Goal: Task Accomplishment & Management: Complete application form

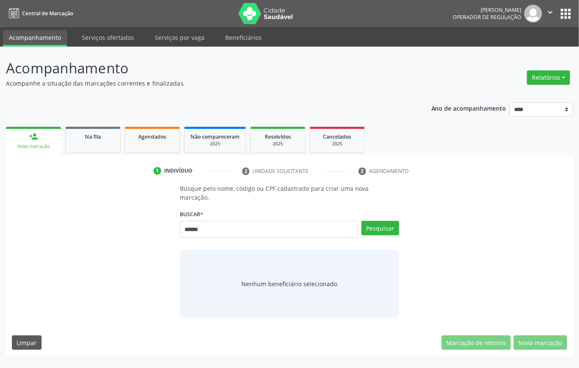
type input "******"
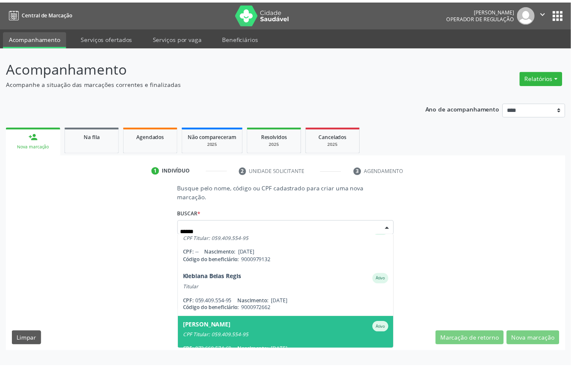
scroll to position [224, 0]
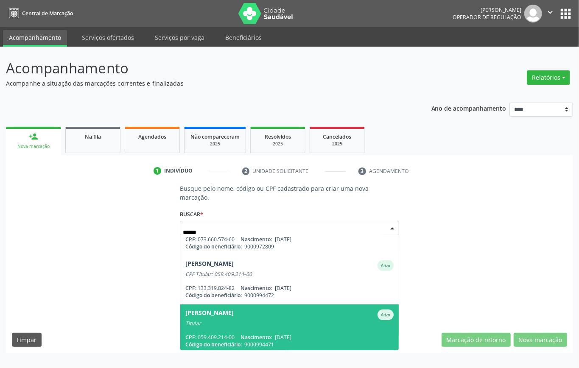
click at [264, 320] on div "Titular" at bounding box center [289, 323] width 208 height 7
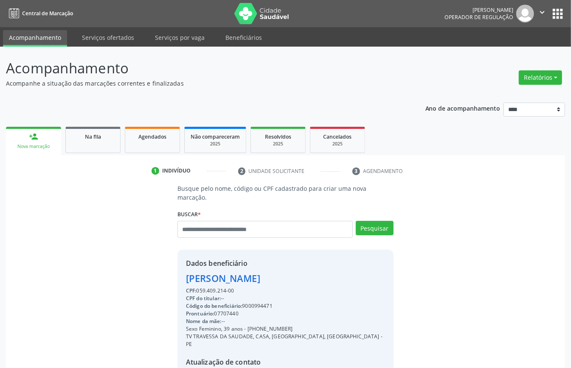
scroll to position [89, 0]
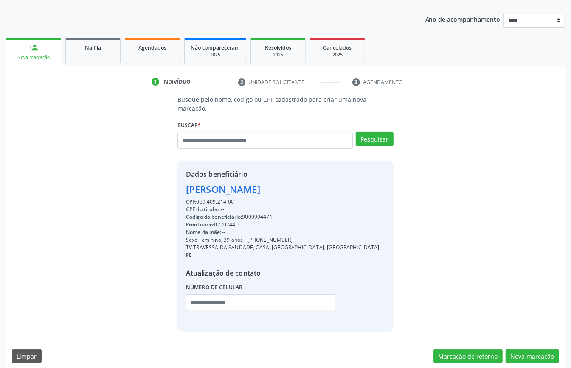
click at [264, 237] on div "Sexo Feminino, 39 anos - (81) 98758-9322" at bounding box center [285, 240] width 199 height 8
click at [255, 215] on div "Código do beneficiário: 9000994471" at bounding box center [285, 217] width 199 height 8
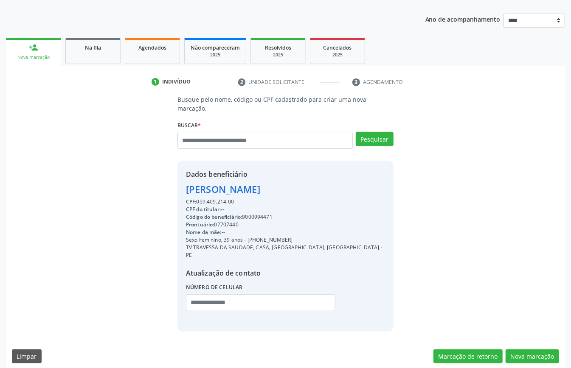
drag, startPoint x: 255, startPoint y: 215, endPoint x: 241, endPoint y: 233, distance: 23.3
click at [241, 233] on div "Nome da mãe: --" at bounding box center [285, 233] width 199 height 8
click at [255, 216] on div "Código do beneficiário: 9000994471" at bounding box center [285, 217] width 199 height 8
copy div "9000994471"
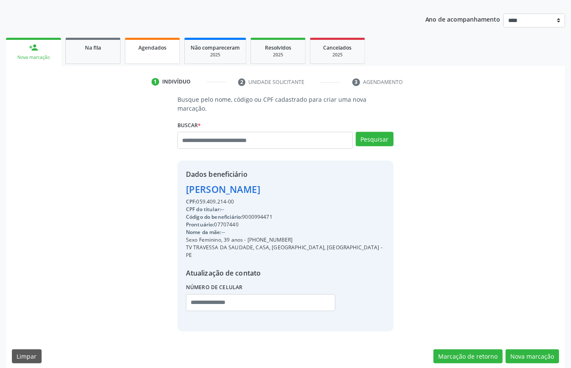
click at [155, 54] on link "Agendados" at bounding box center [152, 51] width 55 height 26
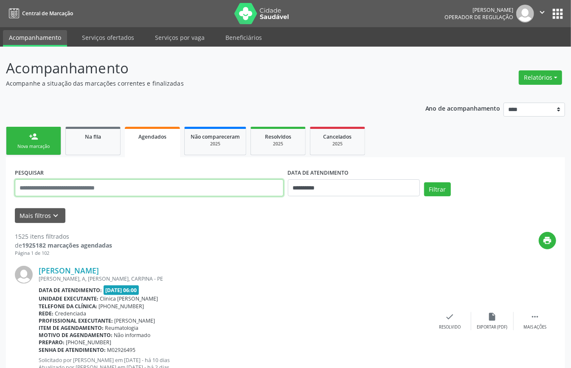
paste input "**********"
type input "**********"
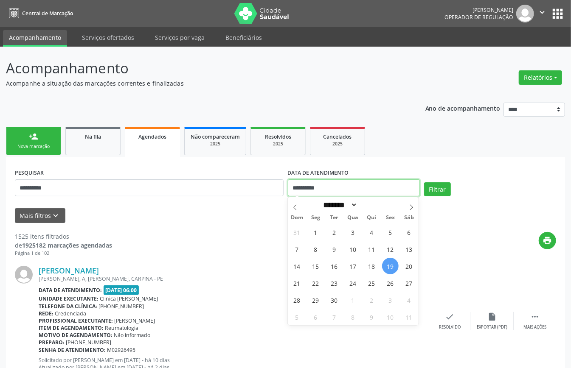
click at [345, 187] on input "**********" at bounding box center [354, 188] width 132 height 17
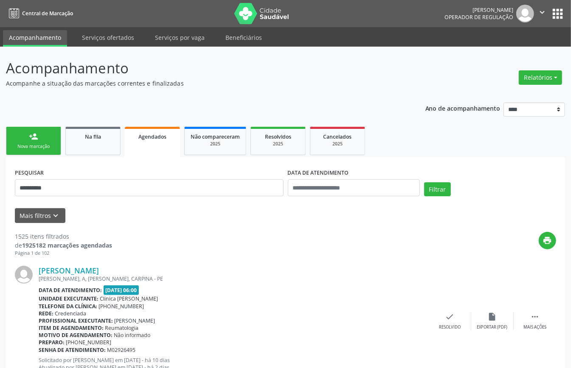
drag, startPoint x: 485, startPoint y: 243, endPoint x: 462, endPoint y: 204, distance: 46.1
click at [484, 242] on div "print" at bounding box center [334, 244] width 444 height 25
click at [434, 185] on button "Filtrar" at bounding box center [437, 189] width 27 height 14
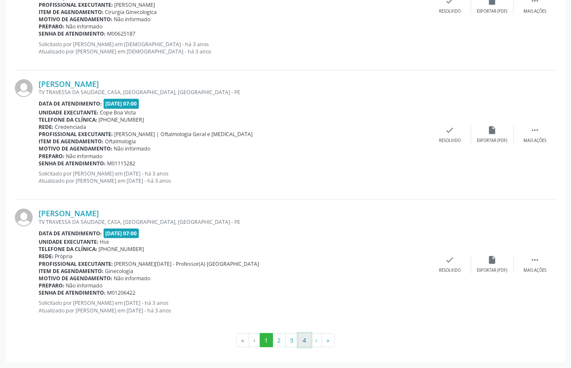
click at [304, 338] on button "4" at bounding box center [304, 341] width 13 height 14
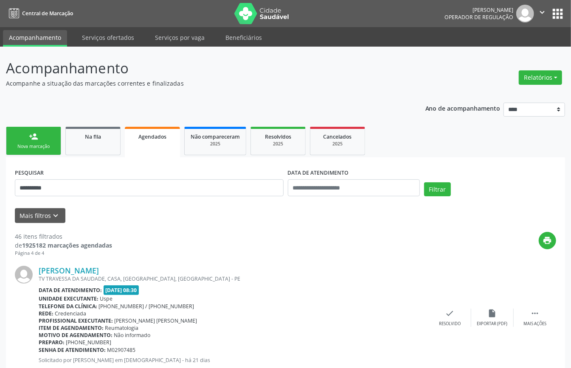
scroll to position [50, 0]
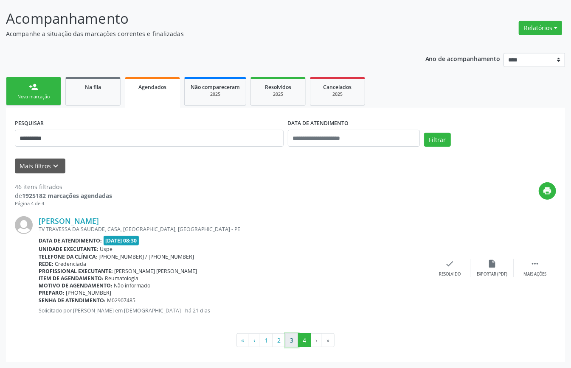
click at [291, 338] on button "3" at bounding box center [291, 341] width 13 height 14
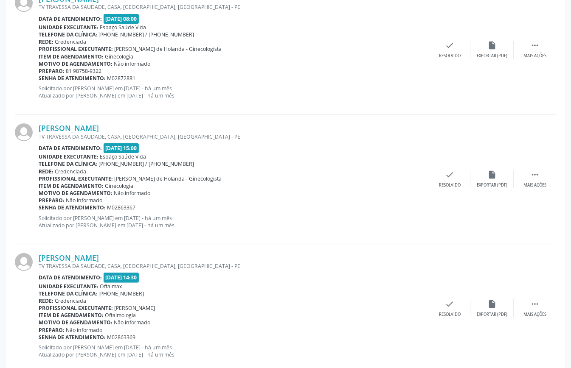
scroll to position [1866, 0]
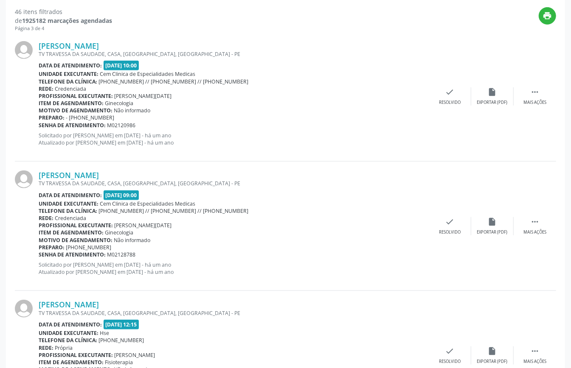
scroll to position [0, 0]
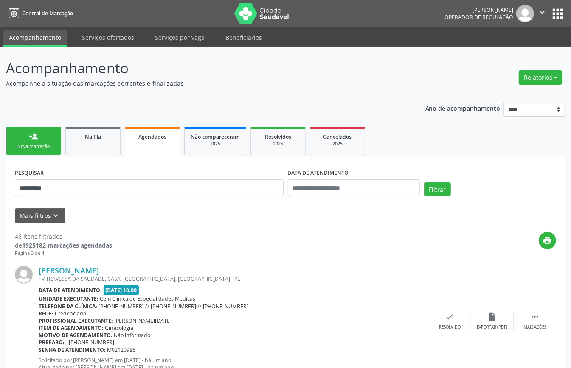
drag, startPoint x: 45, startPoint y: 131, endPoint x: 53, endPoint y: 140, distance: 12.6
click at [45, 131] on link "person_add Nova marcação" at bounding box center [33, 141] width 55 height 28
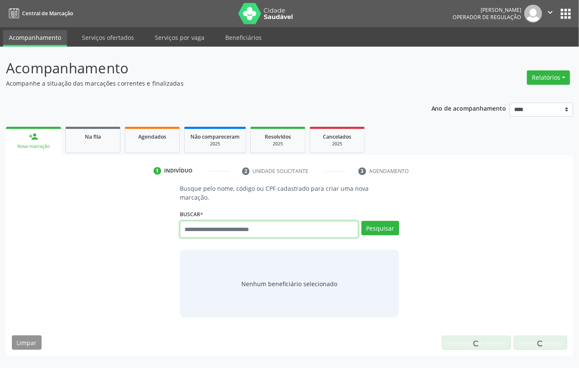
drag, startPoint x: 239, startPoint y: 226, endPoint x: 197, endPoint y: 118, distance: 115.4
click at [236, 224] on input "text" at bounding box center [269, 229] width 179 height 17
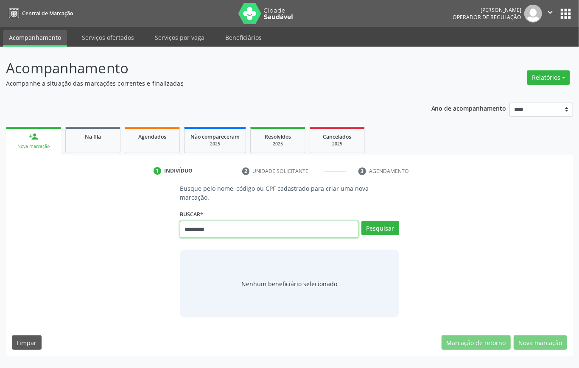
type input "*********"
type input "*"
type input "*********"
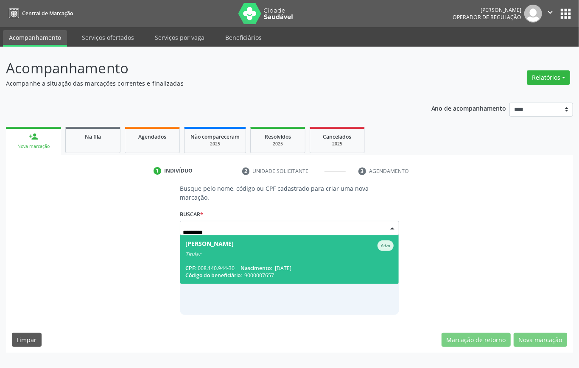
click at [301, 267] on div "CPF: 008.140.944-30 Nascimento: 01/08/1933" at bounding box center [289, 268] width 208 height 7
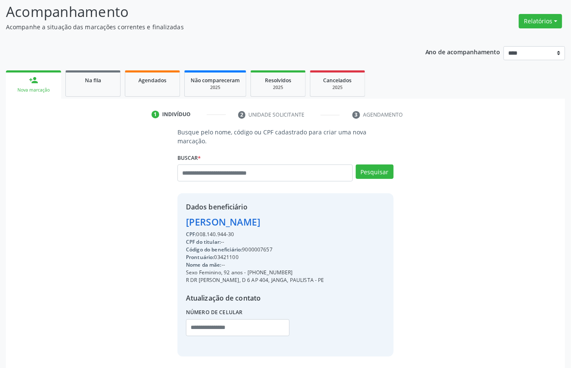
scroll to position [89, 0]
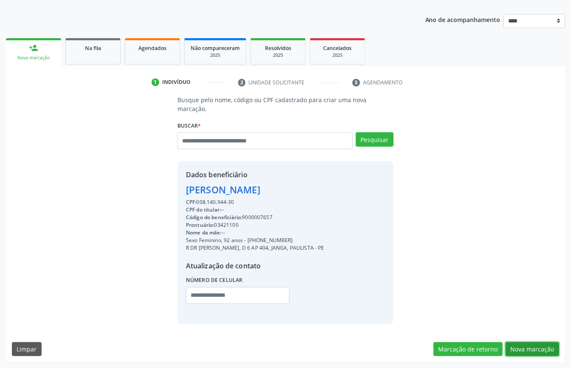
click at [542, 350] on button "Nova marcação" at bounding box center [531, 349] width 53 height 14
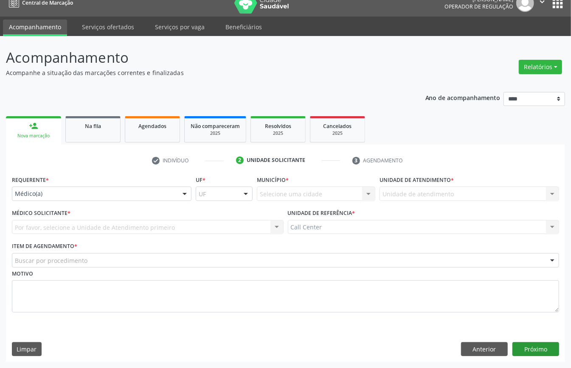
scroll to position [12, 0]
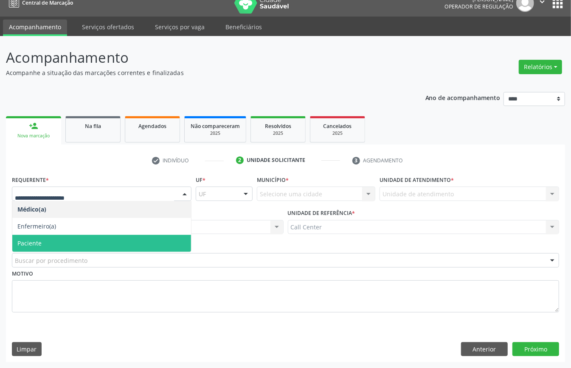
click at [61, 243] on span "Paciente" at bounding box center [101, 243] width 179 height 17
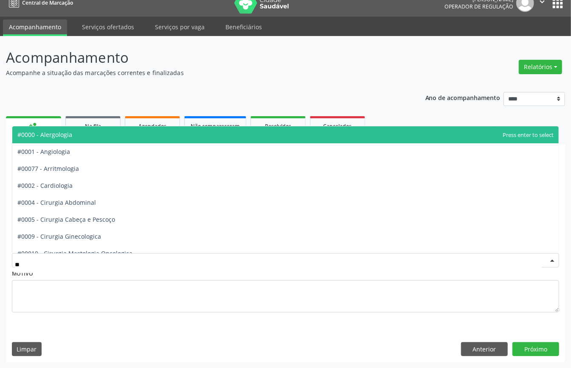
type input "***"
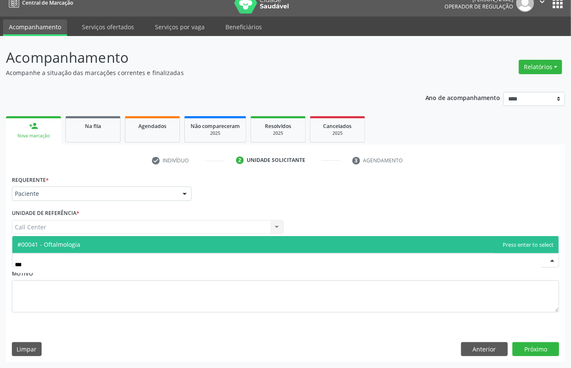
click at [56, 245] on span "#00041 - Oftalmologia" at bounding box center [48, 245] width 63 height 8
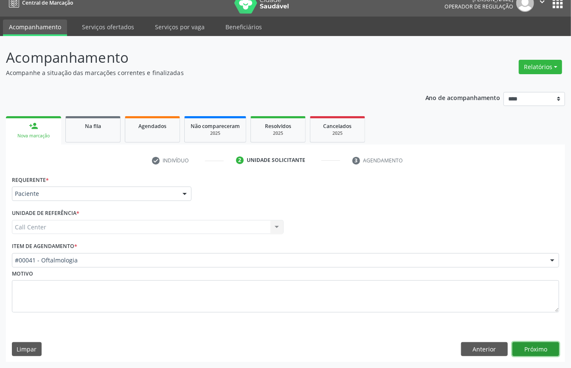
click at [530, 350] on button "Próximo" at bounding box center [535, 349] width 47 height 14
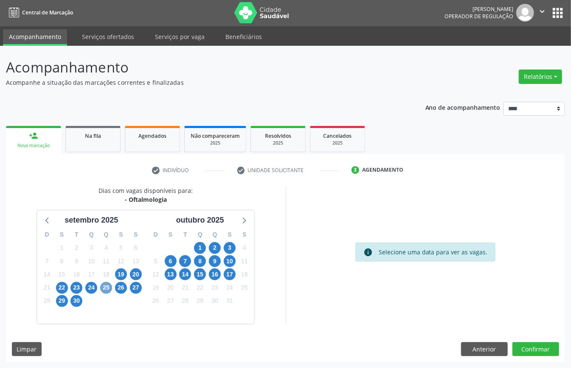
drag, startPoint x: 107, startPoint y: 286, endPoint x: 133, endPoint y: 311, distance: 35.7
click at [107, 288] on span "25" at bounding box center [106, 288] width 12 height 12
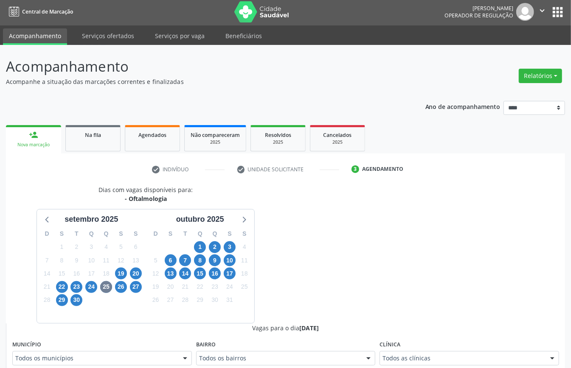
scroll to position [6, 0]
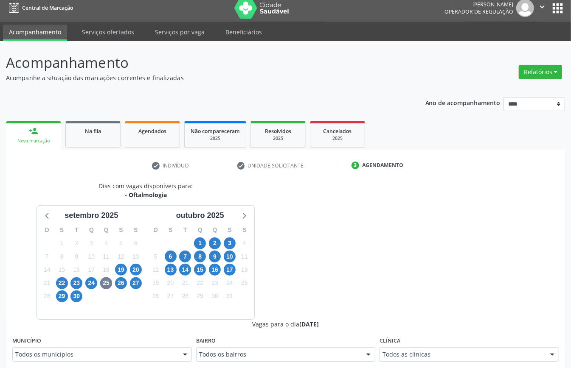
click at [435, 353] on div "Todos as clínicas" at bounding box center [469, 355] width 180 height 14
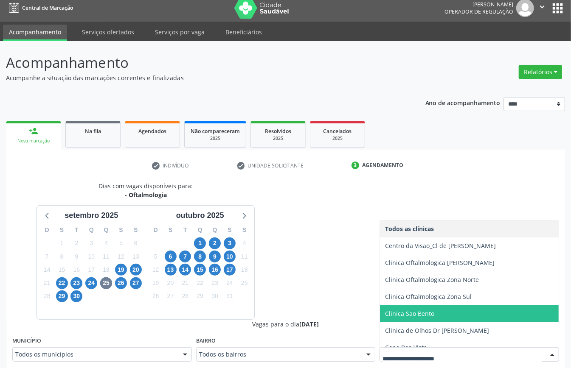
scroll to position [56, 0]
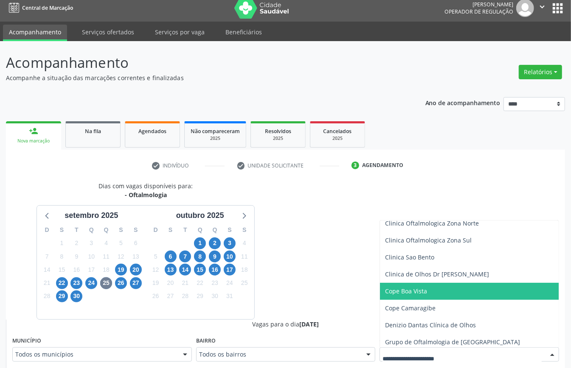
click at [416, 293] on span "Cope Boa Vista" at bounding box center [406, 291] width 42 height 8
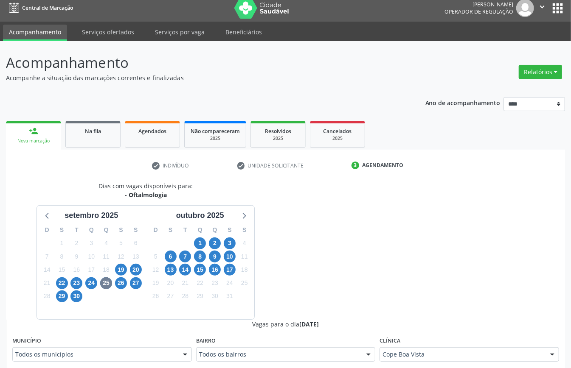
scroll to position [119, 0]
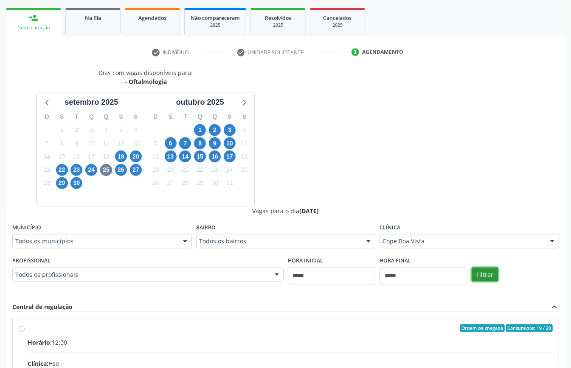
click at [476, 274] on button "Filtrar" at bounding box center [484, 275] width 27 height 14
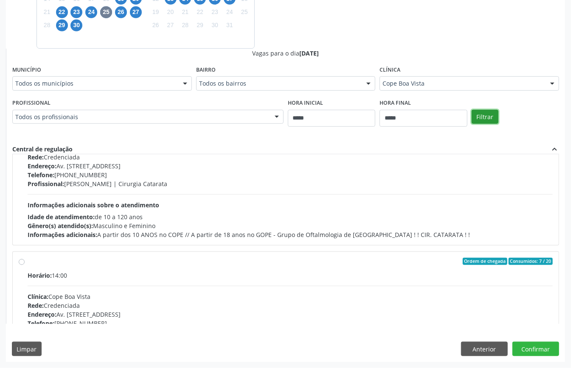
scroll to position [0, 0]
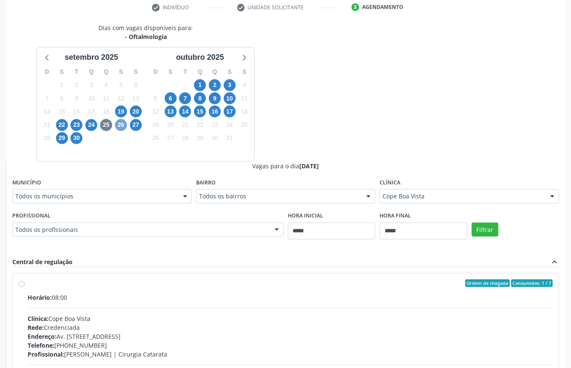
click at [121, 123] on span "26" at bounding box center [121, 125] width 12 height 12
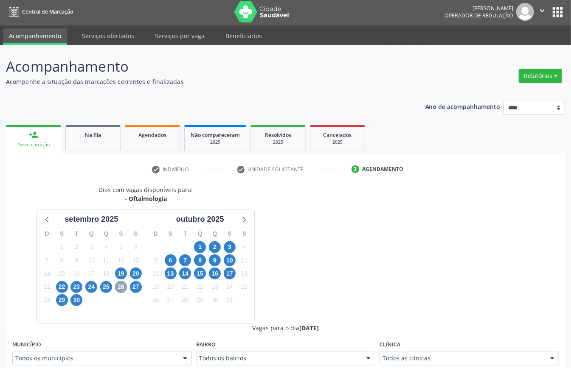
scroll to position [164, 0]
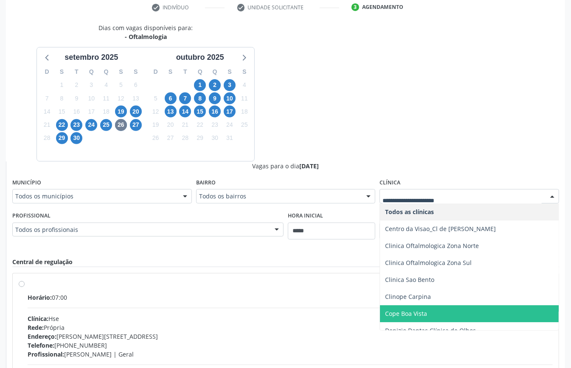
click at [413, 312] on span "Cope Boa Vista" at bounding box center [406, 314] width 42 height 8
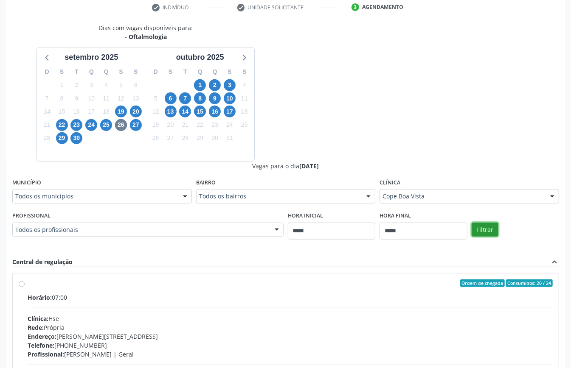
click at [485, 228] on button "Filtrar" at bounding box center [484, 230] width 27 height 14
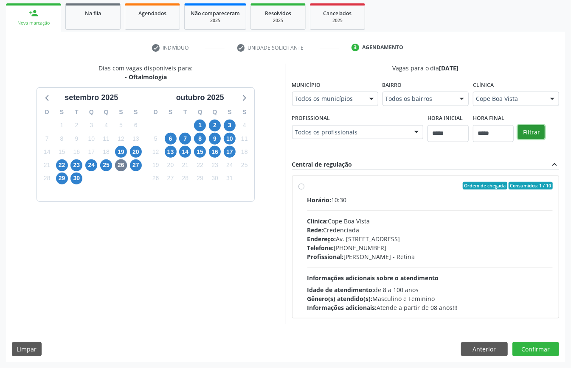
scroll to position [125, 0]
click at [481, 345] on button "Anterior" at bounding box center [484, 349] width 47 height 14
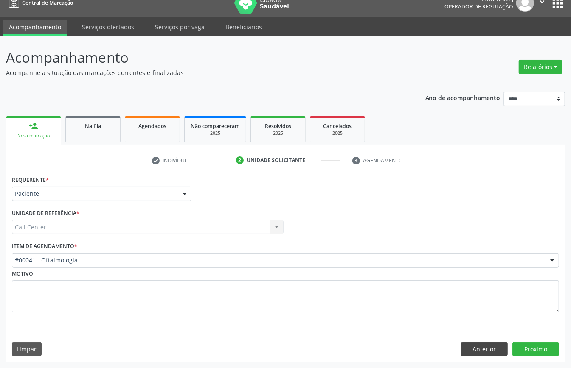
scroll to position [12, 0]
click at [483, 348] on button "Anterior" at bounding box center [484, 349] width 47 height 14
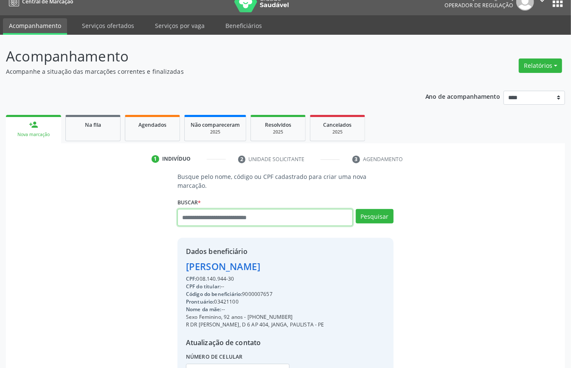
click at [281, 216] on input "text" at bounding box center [264, 217] width 175 height 17
type input "*********"
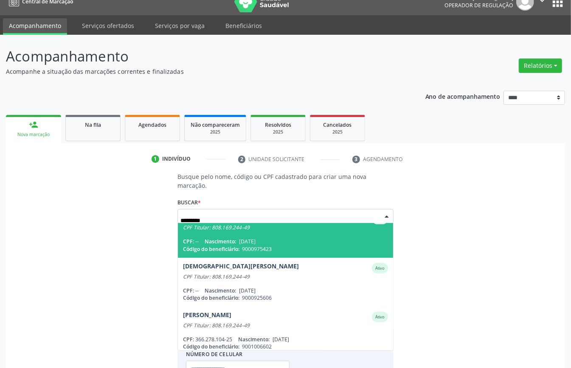
scroll to position [56, 0]
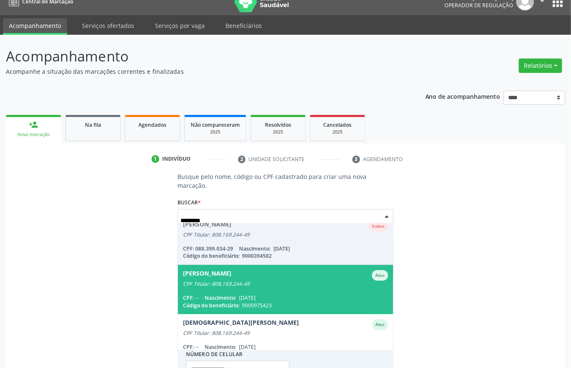
click at [275, 278] on div "Anaysa Santos Oliveira Vieira Ativo" at bounding box center [285, 275] width 205 height 11
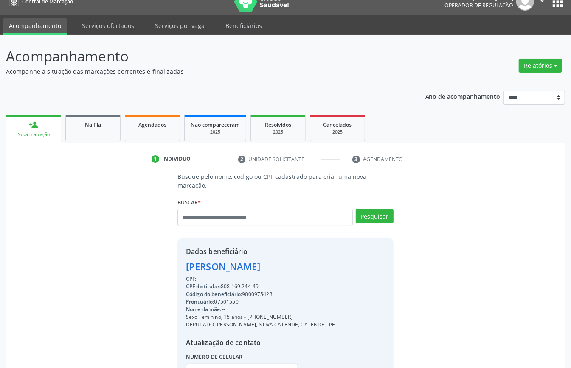
scroll to position [89, 0]
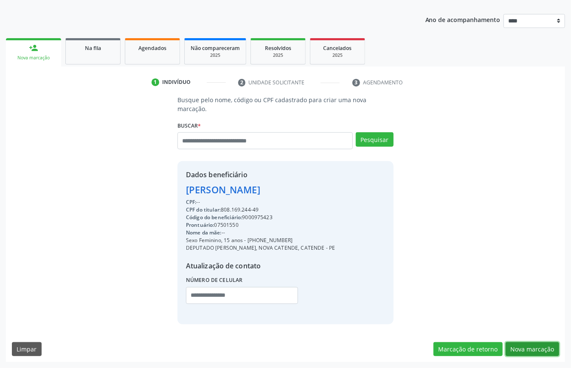
click at [533, 345] on button "Nova marcação" at bounding box center [531, 349] width 53 height 14
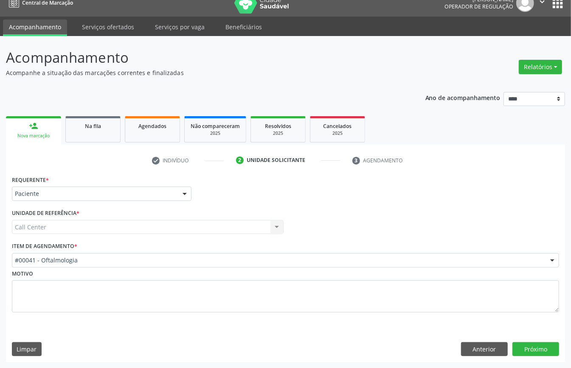
scroll to position [12, 0]
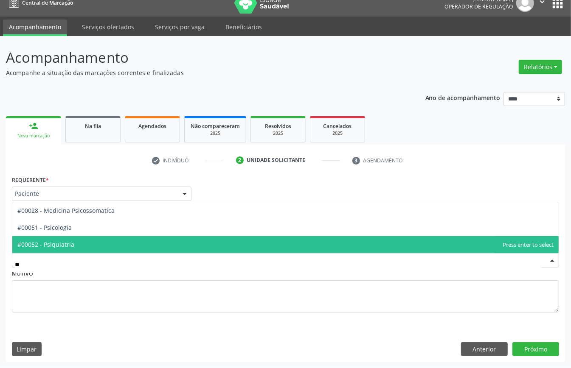
type input "***"
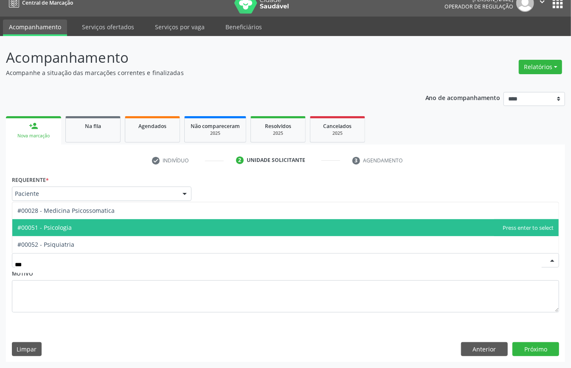
click at [75, 226] on span "#00051 - Psicologia" at bounding box center [285, 227] width 546 height 17
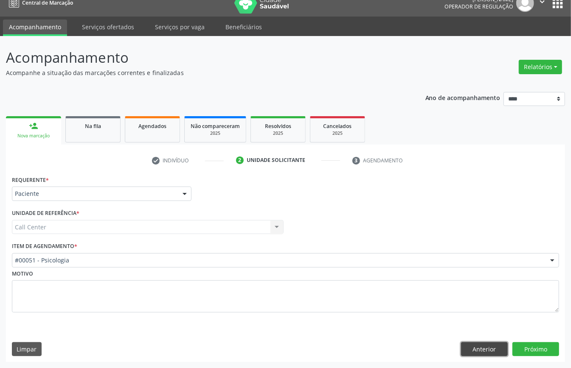
click at [483, 343] on button "Anterior" at bounding box center [484, 349] width 47 height 14
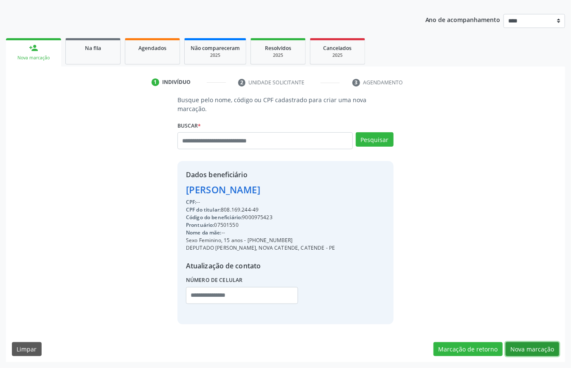
click at [543, 346] on button "Nova marcação" at bounding box center [531, 349] width 53 height 14
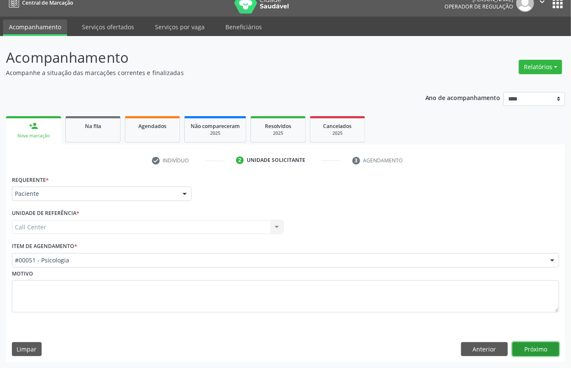
click at [546, 349] on button "Próximo" at bounding box center [535, 349] width 47 height 14
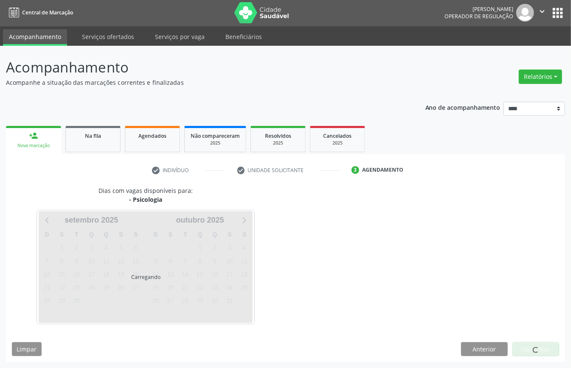
scroll to position [2, 0]
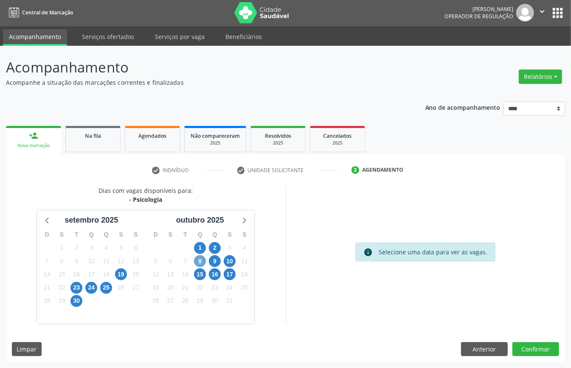
click at [201, 262] on span "8" at bounding box center [200, 261] width 12 height 12
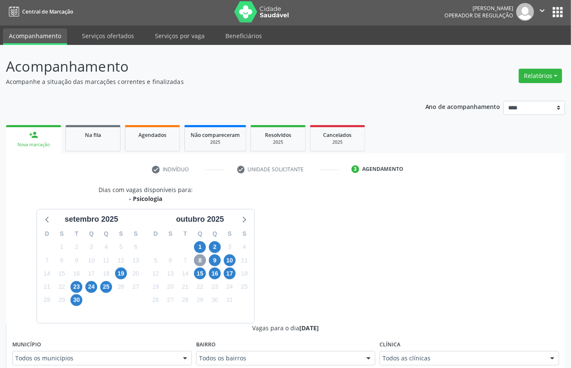
scroll to position [228, 0]
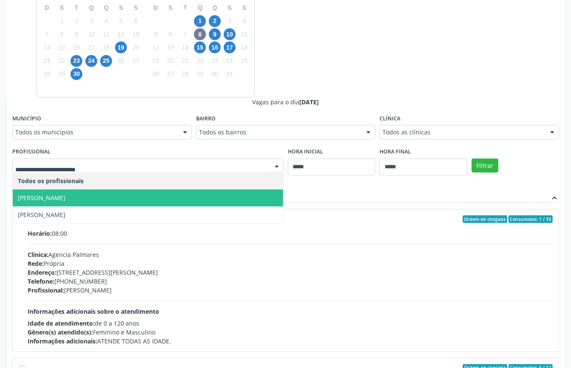
click at [127, 201] on span "Ana Maria Gomes de Lima" at bounding box center [148, 198] width 270 height 17
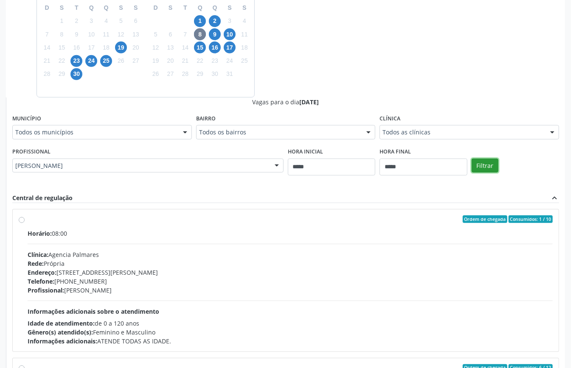
click at [486, 166] on button "Filtrar" at bounding box center [484, 166] width 27 height 14
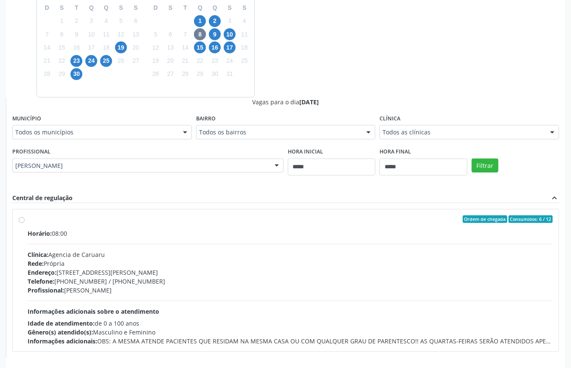
click at [138, 262] on div "Rede: Própria" at bounding box center [290, 263] width 525 height 9
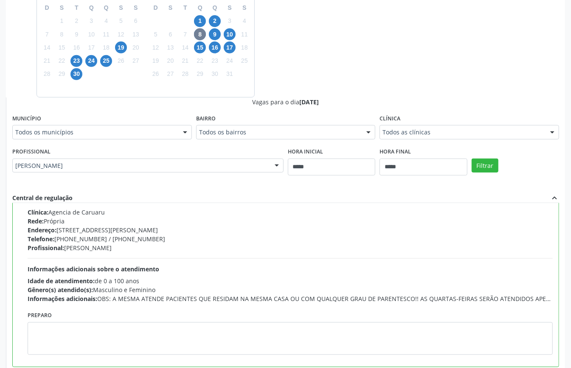
scroll to position [277, 0]
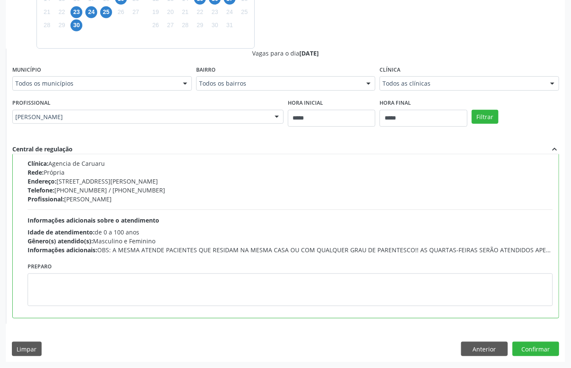
drag, startPoint x: 126, startPoint y: 280, endPoint x: 156, endPoint y: 325, distance: 54.1
click at [156, 325] on div "Dias com vagas disponíveis para: - Psicologia setembro 2025 D S T Q Q S S 31 1 …" at bounding box center [285, 136] width 559 height 452
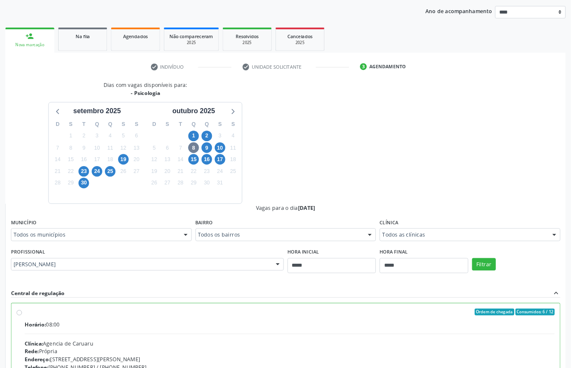
scroll to position [96, 0]
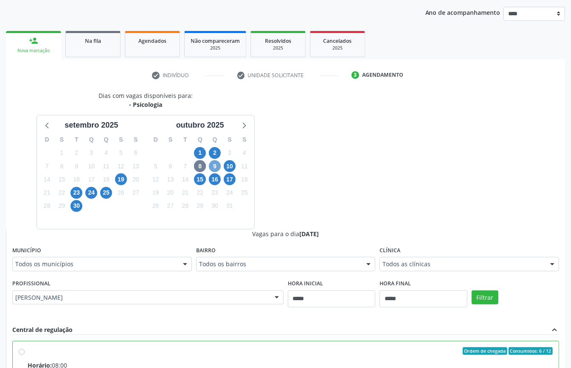
click at [212, 164] on span "9" at bounding box center [215, 166] width 12 height 12
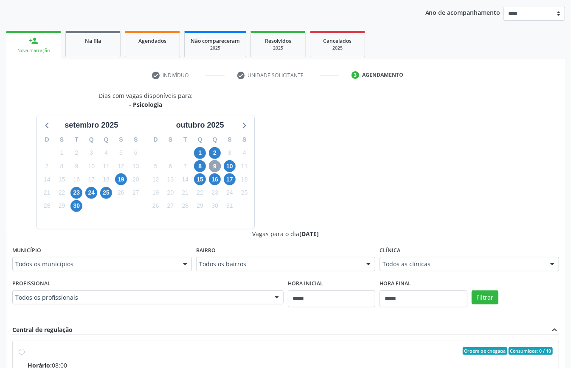
scroll to position [209, 0]
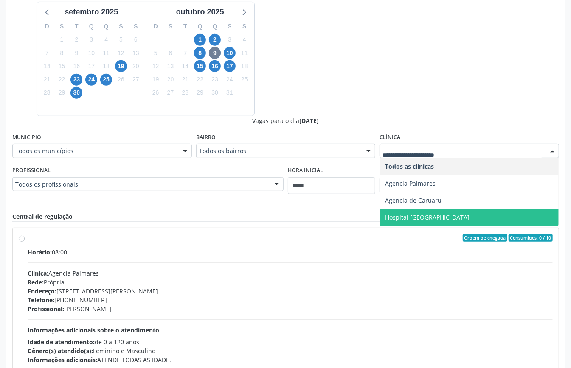
click at [427, 201] on span "Agencia de Caruaru" at bounding box center [413, 200] width 56 height 8
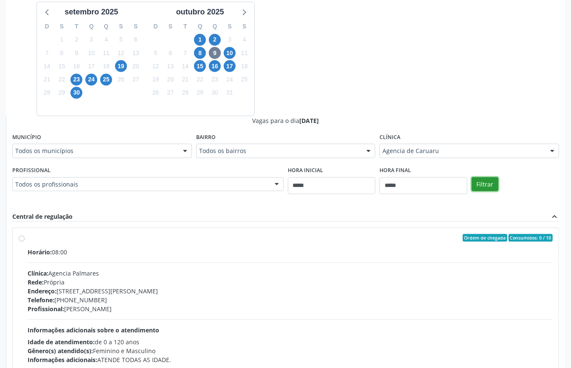
click at [488, 181] on button "Filtrar" at bounding box center [484, 184] width 27 height 14
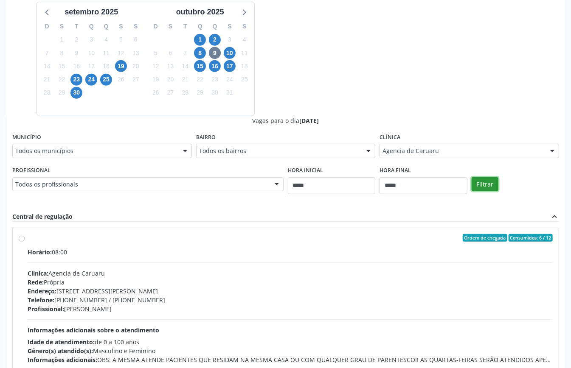
scroll to position [263, 0]
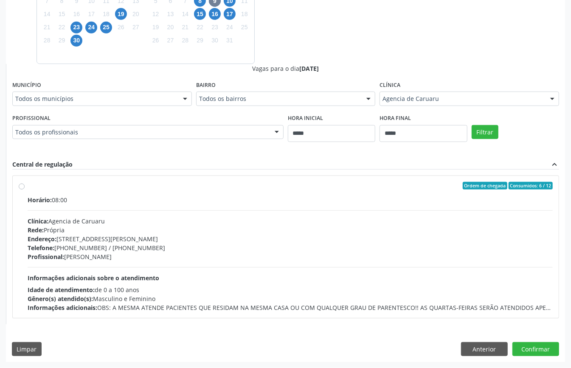
click at [255, 247] on div "Telefone: (81) 3719-9589 / 3719-9591" at bounding box center [290, 248] width 525 height 9
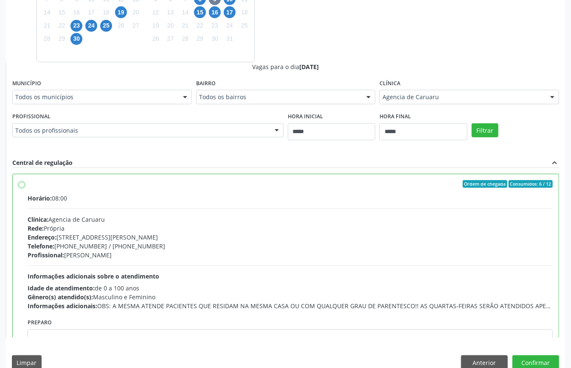
scroll to position [43, 0]
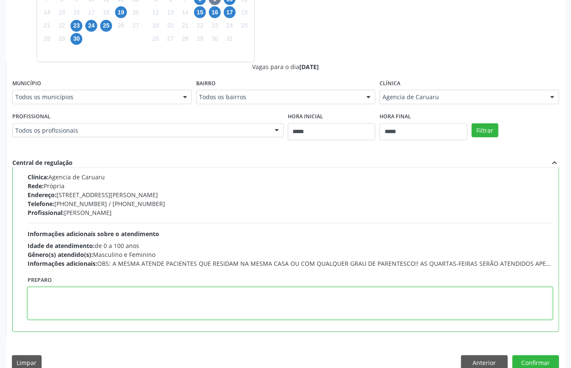
paste textarea "**********"
type textarea "**********"
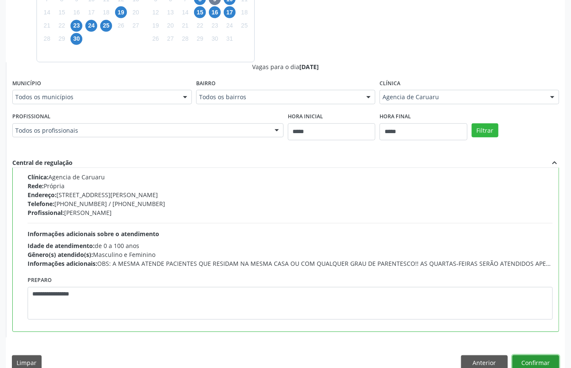
click at [530, 361] on button "Confirmar" at bounding box center [535, 363] width 47 height 14
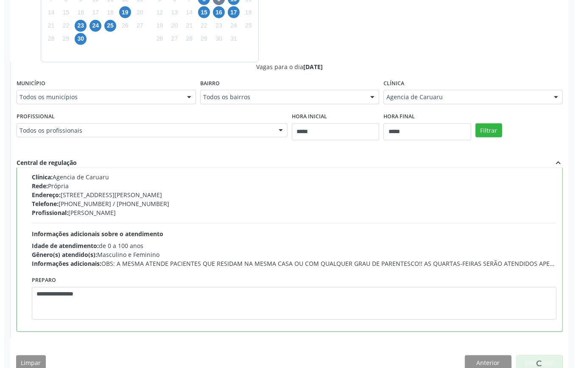
scroll to position [0, 0]
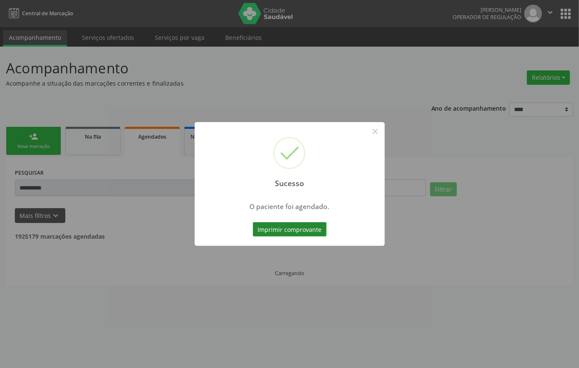
click at [300, 229] on button "Imprimir comprovante" at bounding box center [290, 229] width 74 height 14
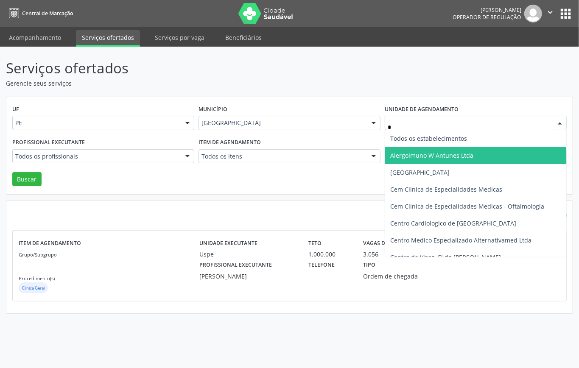
type input "**"
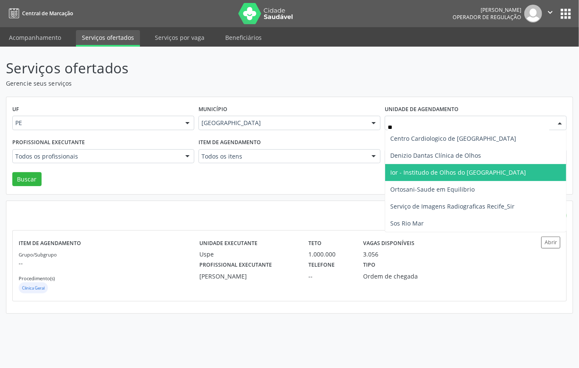
click at [424, 176] on span "Ior - Institudo de Olhos do Recife" at bounding box center [458, 172] width 136 height 8
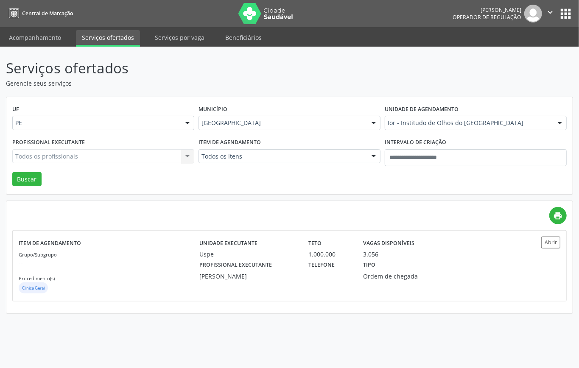
click at [109, 157] on div "Todos os profissionais Todos os profissionais Adalberto Aguiar Interaminense Ju…" at bounding box center [103, 156] width 182 height 14
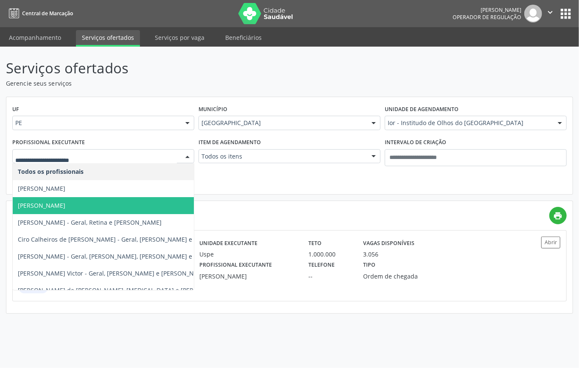
click at [210, 182] on div "UF PE PE Nenhum resultado encontrado para: " " Não há nenhuma opção para ser ex…" at bounding box center [289, 146] width 567 height 98
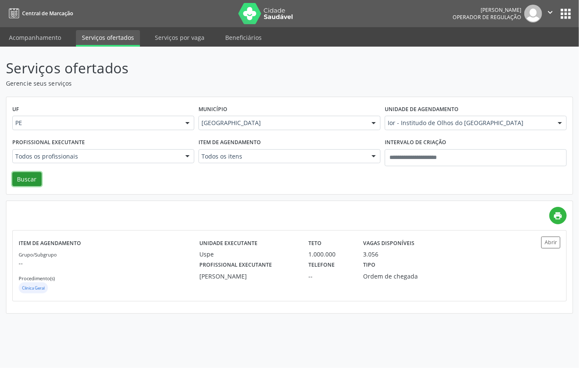
click at [22, 179] on button "Buscar" at bounding box center [26, 179] width 29 height 14
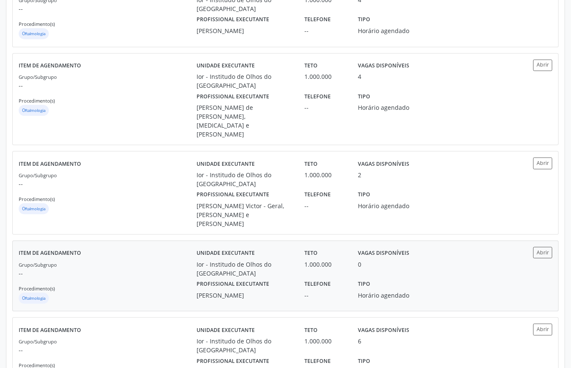
scroll to position [1075, 0]
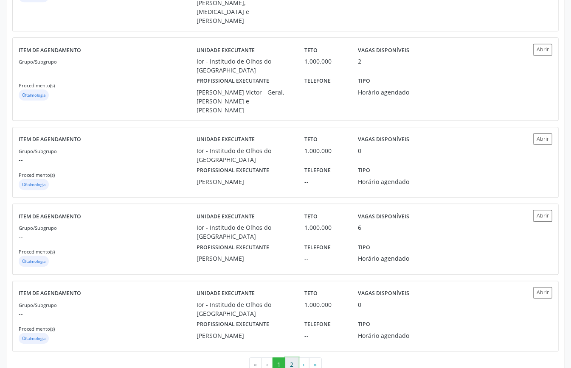
click at [292, 358] on button "2" at bounding box center [291, 365] width 13 height 14
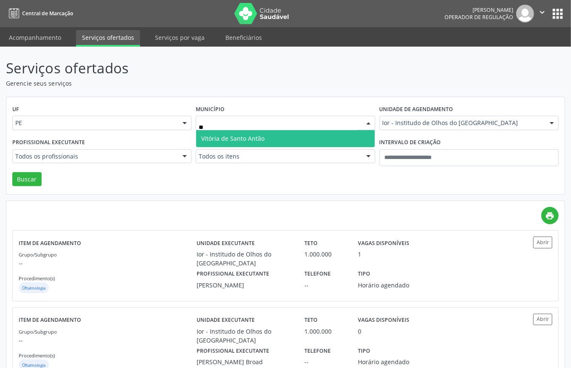
type input "***"
click at [272, 132] on span "Vitória de Santo Antão" at bounding box center [285, 138] width 178 height 17
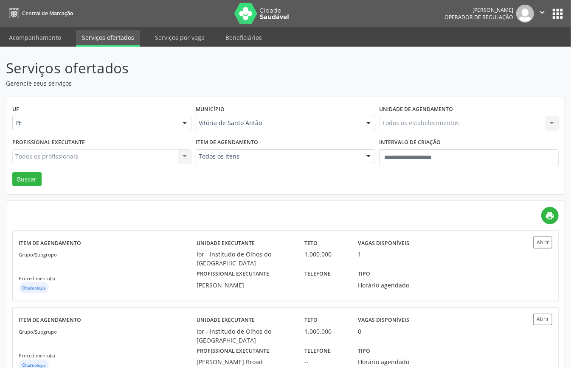
click at [276, 162] on div "Todos os itens" at bounding box center [285, 156] width 179 height 14
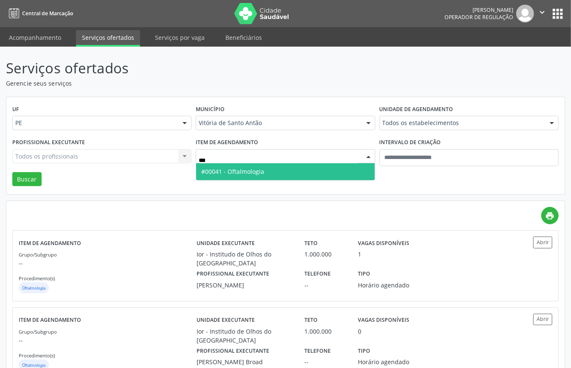
click at [281, 162] on input "***" at bounding box center [278, 160] width 159 height 17
click at [241, 172] on span "#00041 - Oftalmologia" at bounding box center [232, 172] width 63 height 8
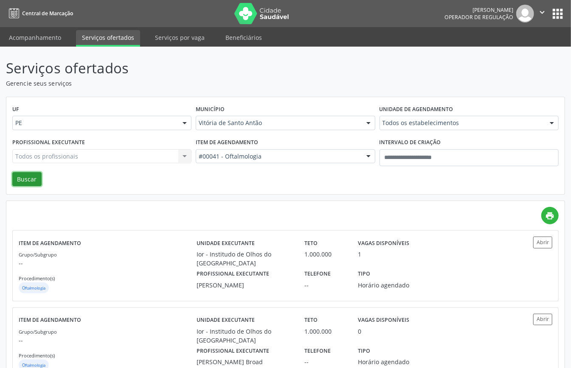
click at [30, 180] on button "Buscar" at bounding box center [26, 179] width 29 height 14
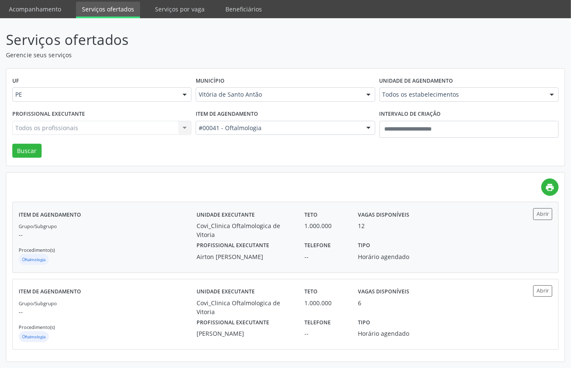
click at [120, 254] on div "Oftalmologia" at bounding box center [108, 260] width 178 height 13
drag, startPoint x: 231, startPoint y: 87, endPoint x: 233, endPoint y: 102, distance: 15.0
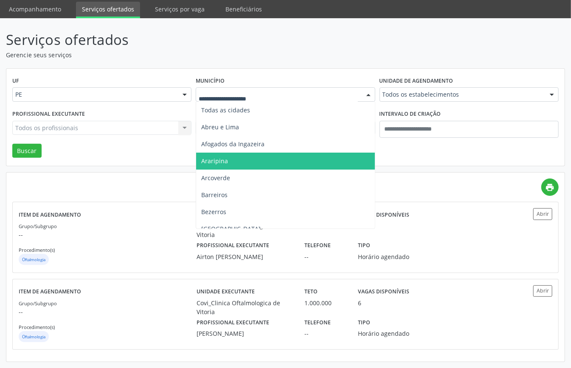
scroll to position [113, 0]
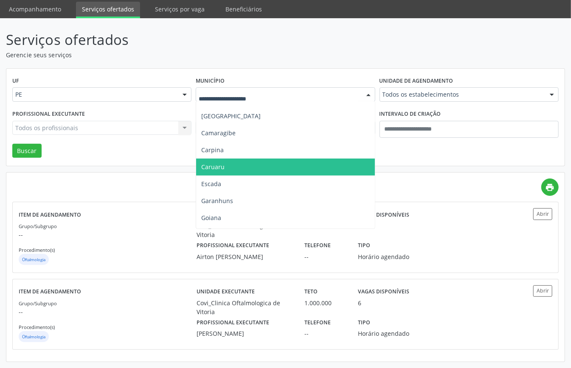
click at [220, 149] on span "Carpina" at bounding box center [285, 150] width 178 height 17
click at [234, 159] on span "Caruaru" at bounding box center [285, 167] width 178 height 17
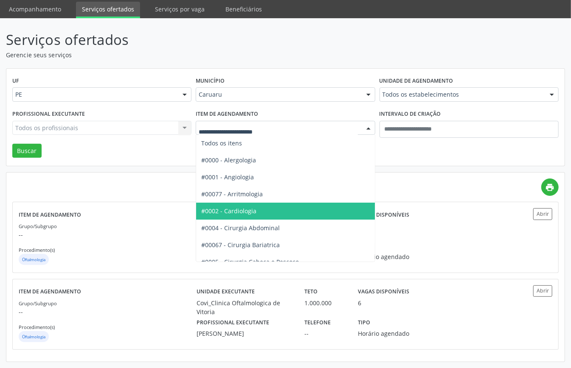
click at [235, 207] on span "#0002 - Cardiologia" at bounding box center [228, 211] width 55 height 8
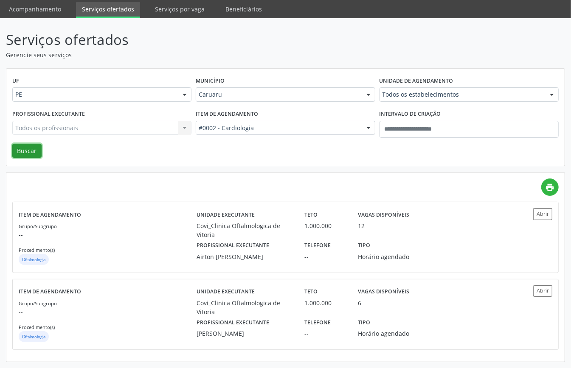
click at [29, 144] on button "Buscar" at bounding box center [26, 151] width 29 height 14
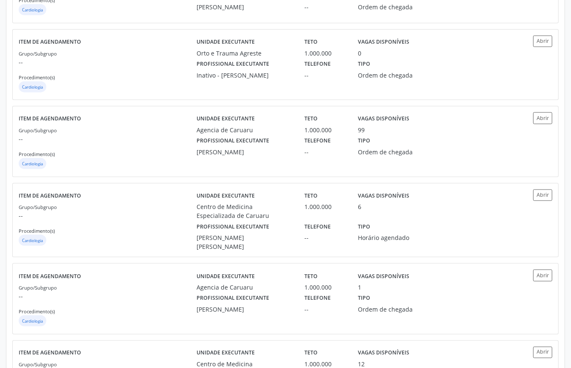
scroll to position [648, 0]
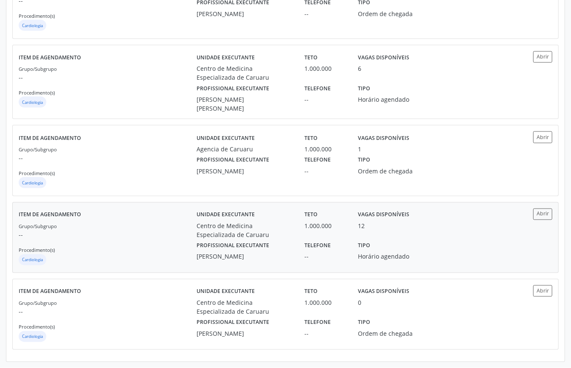
click at [157, 248] on div "Grupo/Subgrupo -- Procedimento(s) Cardiologia" at bounding box center [108, 244] width 178 height 45
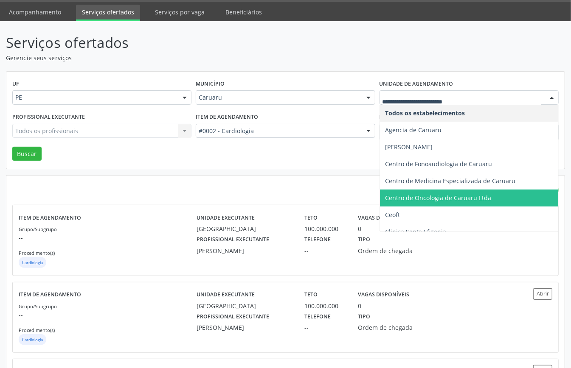
scroll to position [113, 0]
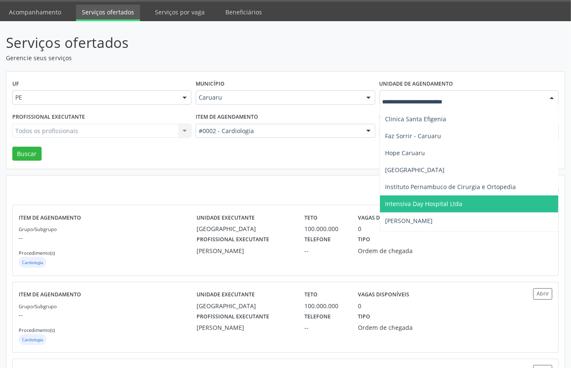
click at [422, 201] on span "Intensiva Day Hospital Ltda" at bounding box center [423, 204] width 77 height 8
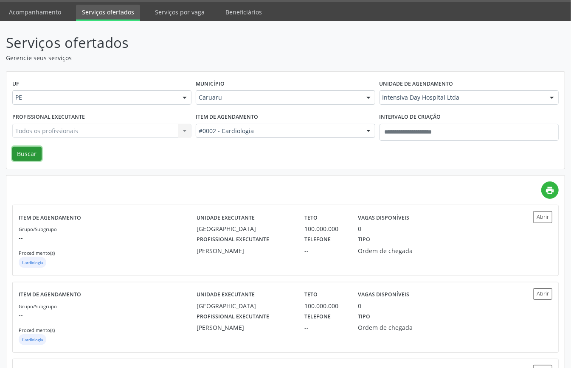
drag, startPoint x: 22, startPoint y: 152, endPoint x: 32, endPoint y: 160, distance: 13.5
click at [22, 152] on button "Buscar" at bounding box center [26, 154] width 29 height 14
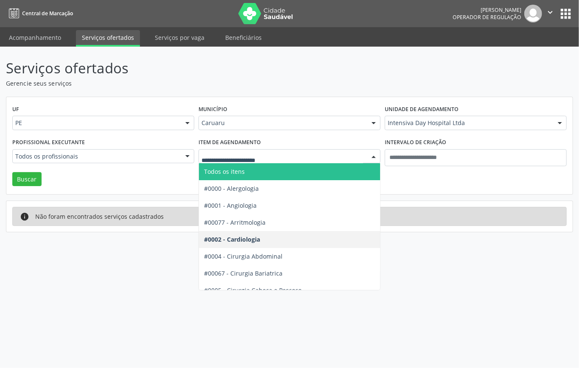
click at [249, 174] on span "Todos os itens" at bounding box center [316, 171] width 235 height 17
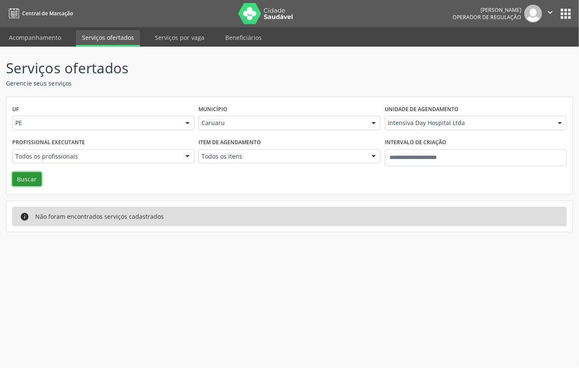
click at [26, 185] on button "Buscar" at bounding box center [26, 179] width 29 height 14
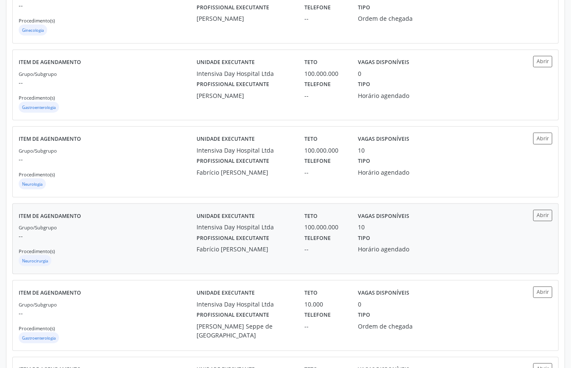
scroll to position [319, 0]
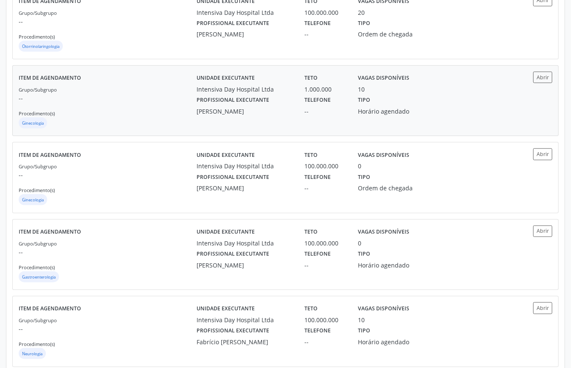
click at [100, 119] on div "Ginecologia" at bounding box center [108, 124] width 178 height 13
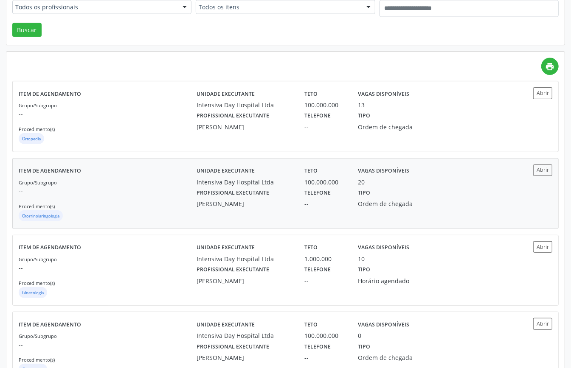
scroll to position [36, 0]
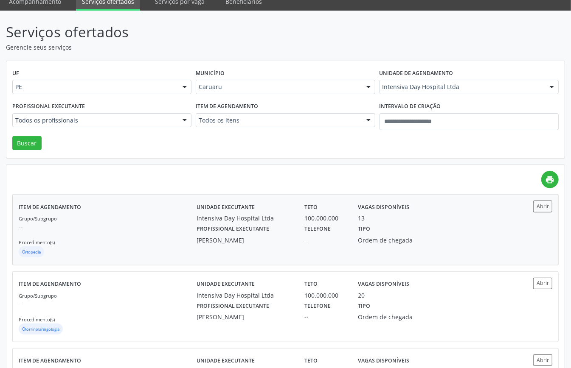
click at [109, 234] on div "Grupo/Subgrupo -- Procedimento(s) Ortopedia" at bounding box center [108, 236] width 178 height 45
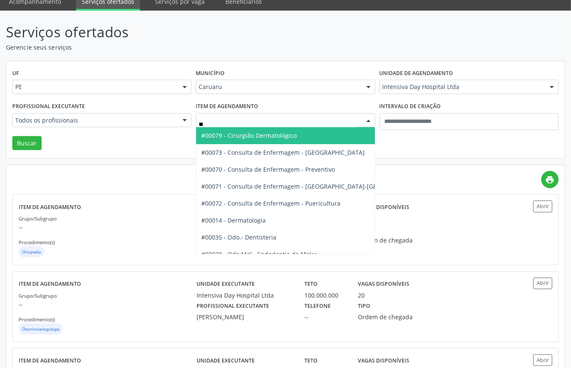
type input "***"
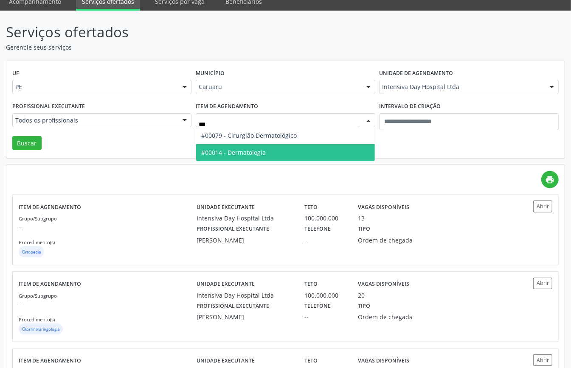
click at [264, 155] on span "#00014 - Dermatologia" at bounding box center [233, 153] width 65 height 8
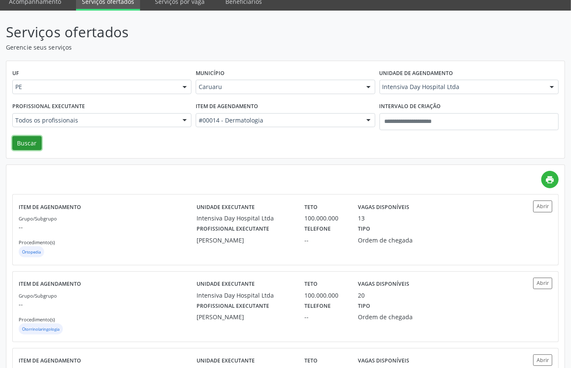
click at [33, 140] on button "Buscar" at bounding box center [26, 143] width 29 height 14
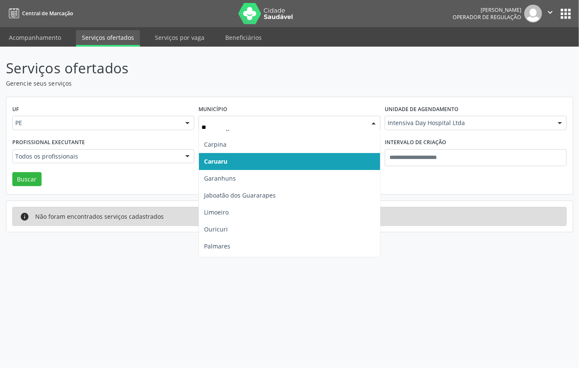
scroll to position [0, 0]
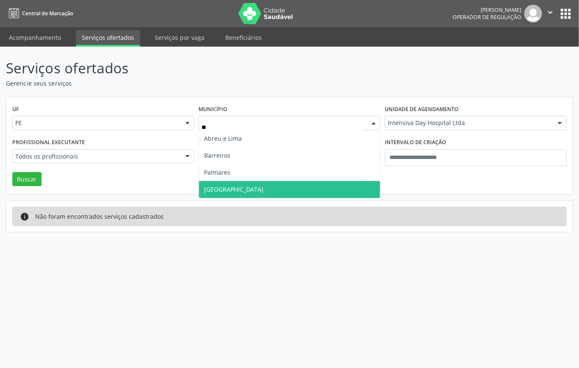
type input "***"
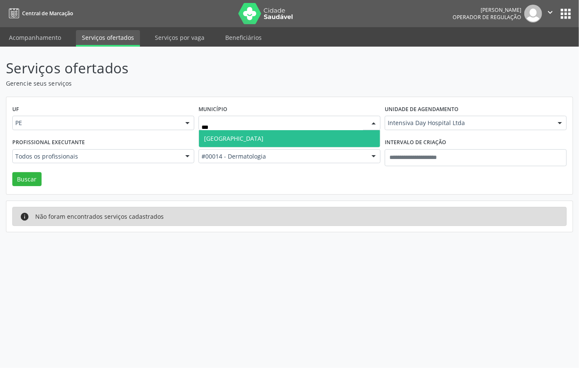
click at [226, 136] on span "Recife" at bounding box center [289, 138] width 181 height 17
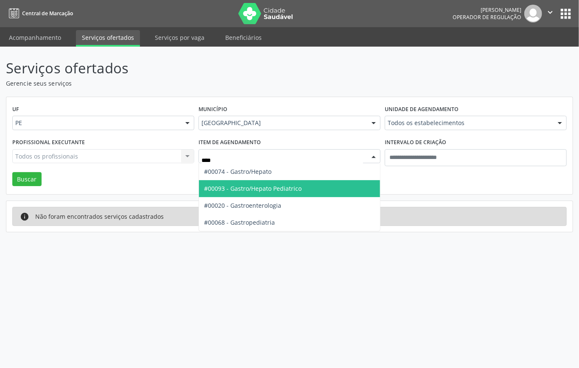
type input "*****"
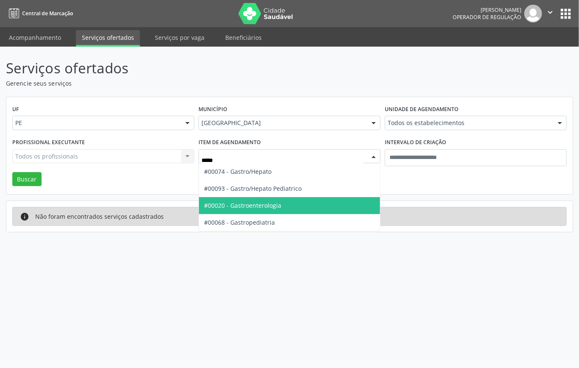
click at [272, 205] on span "#00020 - Gastroenterologia" at bounding box center [242, 206] width 77 height 8
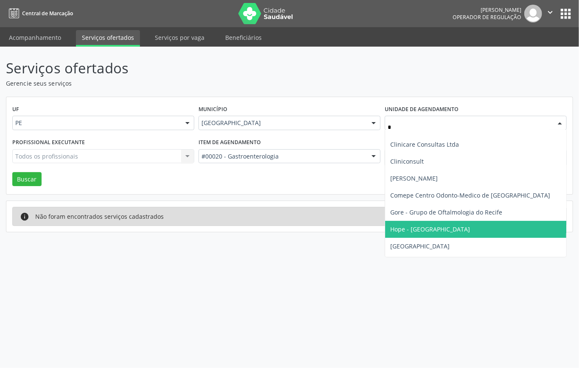
type input "**"
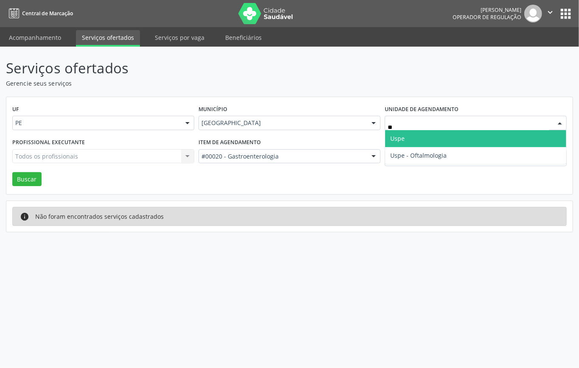
click at [412, 135] on span "Uspe" at bounding box center [475, 138] width 181 height 17
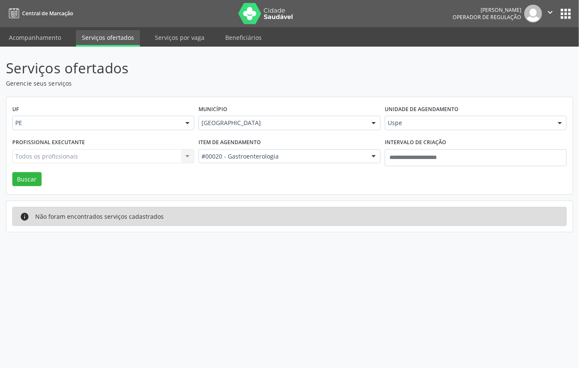
click at [118, 155] on div "Todos os profissionais Todos os profissionais Barbara Alice do Nascimento Tibur…" at bounding box center [103, 156] width 182 height 14
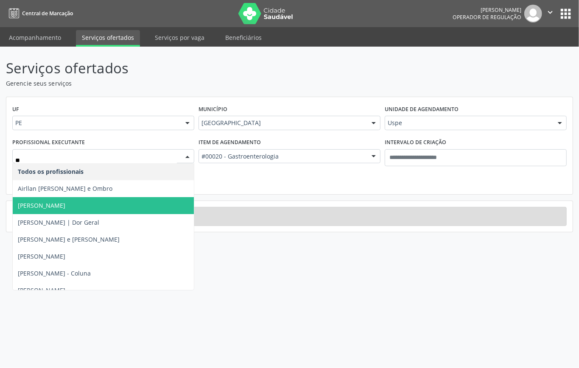
type input "***"
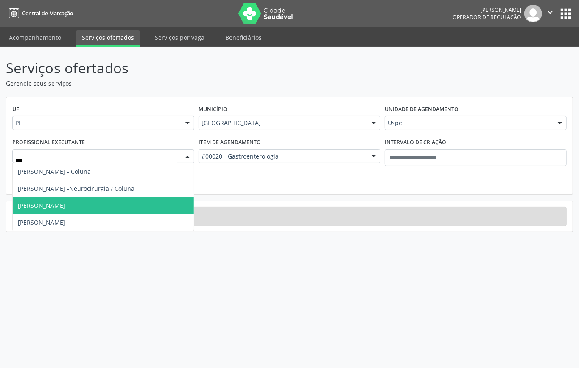
click at [56, 207] on span "Ronaldo Guerra Lopes" at bounding box center [42, 206] width 48 height 8
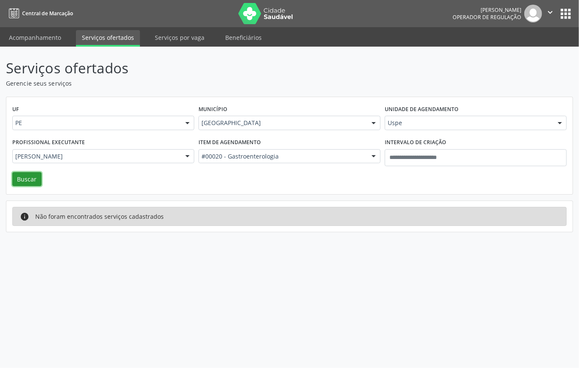
drag, startPoint x: 29, startPoint y: 179, endPoint x: 27, endPoint y: 183, distance: 4.6
click at [28, 182] on button "Buscar" at bounding box center [26, 179] width 29 height 14
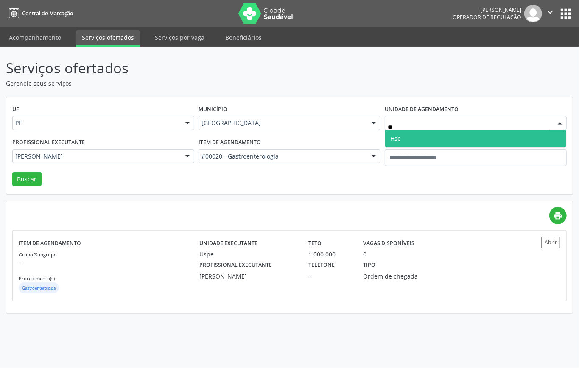
type input "***"
click at [438, 135] on span "Hse" at bounding box center [475, 138] width 181 height 17
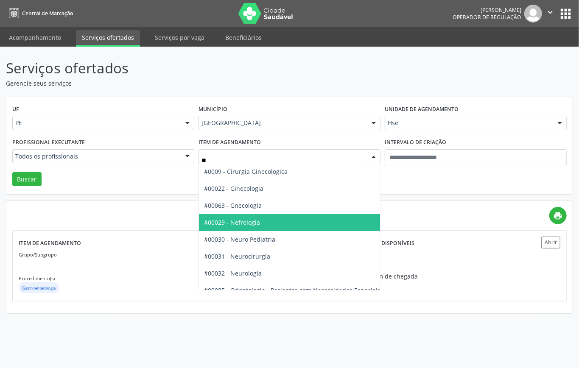
type input "***"
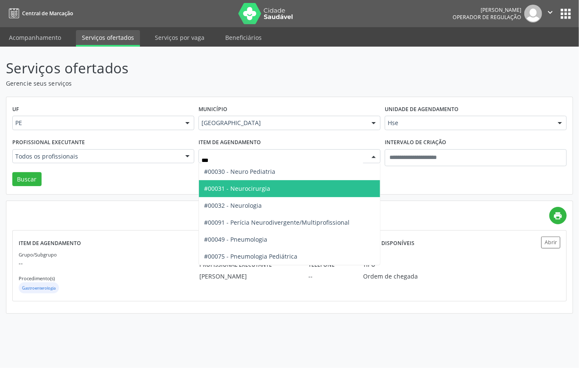
click at [267, 174] on span "#00030 - Neuro Pediatria" at bounding box center [239, 172] width 71 height 8
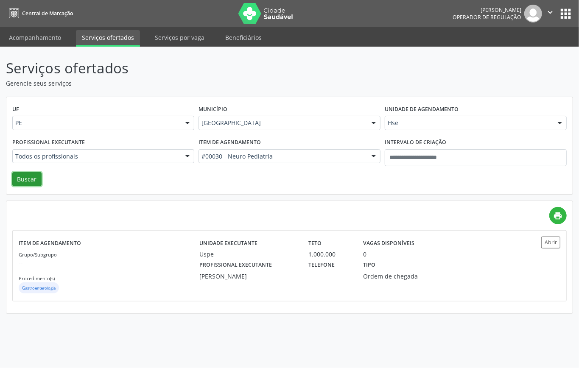
click at [31, 180] on button "Buscar" at bounding box center [26, 179] width 29 height 14
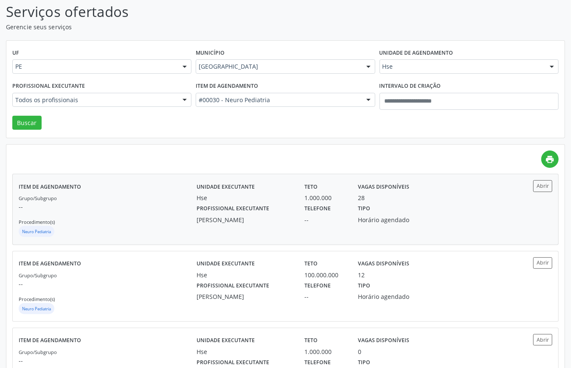
scroll to position [170, 0]
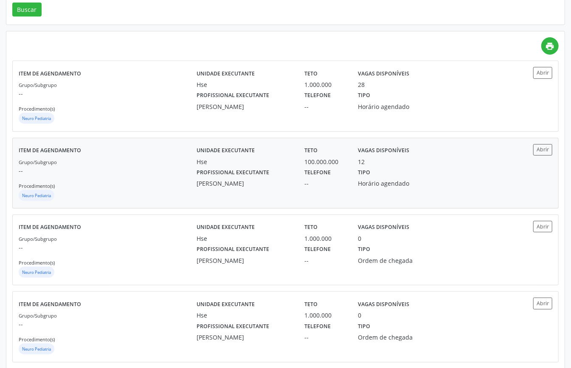
click at [155, 183] on div "Grupo/Subgrupo -- Procedimento(s) Neuro Pediatria" at bounding box center [108, 179] width 178 height 45
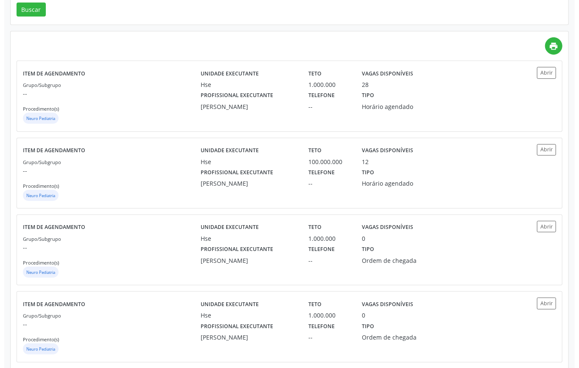
scroll to position [0, 0]
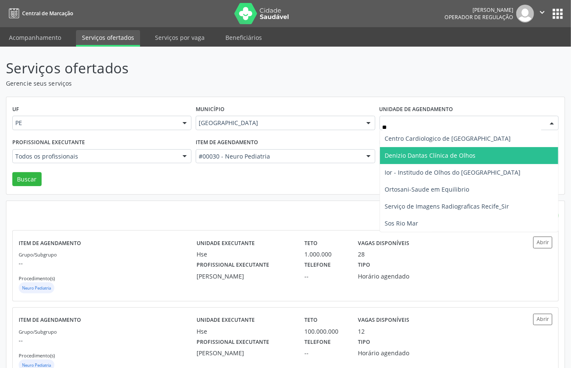
type input "***"
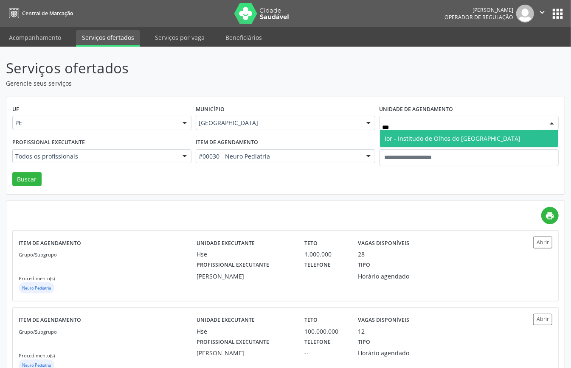
drag, startPoint x: 394, startPoint y: 140, endPoint x: 280, endPoint y: 157, distance: 115.1
click at [394, 140] on span "Ior - Institudo de Olhos do Recife" at bounding box center [453, 139] width 136 height 8
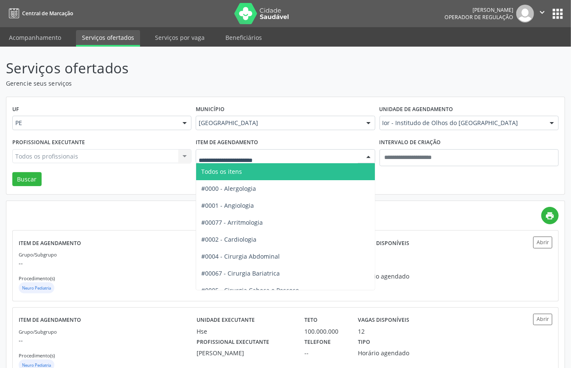
click at [242, 171] on span "Todos os itens" at bounding box center [221, 172] width 41 height 8
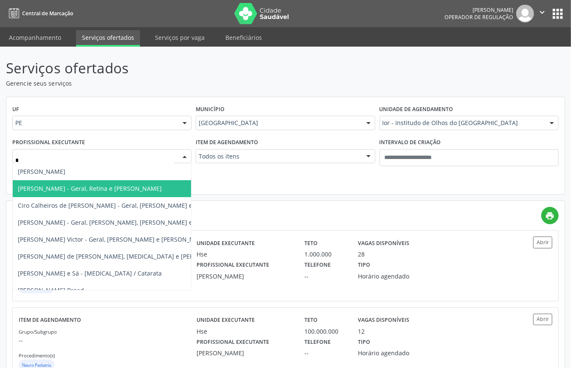
type input "**"
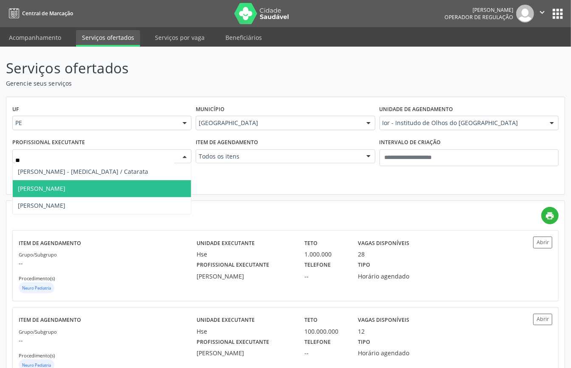
click at [131, 184] on span "Luciana Maia Valenca" at bounding box center [102, 188] width 178 height 17
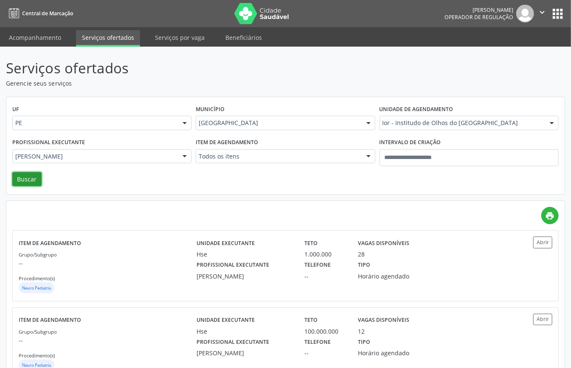
click at [41, 177] on button "Buscar" at bounding box center [26, 179] width 29 height 14
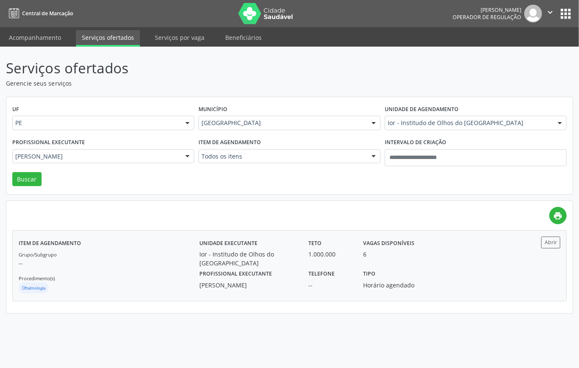
click at [129, 261] on p "--" at bounding box center [109, 263] width 181 height 9
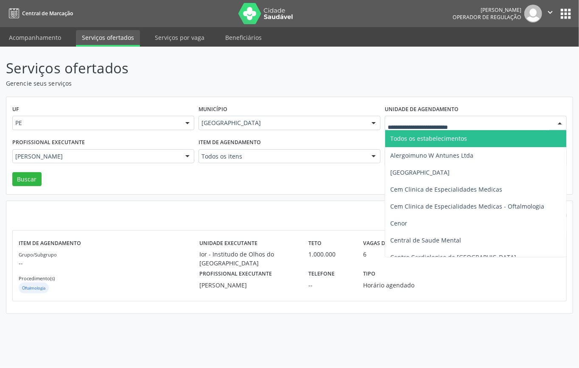
type input "*"
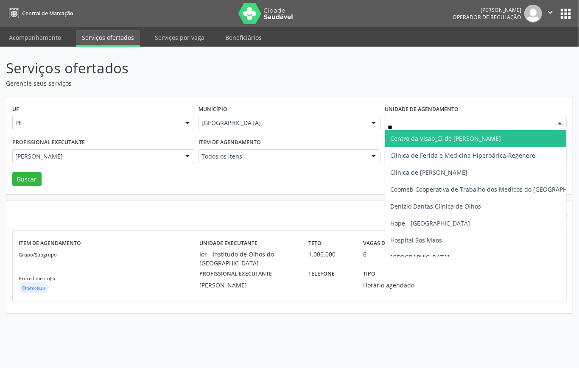
type input "***"
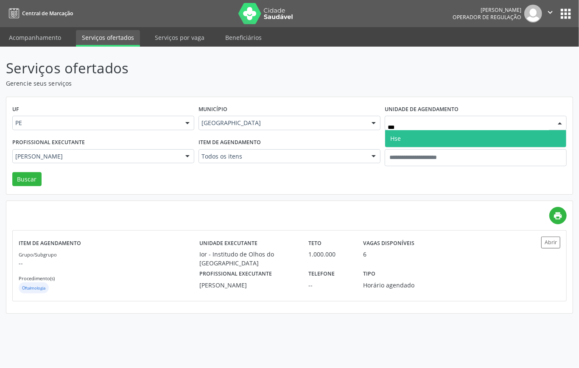
click at [418, 140] on span "Hse" at bounding box center [475, 138] width 181 height 17
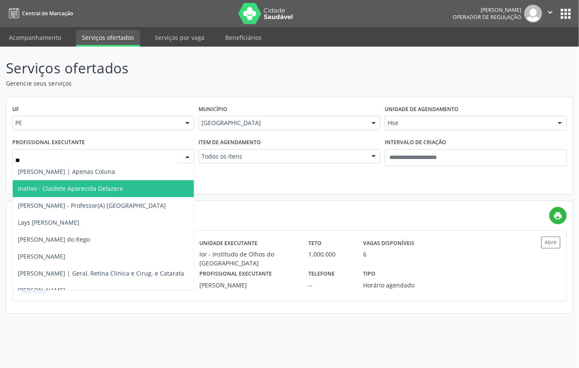
type input "***"
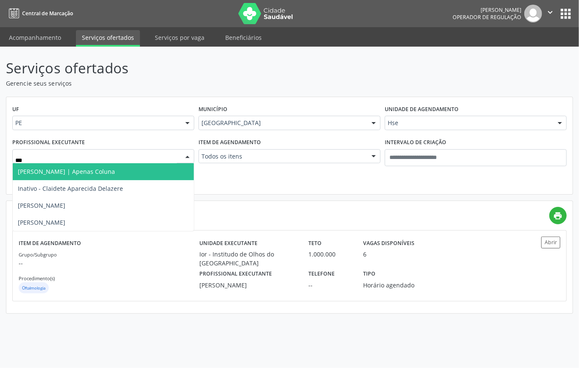
click at [70, 178] on span "Claudio Antonio da Costa Neto | Apenas Coluna" at bounding box center [103, 171] width 181 height 17
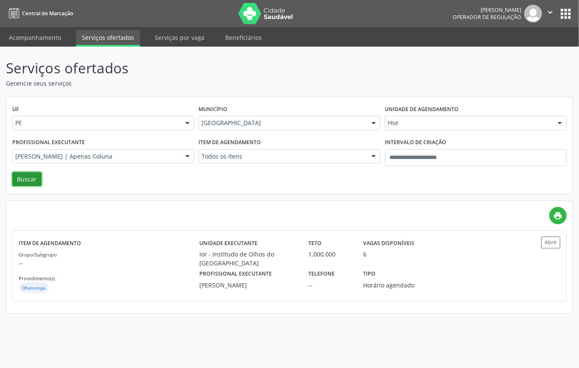
click at [31, 185] on button "Buscar" at bounding box center [26, 179] width 29 height 14
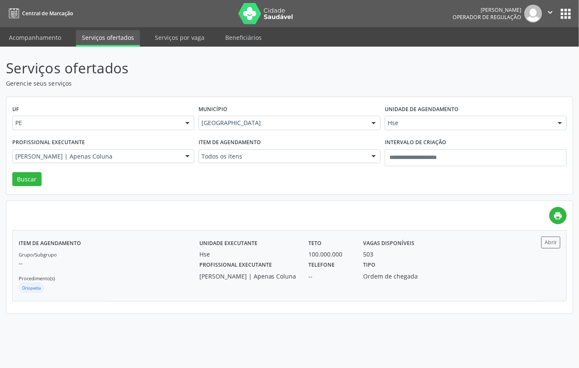
click at [149, 252] on div "Grupo/Subgrupo -- Procedimento(s) Ortopedia" at bounding box center [109, 272] width 181 height 45
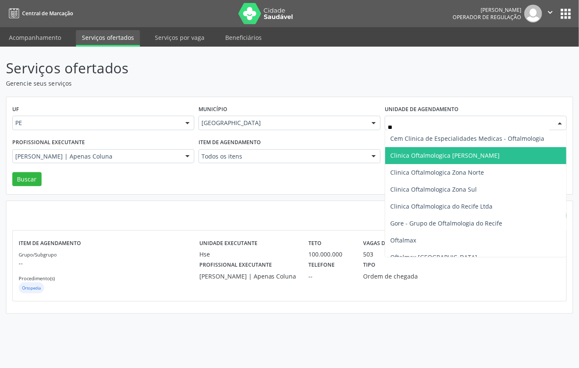
type input "***"
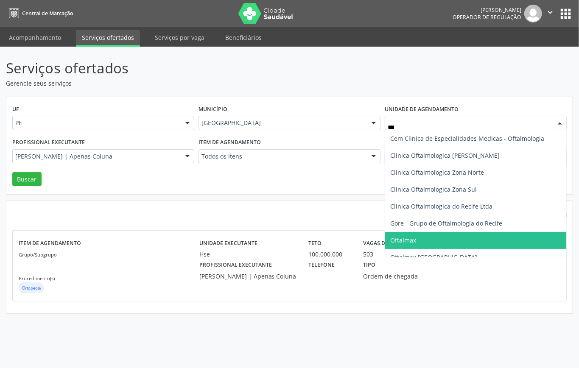
scroll to position [56, 0]
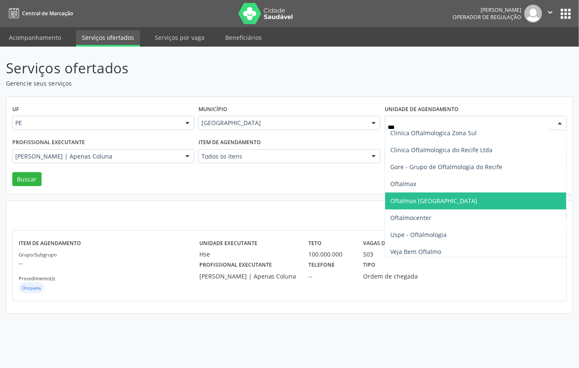
click at [447, 202] on span "Oftalmax Hospital de Olhos" at bounding box center [433, 201] width 87 height 8
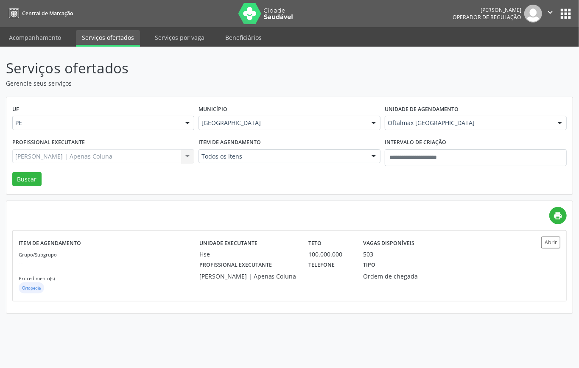
click at [133, 155] on div "Claudio Antonio da Costa Neto | Apenas Coluna Todos os profissionais Adalberto …" at bounding box center [103, 156] width 182 height 14
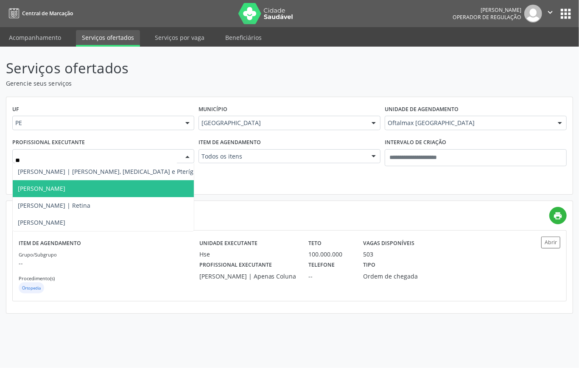
type input "***"
click at [90, 189] on span "Paulo Jorge Rocha Saunders | Retina" at bounding box center [54, 189] width 73 height 8
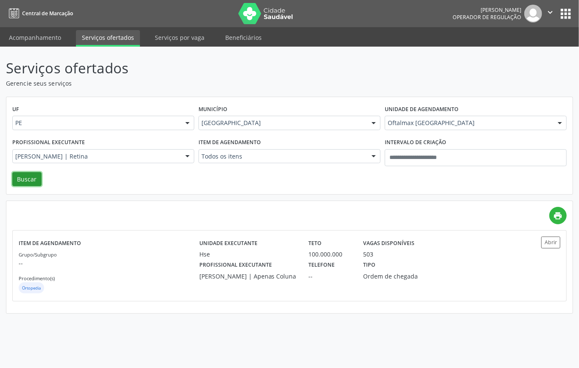
click at [29, 182] on button "Buscar" at bounding box center [26, 179] width 29 height 14
click at [97, 254] on div "Grupo/Subgrupo -- Procedimento(s) Oftalmologia" at bounding box center [109, 272] width 181 height 45
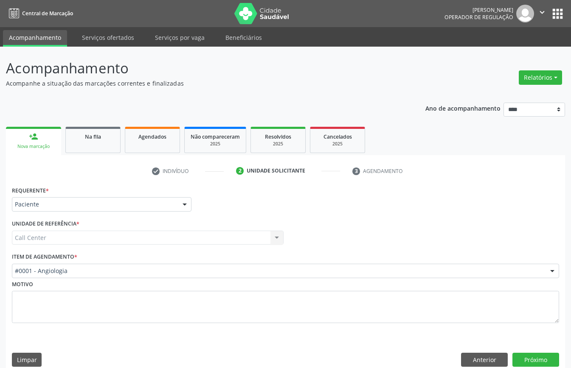
scroll to position [12, 0]
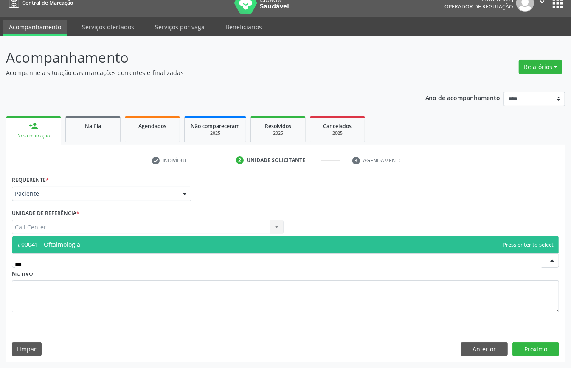
click at [90, 243] on span "#00041 - Oftalmologia" at bounding box center [285, 244] width 546 height 17
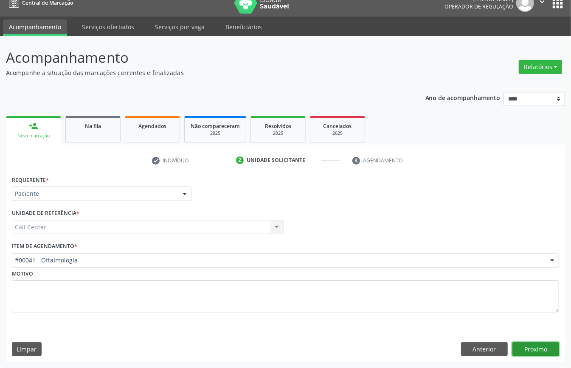
click at [522, 348] on button "Próximo" at bounding box center [535, 349] width 47 height 14
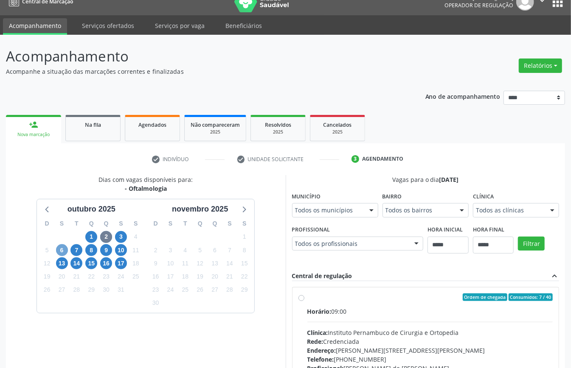
click at [60, 250] on span "6" at bounding box center [62, 250] width 12 height 12
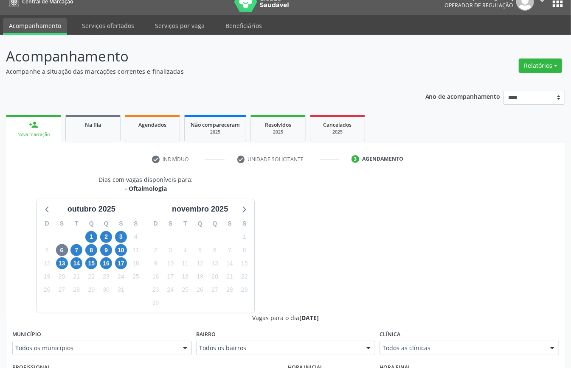
click at [413, 354] on div "Todos as clínicas" at bounding box center [469, 348] width 180 height 14
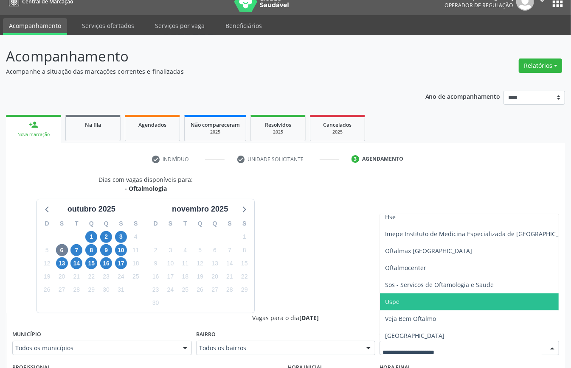
scroll to position [170, 0]
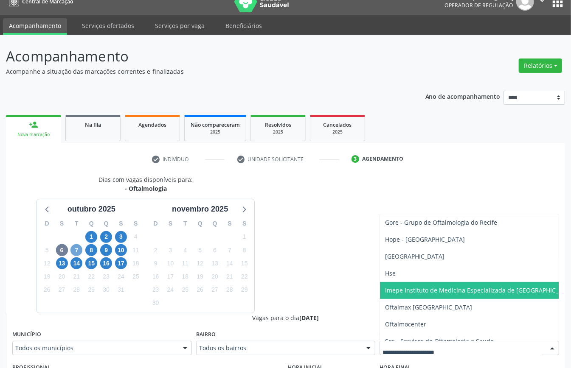
click at [72, 251] on span "7" at bounding box center [76, 250] width 12 height 12
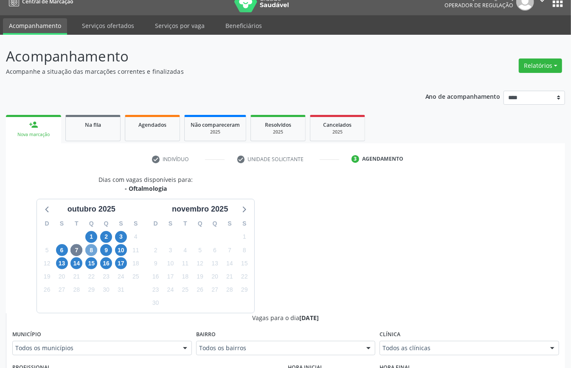
click at [93, 252] on span "8" at bounding box center [91, 250] width 12 height 12
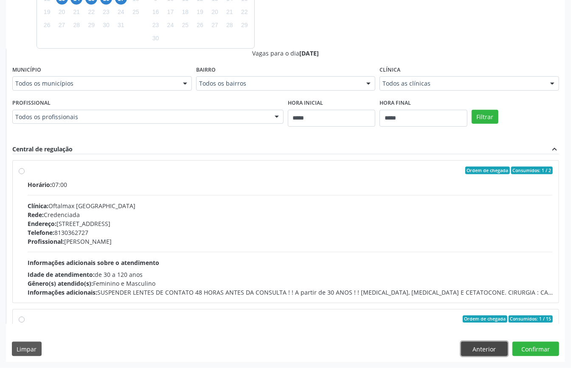
drag, startPoint x: 474, startPoint y: 343, endPoint x: 463, endPoint y: 339, distance: 12.4
click at [473, 344] on button "Anterior" at bounding box center [484, 349] width 47 height 14
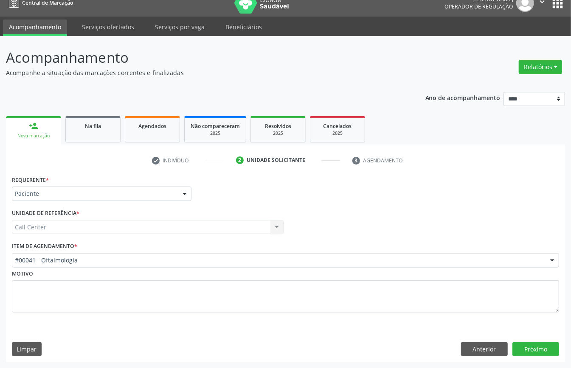
scroll to position [12, 0]
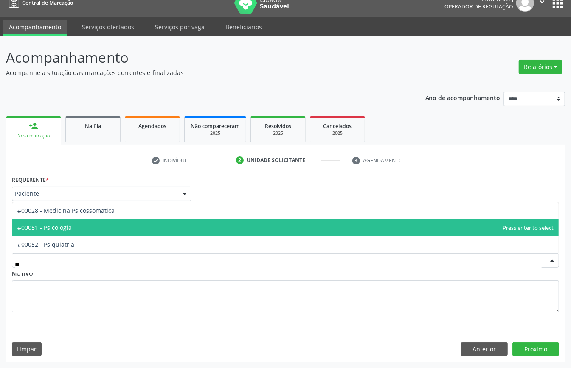
click at [72, 227] on span "#00051 - Psicologia" at bounding box center [44, 228] width 54 height 8
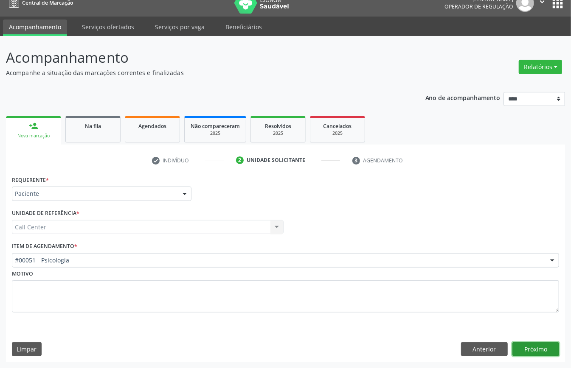
click at [531, 347] on button "Próximo" at bounding box center [535, 349] width 47 height 14
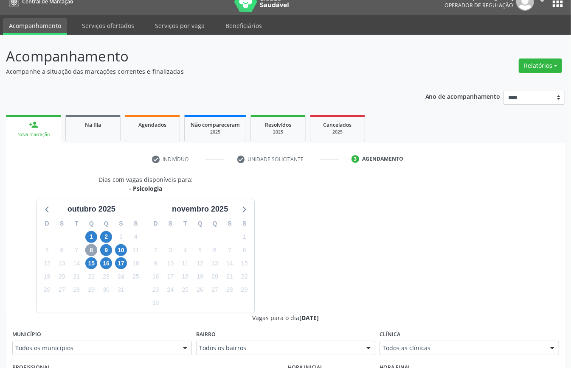
click at [90, 253] on span "8" at bounding box center [91, 250] width 12 height 12
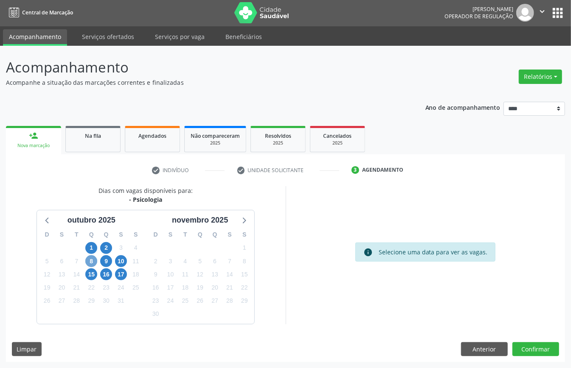
scroll to position [2, 0]
click at [99, 261] on div "9" at bounding box center [106, 261] width 15 height 13
click at [89, 261] on span "8" at bounding box center [91, 261] width 12 height 12
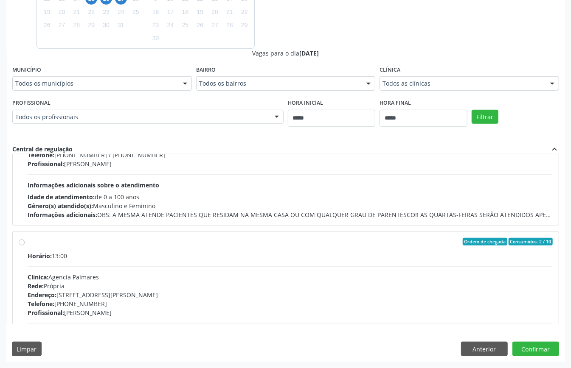
scroll to position [170, 0]
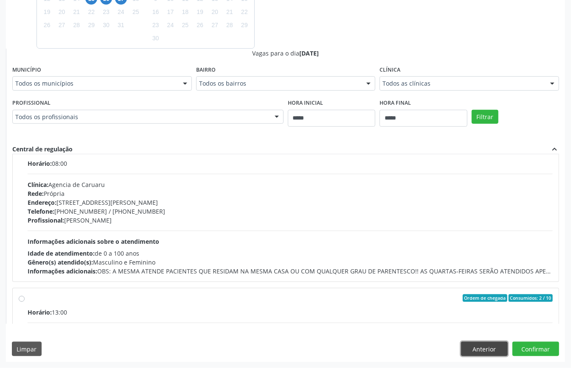
click at [491, 350] on button "Anterior" at bounding box center [484, 349] width 47 height 14
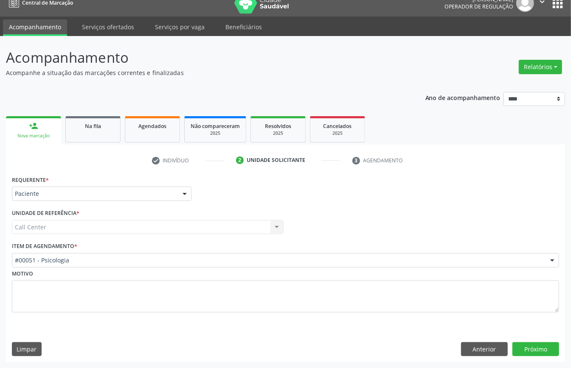
scroll to position [12, 0]
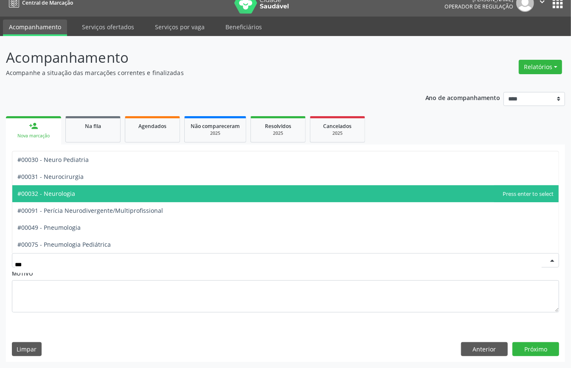
click at [97, 192] on span "#00032 - Neurologia" at bounding box center [285, 193] width 546 height 17
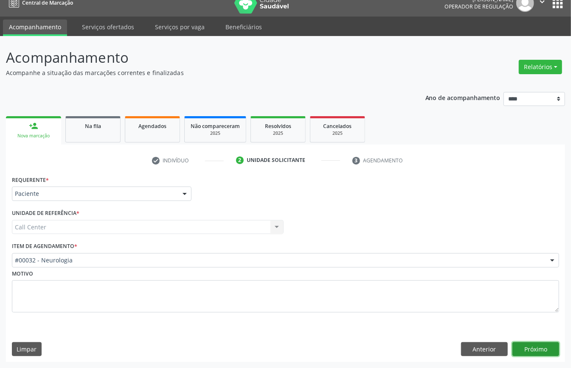
click at [538, 351] on button "Próximo" at bounding box center [535, 349] width 47 height 14
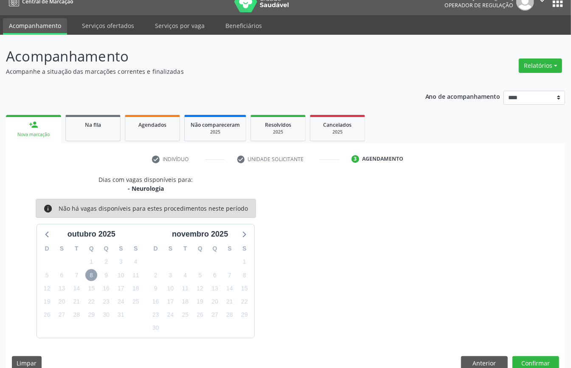
click at [89, 278] on span "8" at bounding box center [91, 275] width 12 height 12
click at [476, 362] on button "Anterior" at bounding box center [484, 363] width 47 height 14
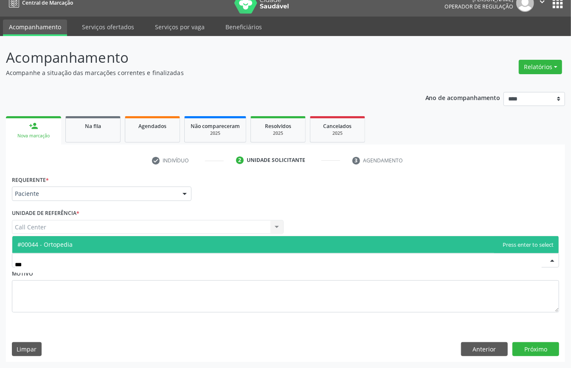
type input "***"
click at [135, 230] on div "Requerente * Paciente Médico(a) Enfermeiro(a) Paciente Nenhum resultado encontr…" at bounding box center [285, 249] width 547 height 151
click at [125, 240] on span "#00044 - Ortopedia" at bounding box center [285, 244] width 546 height 17
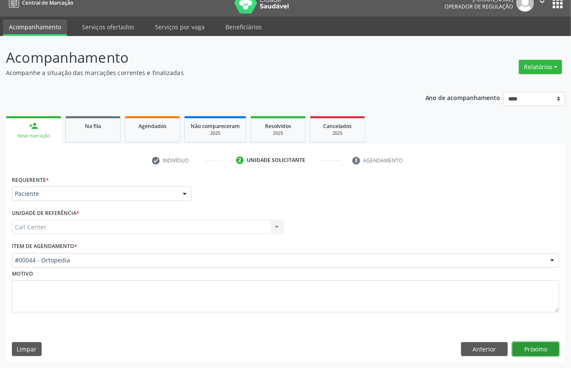
click at [532, 347] on button "Próximo" at bounding box center [535, 349] width 47 height 14
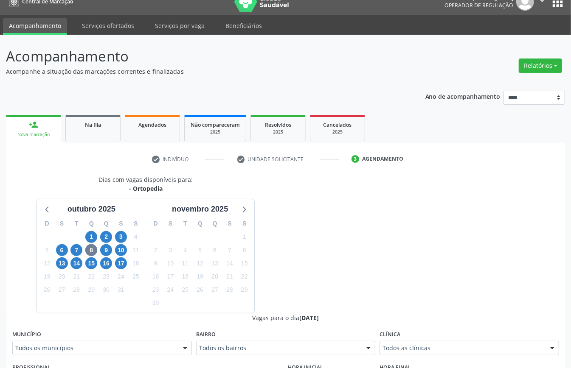
click at [94, 271] on div "22" at bounding box center [91, 276] width 12 height 13
click at [92, 266] on span "15" at bounding box center [91, 264] width 12 height 12
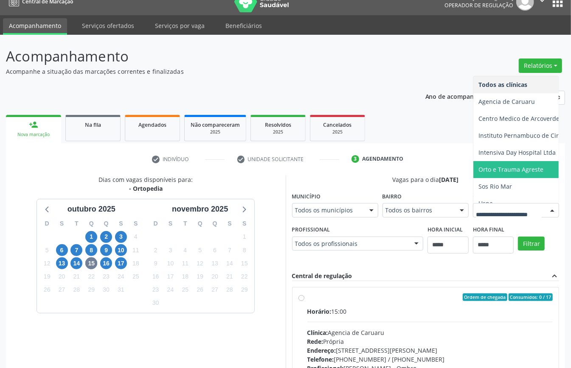
scroll to position [9, 0]
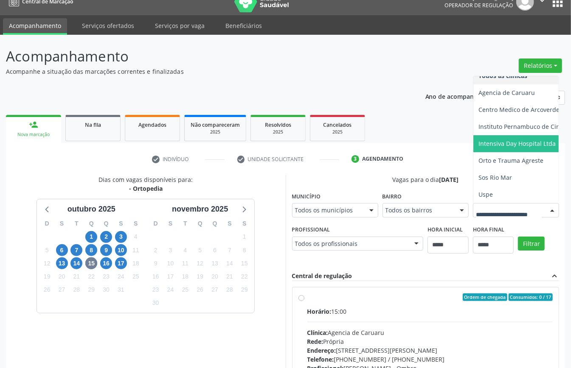
click at [478, 148] on span "Intensiva Day Hospital Ltda" at bounding box center [516, 144] width 77 height 8
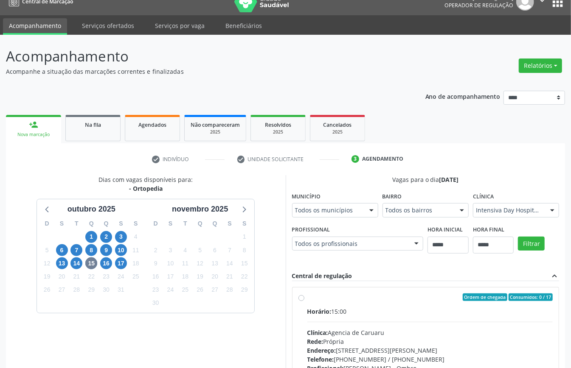
scroll to position [125, 0]
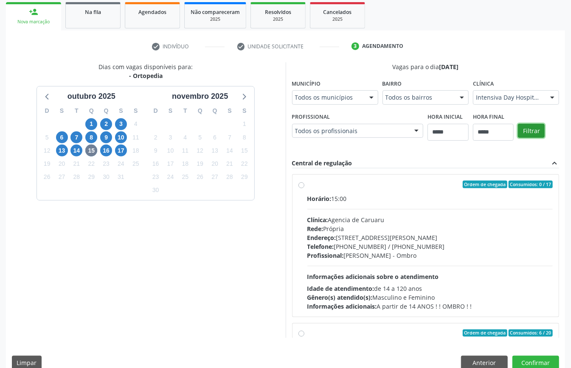
drag, startPoint x: 487, startPoint y: 266, endPoint x: 481, endPoint y: 272, distance: 8.4
click at [518, 138] on button "Filtrar" at bounding box center [531, 131] width 27 height 14
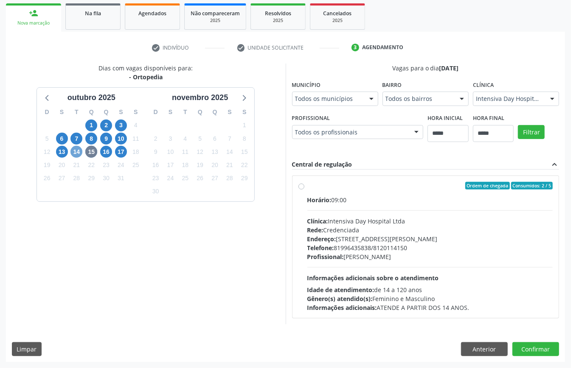
click at [77, 149] on span "14" at bounding box center [76, 152] width 12 height 12
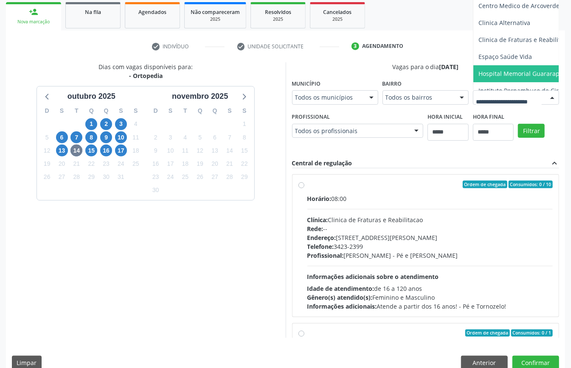
scroll to position [56, 0]
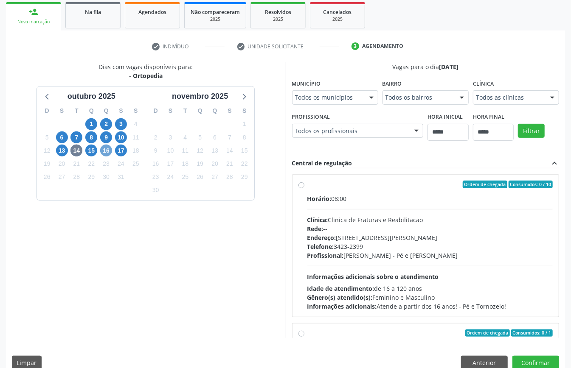
click at [104, 150] on span "16" at bounding box center [106, 151] width 12 height 12
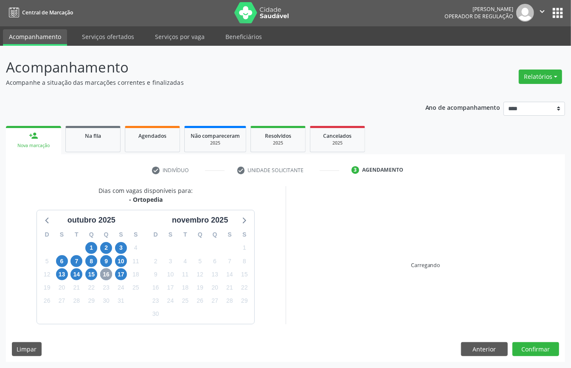
scroll to position [125, 0]
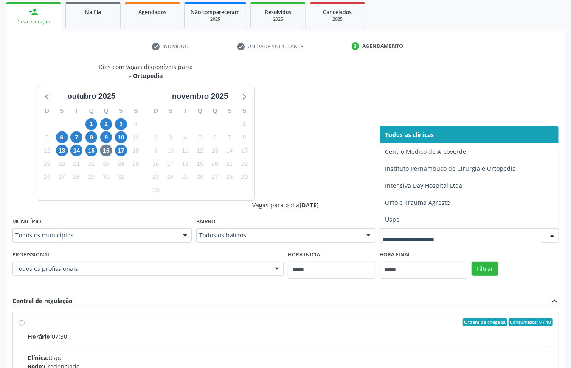
drag, startPoint x: 455, startPoint y: 234, endPoint x: 440, endPoint y: 240, distance: 16.8
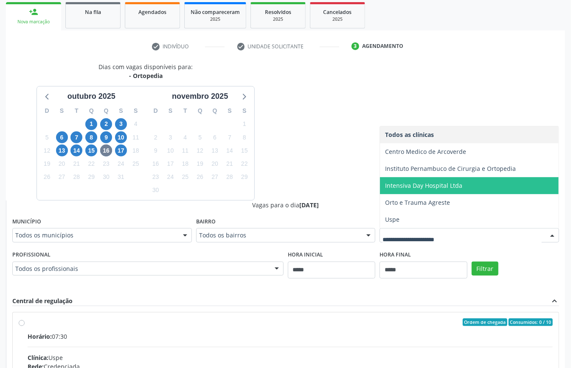
click at [433, 185] on span "Intensiva Day Hospital Ltda" at bounding box center [423, 186] width 77 height 8
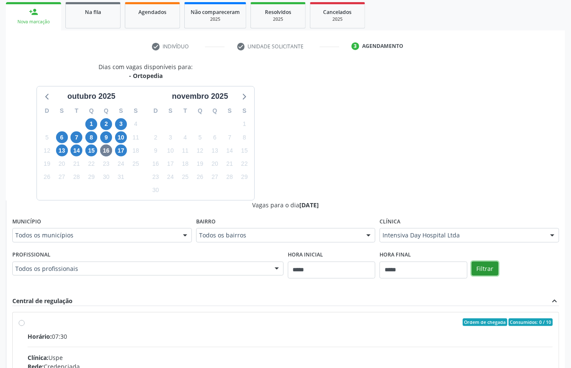
click at [486, 262] on button "Filtrar" at bounding box center [484, 269] width 27 height 14
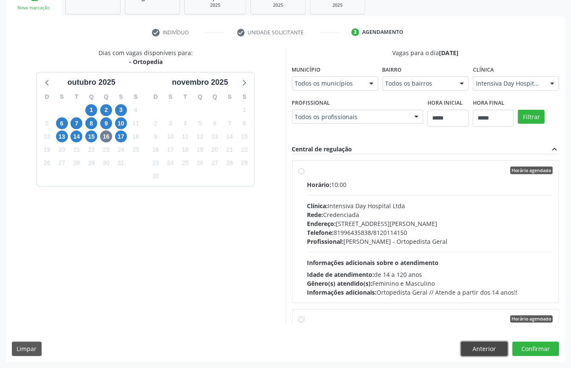
click at [490, 343] on button "Anterior" at bounding box center [484, 349] width 47 height 14
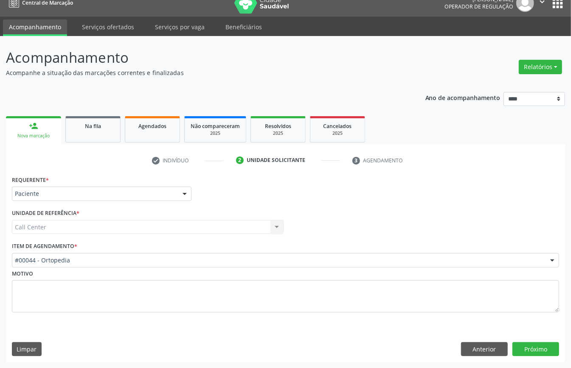
scroll to position [12, 0]
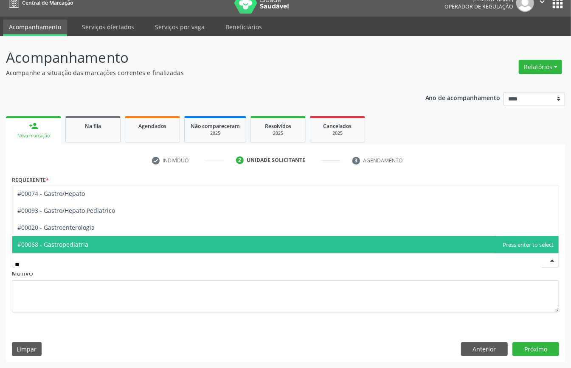
type input "*"
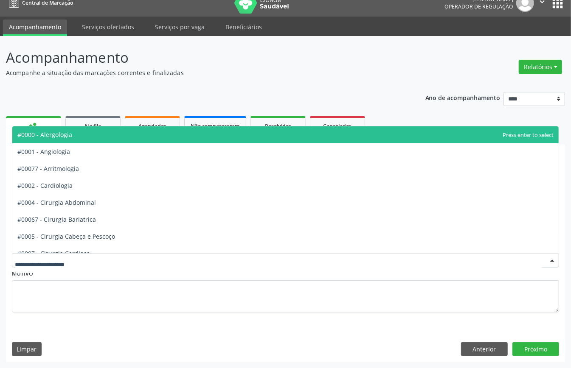
click at [203, 82] on div "Acompanhamento Acompanhe a situação das marcações correntes e finalizadas Relat…" at bounding box center [285, 204] width 559 height 315
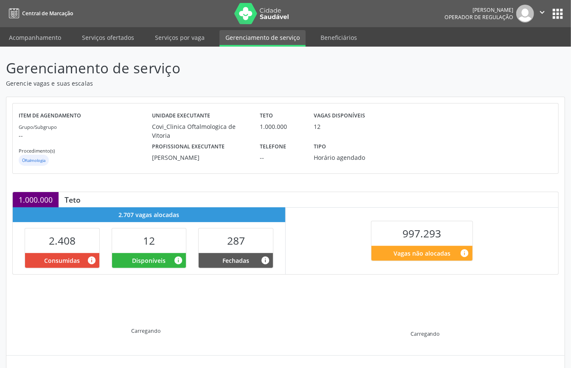
scroll to position [86, 0]
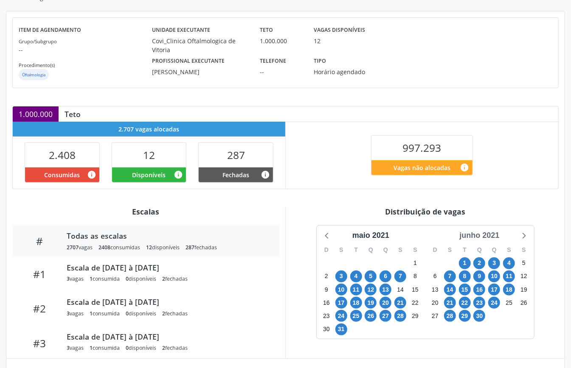
click at [485, 241] on div "junho 2021" at bounding box center [479, 235] width 47 height 11
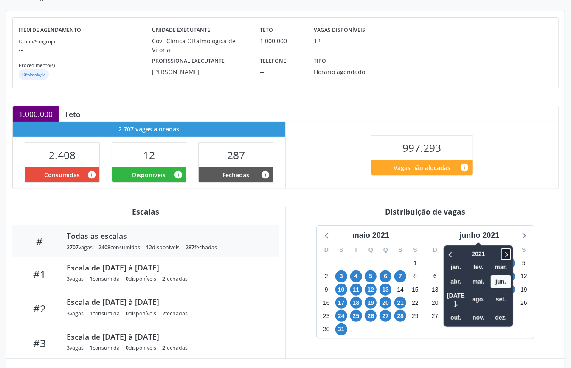
click at [506, 260] on icon at bounding box center [506, 255] width 8 height 10
click at [455, 311] on span "out." at bounding box center [456, 317] width 20 height 13
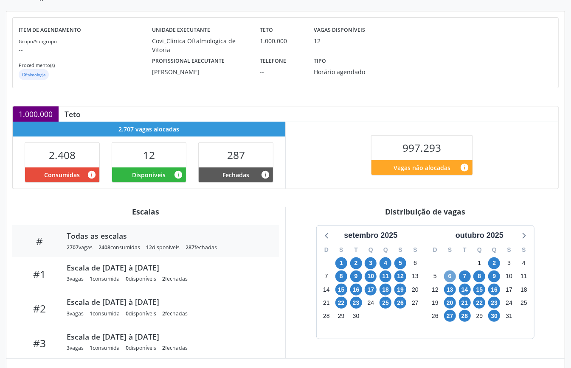
click at [445, 278] on span "6" at bounding box center [450, 277] width 12 height 12
click at [495, 294] on span "16" at bounding box center [494, 290] width 12 height 12
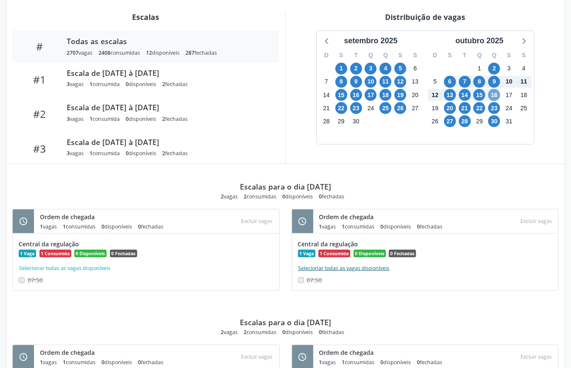
scroll to position [54, 0]
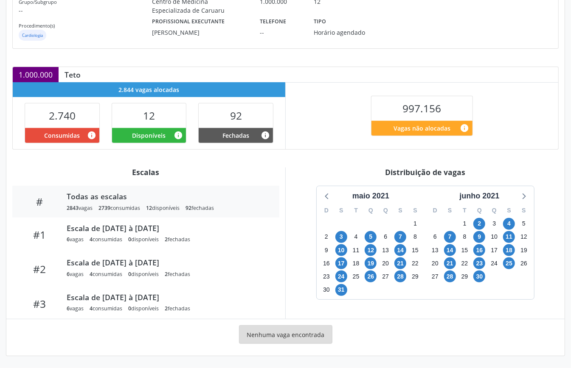
scroll to position [127, 0]
click at [492, 194] on div "junho 2021" at bounding box center [479, 196] width 47 height 11
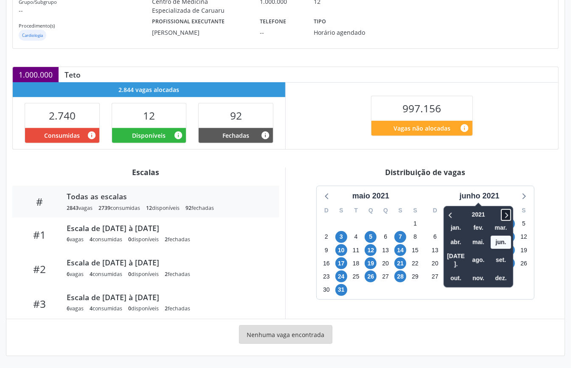
click at [506, 210] on icon at bounding box center [506, 215] width 8 height 10
click at [504, 206] on div "2022 jan. fev. mar. abr. mai. jun. jul. ago. set. out. nov. dez." at bounding box center [478, 246] width 70 height 81
click at [506, 210] on icon at bounding box center [506, 215] width 8 height 10
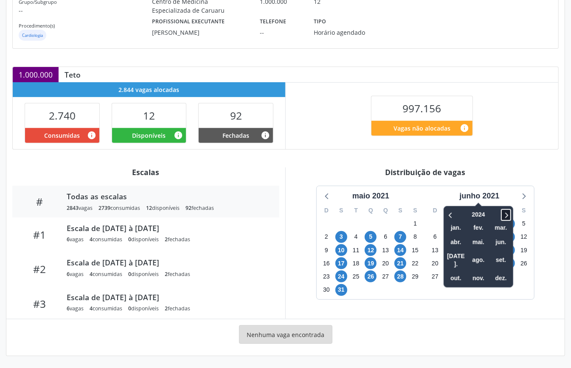
click at [506, 211] on icon at bounding box center [506, 215] width 8 height 10
click at [456, 272] on span "out." at bounding box center [456, 278] width 20 height 13
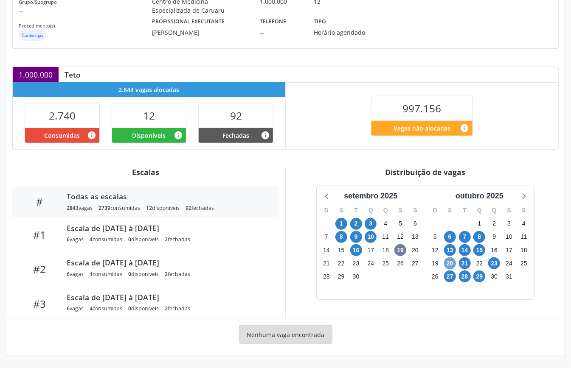
click at [450, 262] on span "20" at bounding box center [450, 264] width 12 height 12
click at [470, 263] on span "21" at bounding box center [465, 264] width 12 height 12
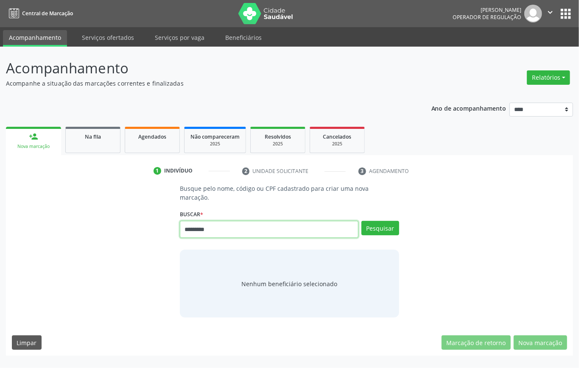
type input "*********"
type input "*"
type input "*********"
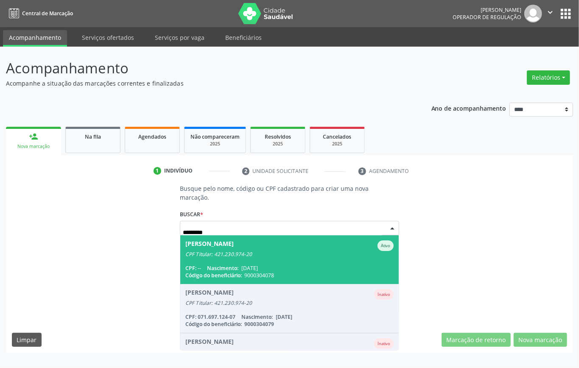
click at [328, 265] on div "CPF: -- Nascimento: 30/08/1954" at bounding box center [289, 268] width 208 height 7
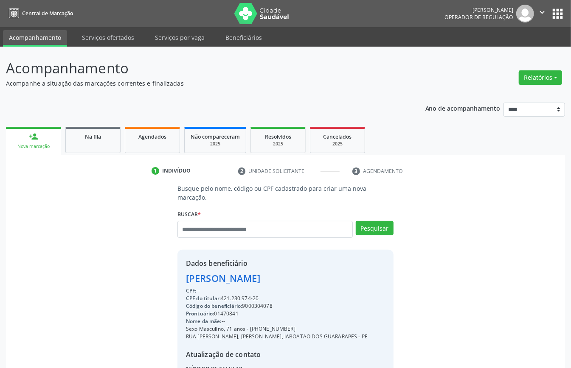
scroll to position [104, 0]
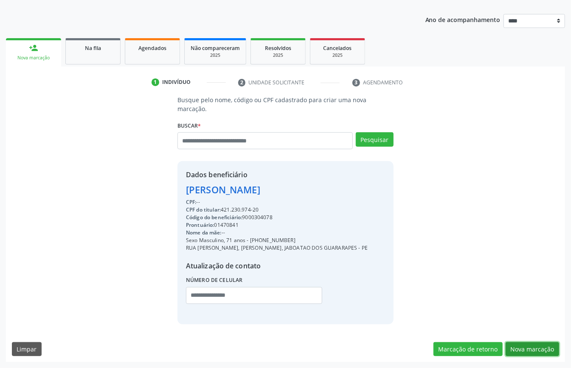
click at [530, 350] on button "Nova marcação" at bounding box center [531, 349] width 53 height 14
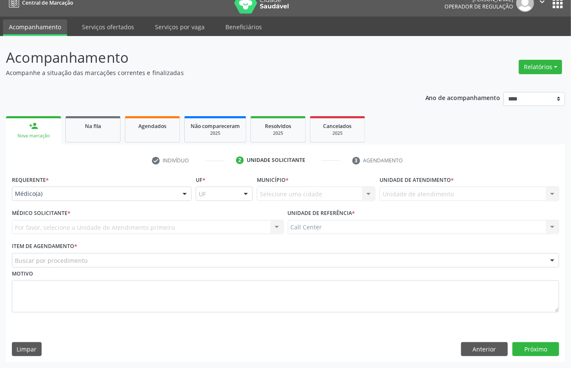
scroll to position [12, 0]
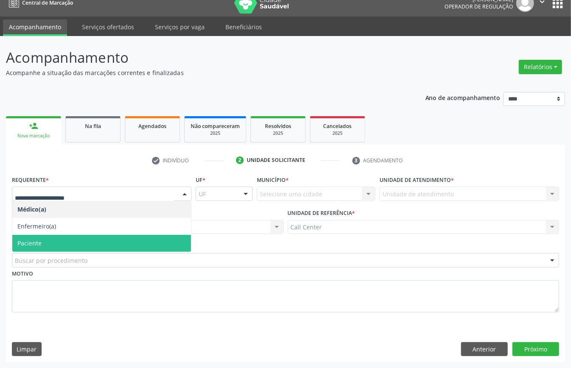
click at [38, 245] on span "Paciente" at bounding box center [29, 243] width 24 height 8
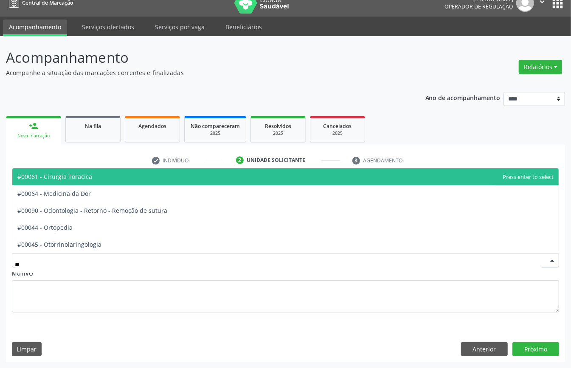
type input "***"
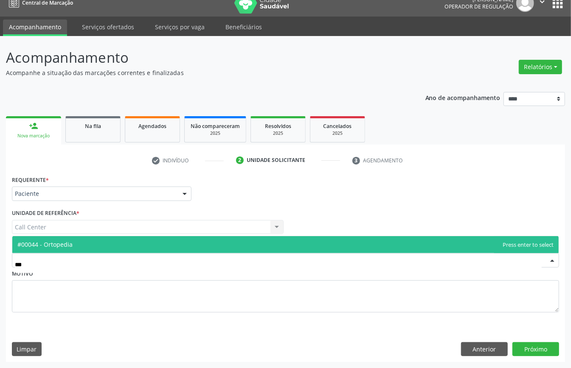
click at [85, 244] on span "#00044 - Ortopedia" at bounding box center [285, 244] width 546 height 17
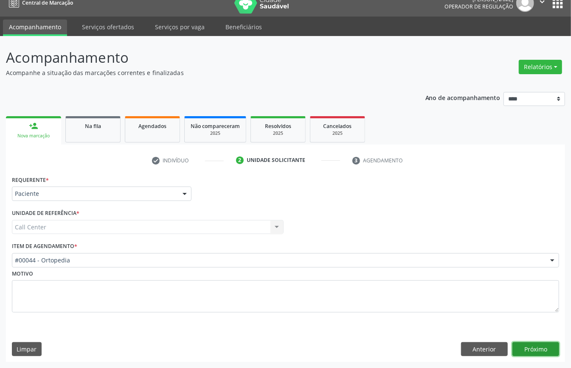
click at [524, 344] on button "Próximo" at bounding box center [535, 349] width 47 height 14
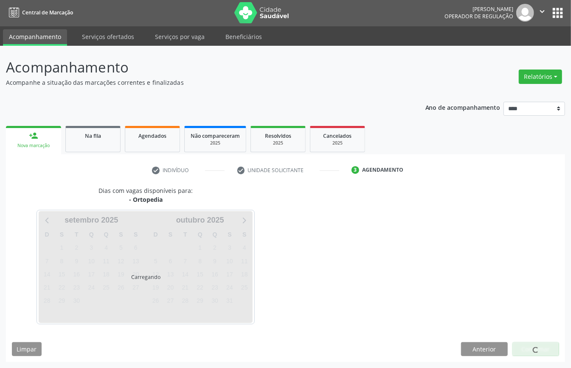
scroll to position [2, 0]
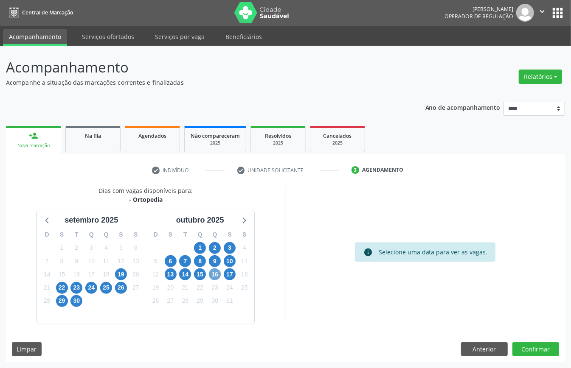
click at [215, 274] on span "16" at bounding box center [215, 275] width 12 height 12
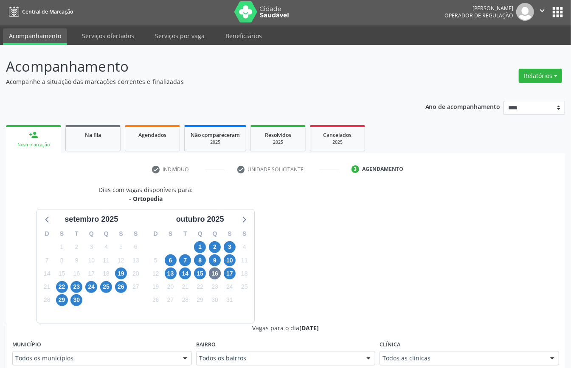
scroll to position [6, 0]
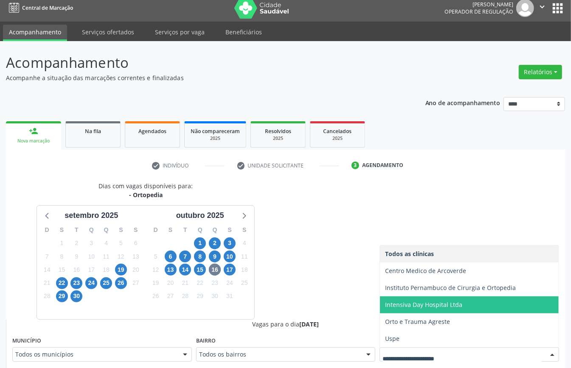
click at [411, 306] on span "Intensiva Day Hospital Ltda" at bounding box center [423, 305] width 77 height 8
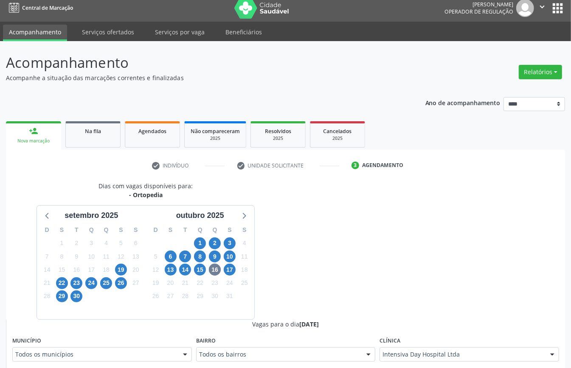
scroll to position [232, 0]
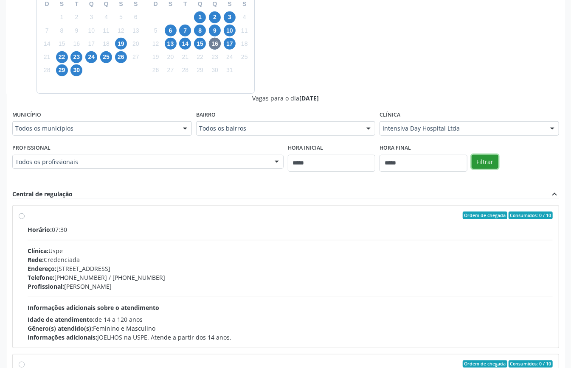
click at [485, 165] on button "Filtrar" at bounding box center [484, 162] width 27 height 14
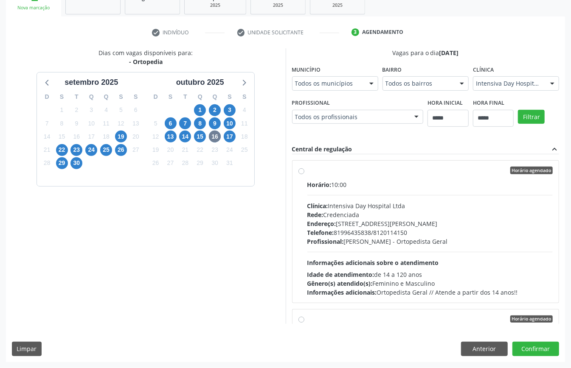
click at [345, 222] on div "Endereço: Avenida Adjar da Silva Casé, nº 800, Indianolpolis, Caruaru - PE" at bounding box center [430, 223] width 246 height 9
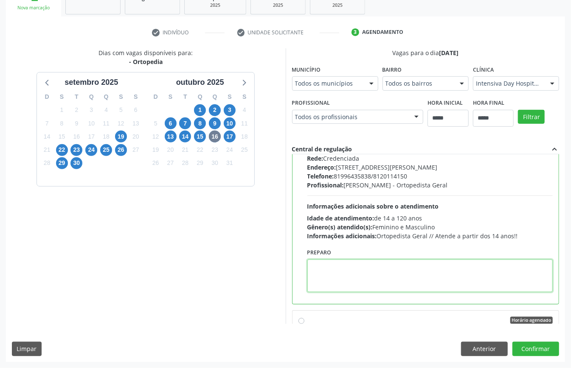
paste textarea "**********"
type textarea "**********"
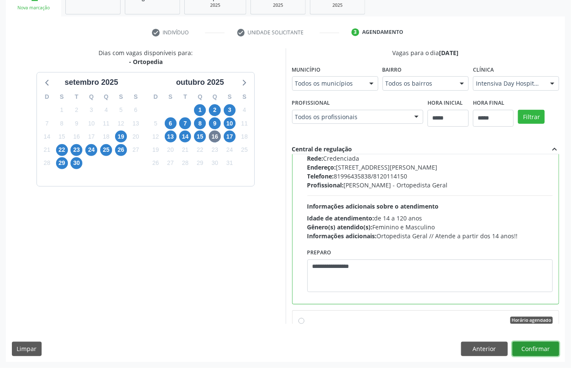
click at [537, 350] on button "Confirmar" at bounding box center [535, 349] width 47 height 14
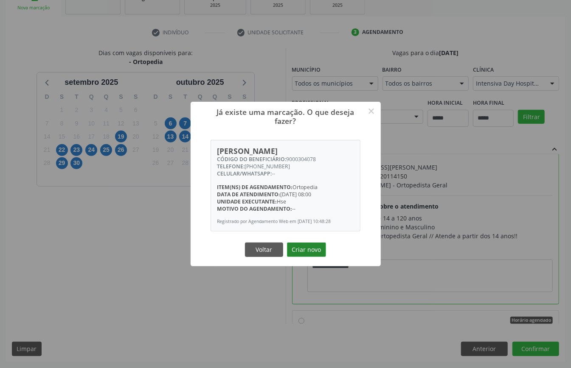
click at [310, 257] on button "Criar novo" at bounding box center [306, 250] width 39 height 14
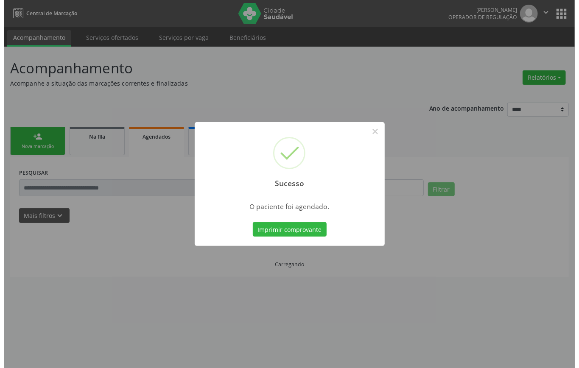
scroll to position [0, 0]
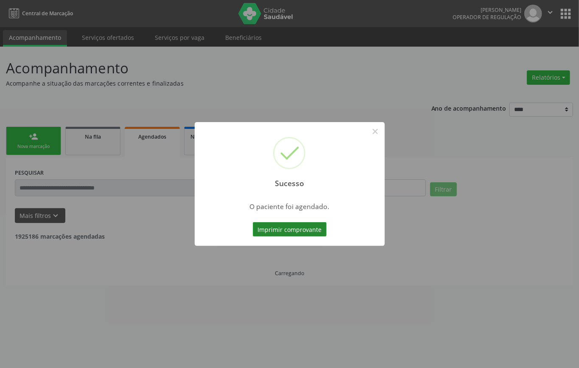
click at [297, 230] on button "Imprimir comprovante" at bounding box center [290, 229] width 74 height 14
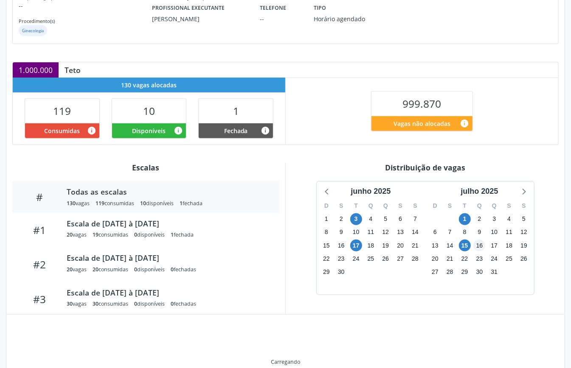
scroll to position [127, 0]
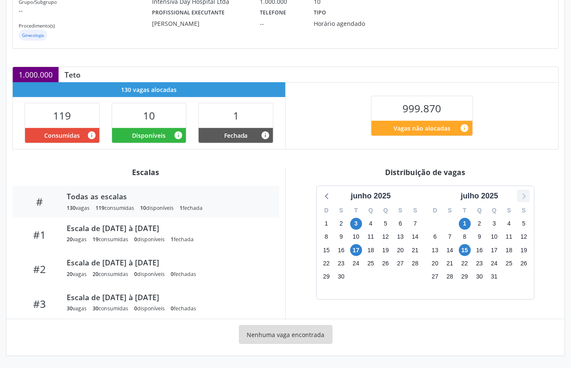
click at [520, 194] on icon at bounding box center [523, 196] width 11 height 11
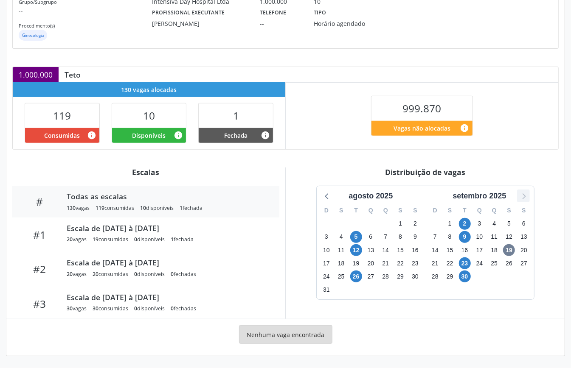
click at [521, 194] on icon at bounding box center [523, 196] width 11 height 11
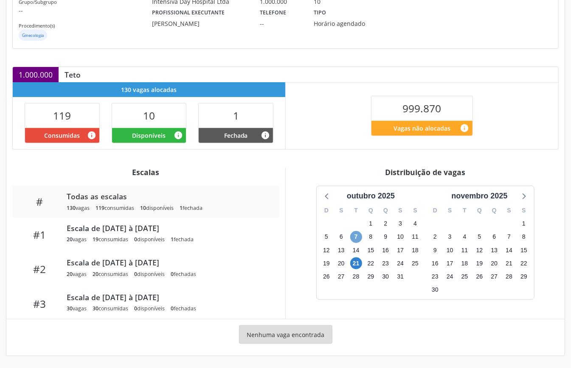
click at [354, 238] on span "7" at bounding box center [356, 237] width 12 height 12
click at [354, 237] on span "7" at bounding box center [356, 237] width 12 height 12
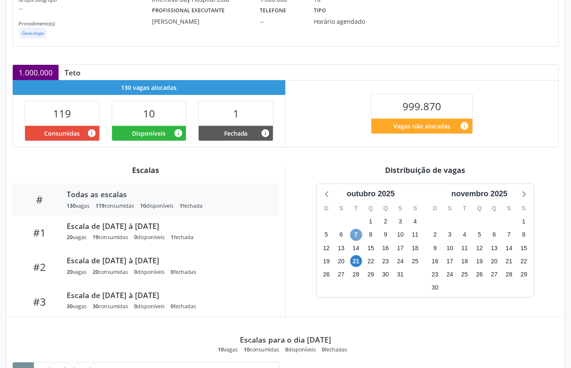
scroll to position [250, 0]
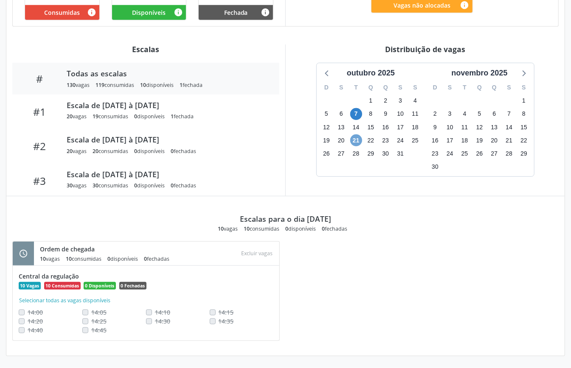
drag, startPoint x: 356, startPoint y: 142, endPoint x: 357, endPoint y: 146, distance: 4.8
click at [357, 146] on div "D S T Q Q S S 28 29 30 1 2 3 4 5 6 7 8 9 10 11 12 13 14 15 16 17 18 19 20 21 22…" at bounding box center [371, 128] width 109 height 98
click at [358, 140] on span "21" at bounding box center [356, 141] width 12 height 12
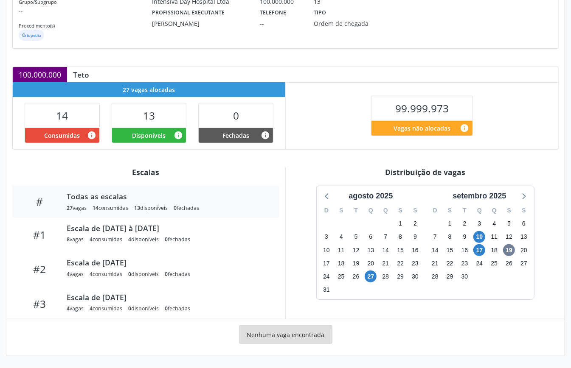
scroll to position [127, 0]
click at [525, 198] on icon at bounding box center [523, 196] width 11 height 11
click at [371, 249] on span "15" at bounding box center [371, 250] width 12 height 12
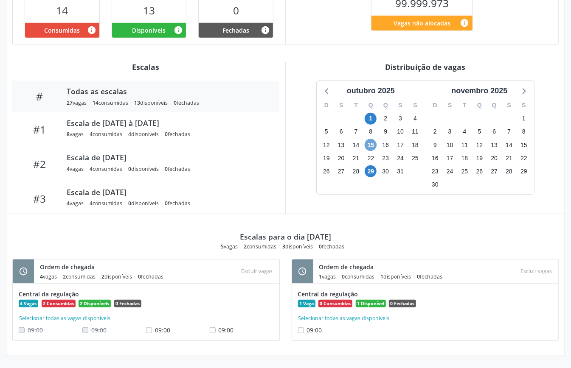
scroll to position [62, 0]
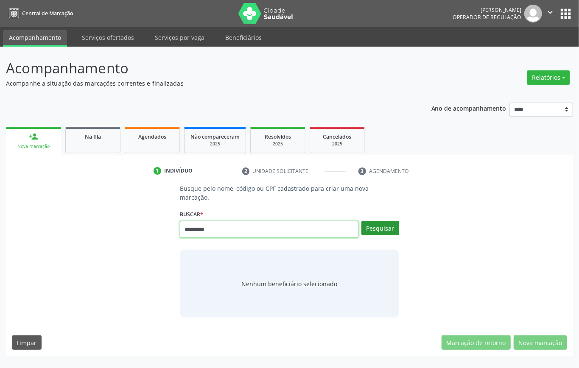
type input "*********"
click at [385, 222] on button "Pesquisar" at bounding box center [381, 228] width 38 height 14
type input "*********"
click at [381, 226] on button "Pesquisar" at bounding box center [381, 228] width 38 height 14
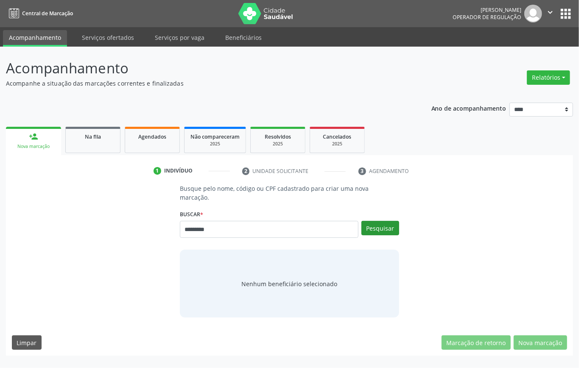
type input "*********"
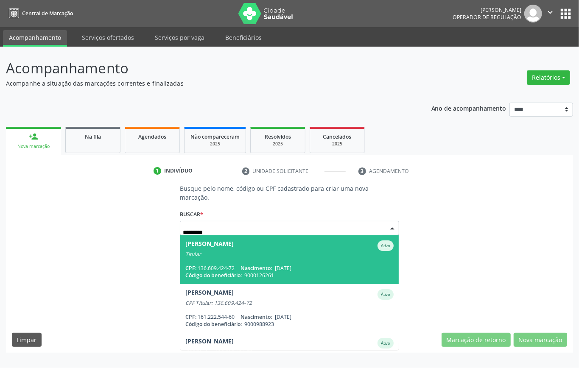
click at [317, 266] on div "CPF: 136.609.424-72 Nascimento: 09/04/1958" at bounding box center [289, 268] width 208 height 7
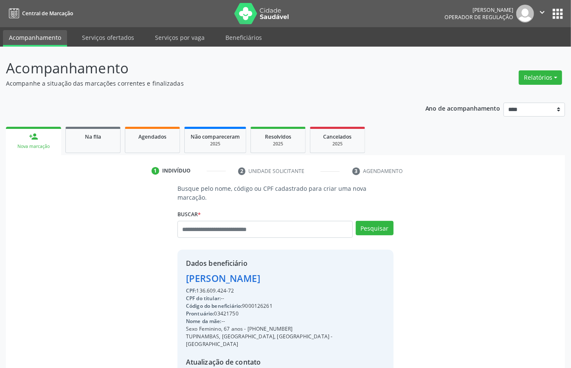
scroll to position [89, 0]
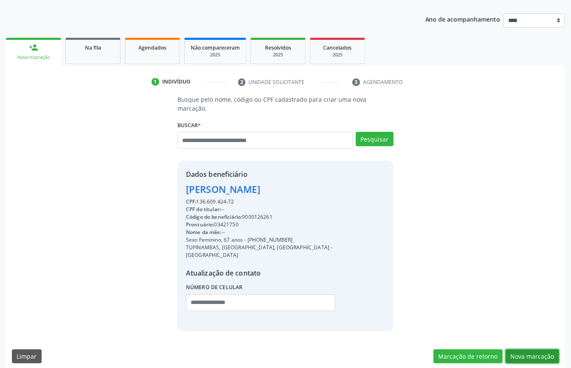
click at [549, 350] on button "Nova marcação" at bounding box center [531, 357] width 53 height 14
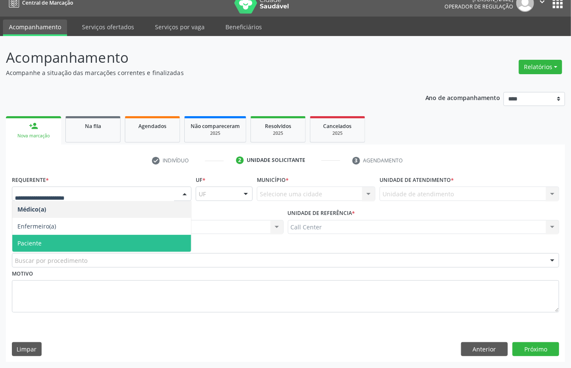
drag, startPoint x: 42, startPoint y: 239, endPoint x: 51, endPoint y: 251, distance: 15.8
click at [42, 240] on span "Paciente" at bounding box center [101, 243] width 179 height 17
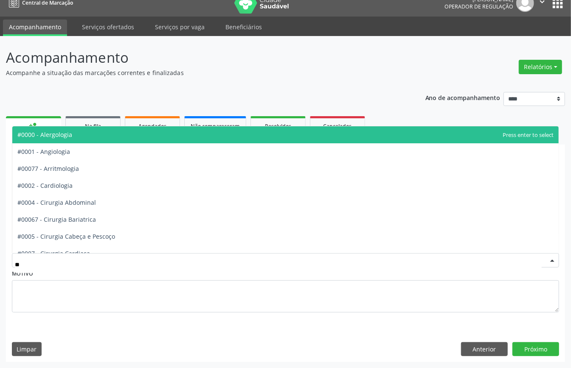
type input "***"
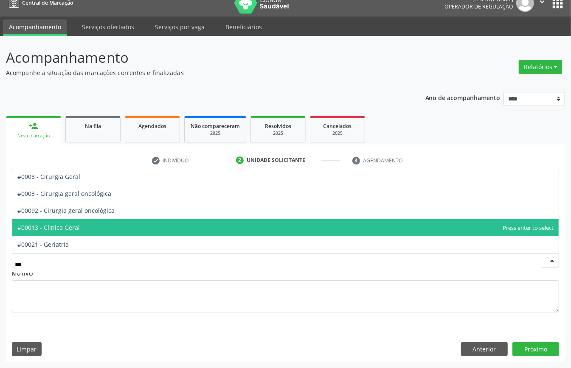
click at [86, 225] on span "#00013 - Clinica Geral" at bounding box center [285, 227] width 546 height 17
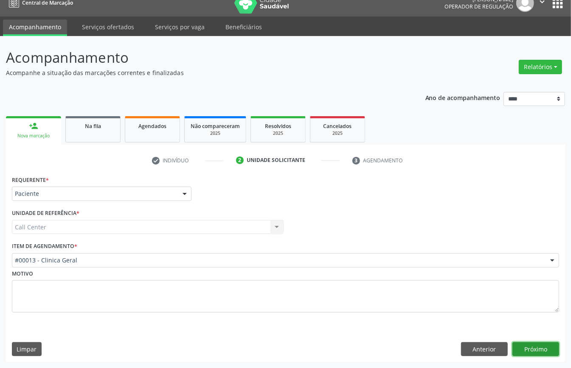
click at [545, 350] on button "Próximo" at bounding box center [535, 349] width 47 height 14
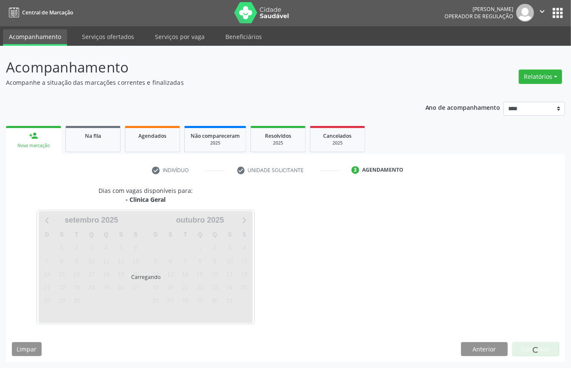
scroll to position [2, 0]
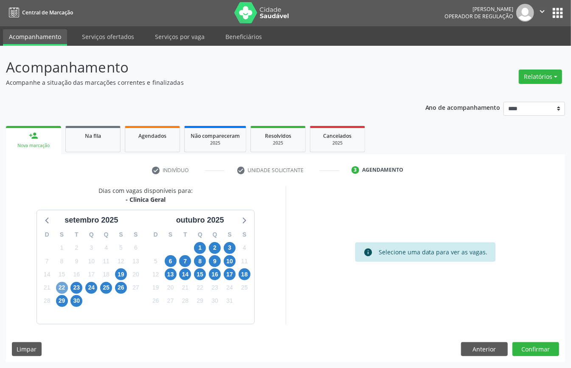
click at [63, 287] on span "22" at bounding box center [62, 288] width 12 height 12
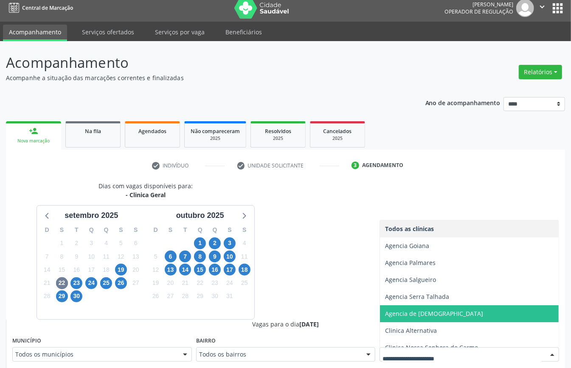
scroll to position [111, 0]
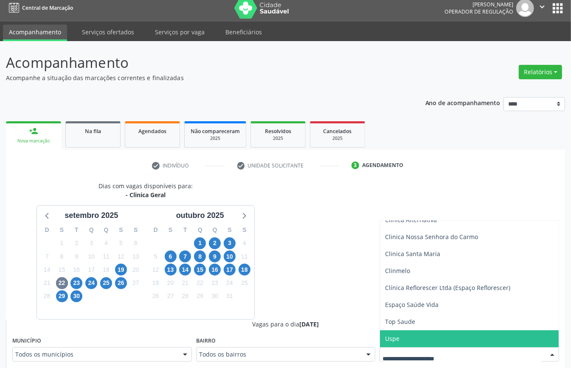
click at [401, 333] on span "Uspe" at bounding box center [469, 339] width 179 height 17
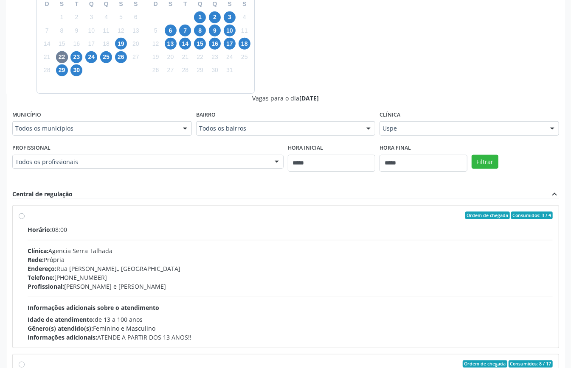
scroll to position [56, 0]
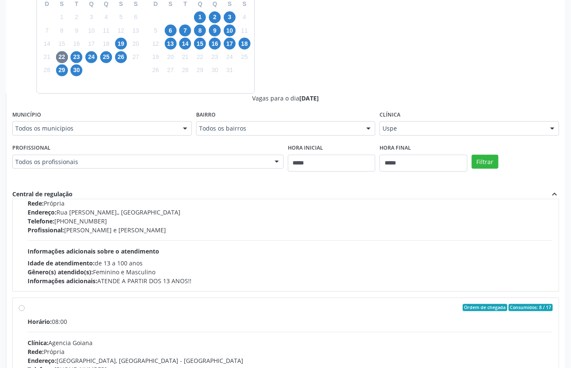
click at [485, 173] on div "Filtrar" at bounding box center [515, 161] width 92 height 39
drag, startPoint x: 491, startPoint y: 162, endPoint x: 488, endPoint y: 172, distance: 10.2
click at [491, 165] on button "Filtrar" at bounding box center [484, 162] width 27 height 14
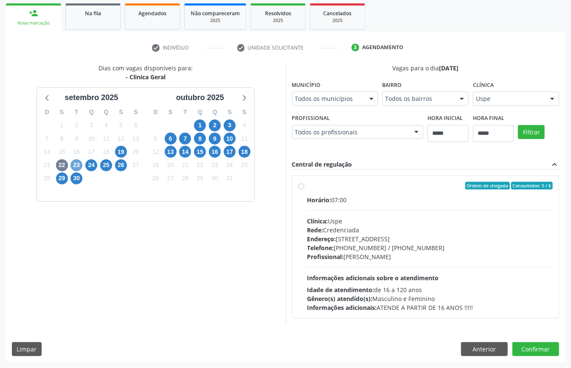
click at [77, 163] on span "23" at bounding box center [76, 166] width 12 height 12
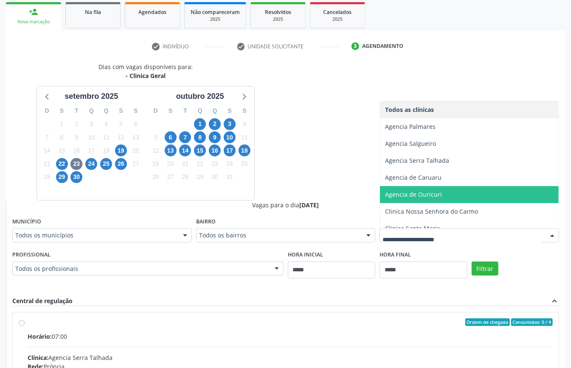
scroll to position [94, 0]
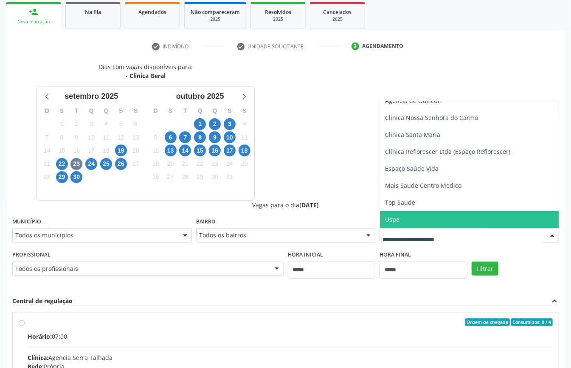
click at [424, 218] on span "Uspe" at bounding box center [469, 219] width 179 height 17
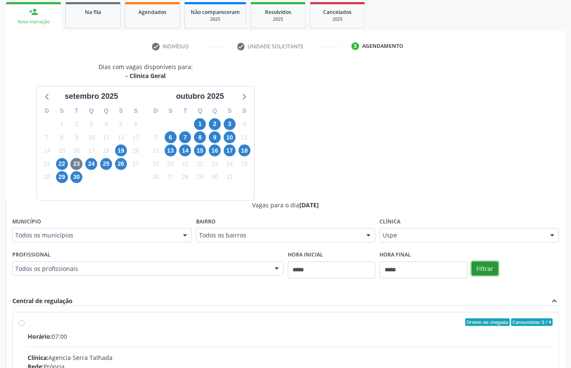
click at [491, 264] on button "Filtrar" at bounding box center [484, 269] width 27 height 14
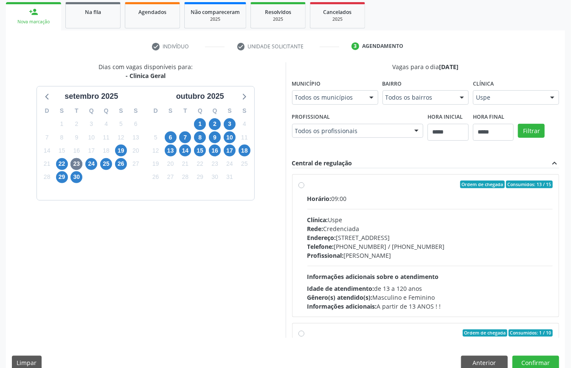
drag, startPoint x: 353, startPoint y: 234, endPoint x: 357, endPoint y: 244, distance: 11.0
click at [354, 236] on div "Endereço: Rua do Espinheiro, nº 71, Espinheiro, Recife - PE" at bounding box center [430, 237] width 246 height 9
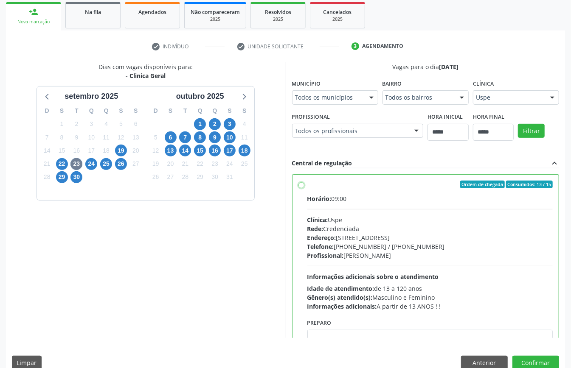
scroll to position [56, 0]
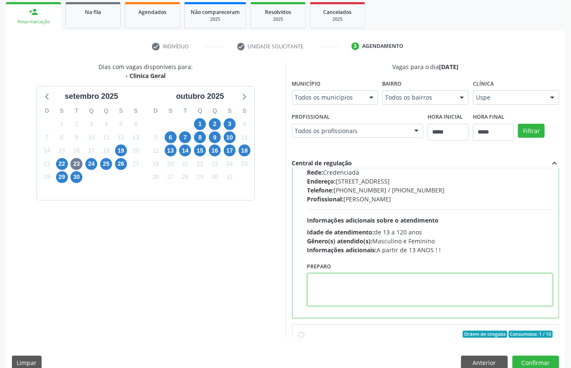
paste textarea "**********"
type textarea "**********"
click at [530, 357] on button "Confirmar" at bounding box center [535, 363] width 47 height 14
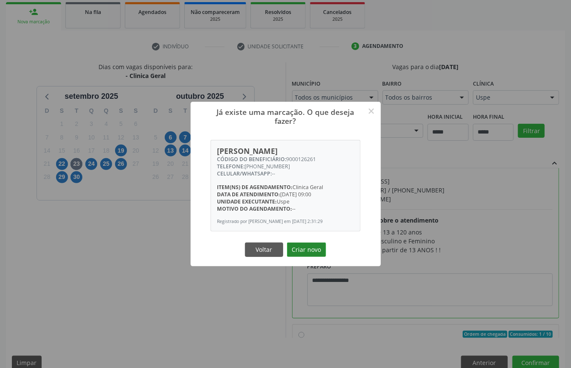
click at [306, 253] on button "Criar novo" at bounding box center [306, 250] width 39 height 14
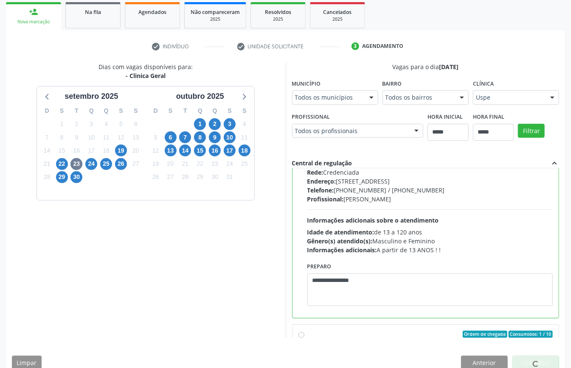
scroll to position [0, 0]
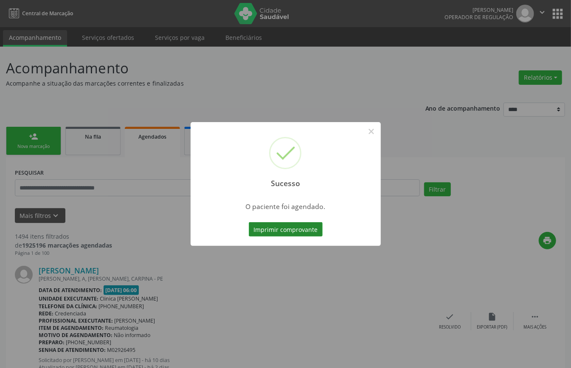
click at [301, 231] on button "Imprimir comprovante" at bounding box center [286, 229] width 74 height 14
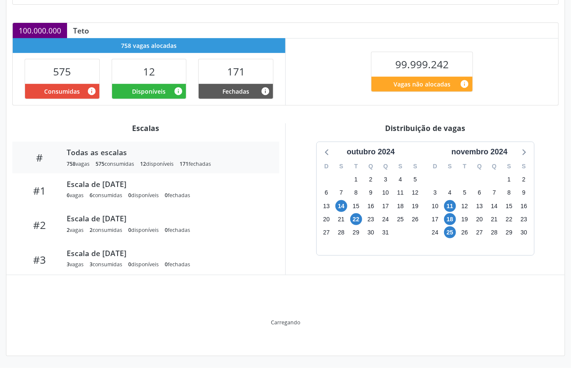
scroll to position [127, 0]
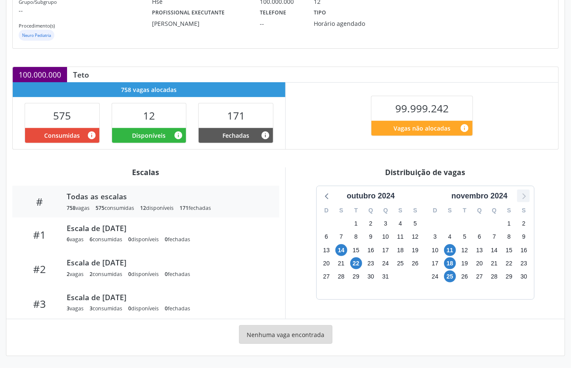
click at [526, 194] on icon at bounding box center [523, 196] width 11 height 11
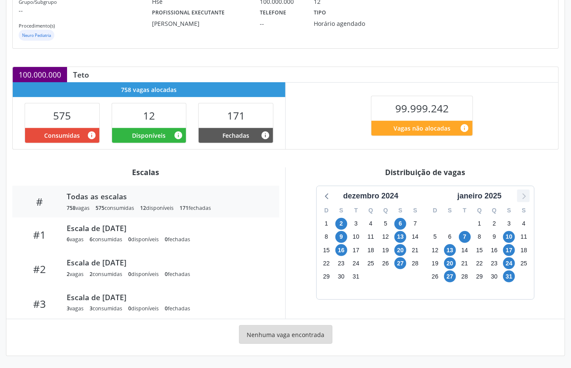
click at [526, 194] on icon at bounding box center [523, 196] width 11 height 11
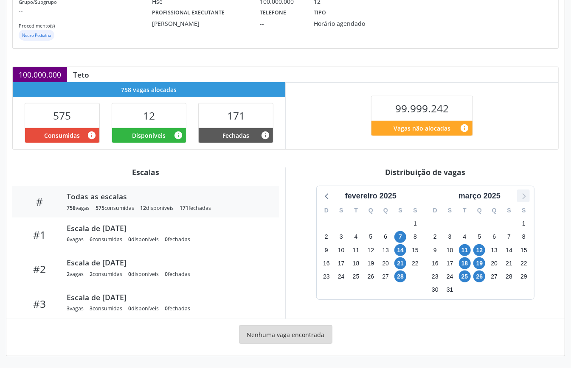
click at [526, 194] on icon at bounding box center [523, 196] width 11 height 11
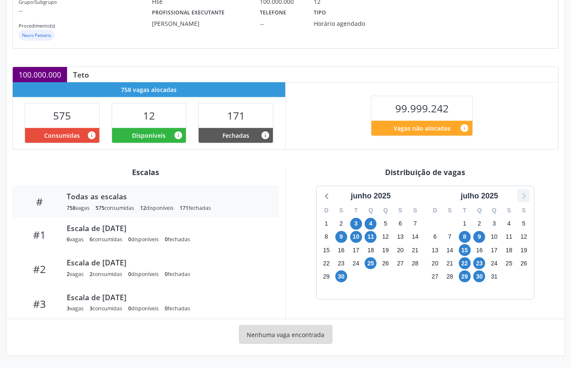
click at [526, 194] on icon at bounding box center [523, 196] width 11 height 11
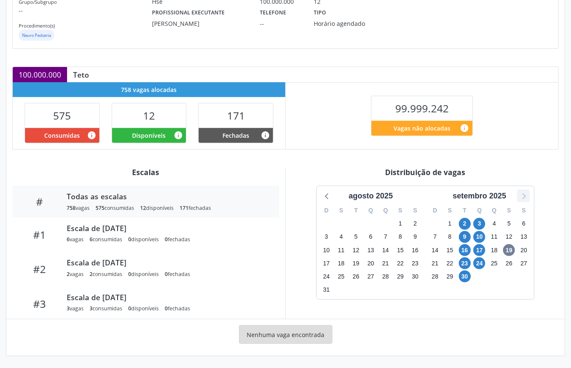
click at [525, 199] on icon at bounding box center [523, 196] width 11 height 11
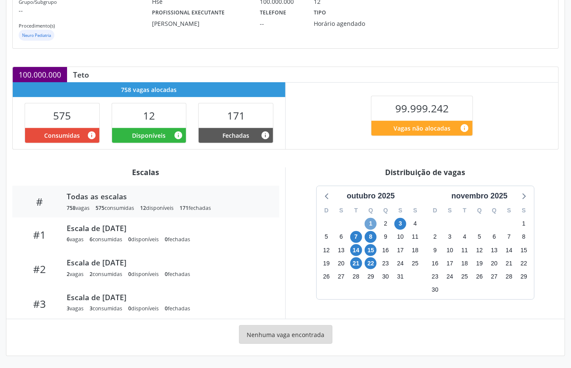
click at [375, 221] on span "1" at bounding box center [371, 224] width 12 height 12
click at [369, 250] on span "15" at bounding box center [371, 250] width 12 height 12
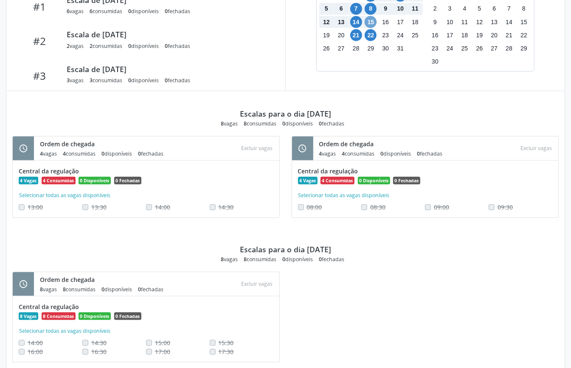
scroll to position [297, 0]
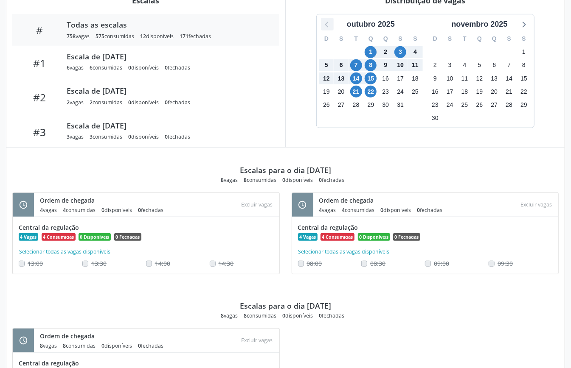
click at [328, 28] on icon at bounding box center [327, 24] width 11 height 11
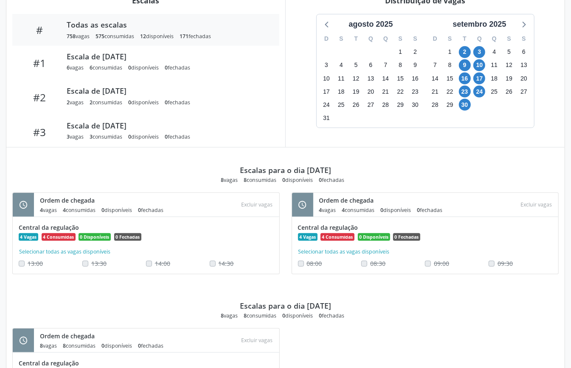
click at [301, 87] on div "[DATE] D S T Q Q S S 27 28 29 30 31 1 2 3 4 5 6 7 8 9 10 11 12 13 14 15 16 17 1…" at bounding box center [425, 71] width 267 height 114
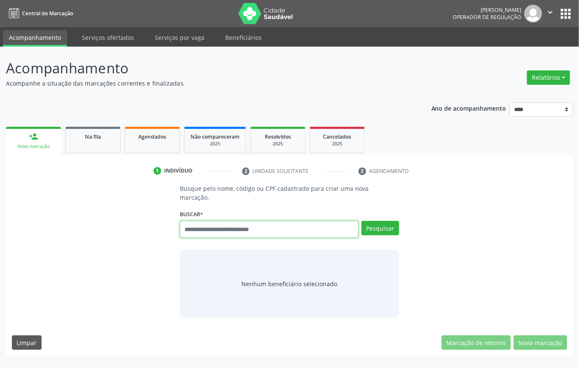
paste input "**********"
type input "**********"
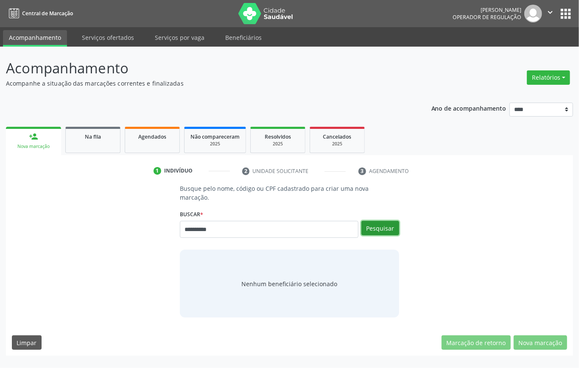
click at [375, 233] on button "Pesquisar" at bounding box center [381, 228] width 38 height 14
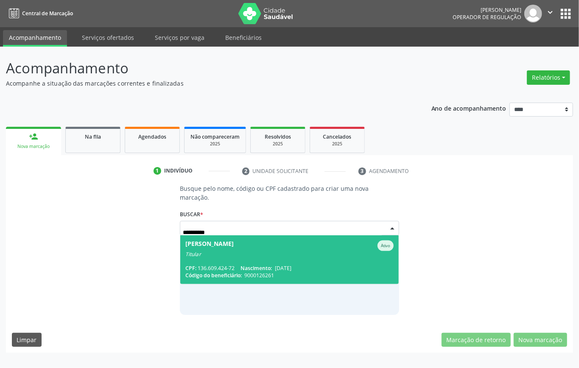
click at [216, 257] on div "Titular" at bounding box center [289, 254] width 208 height 7
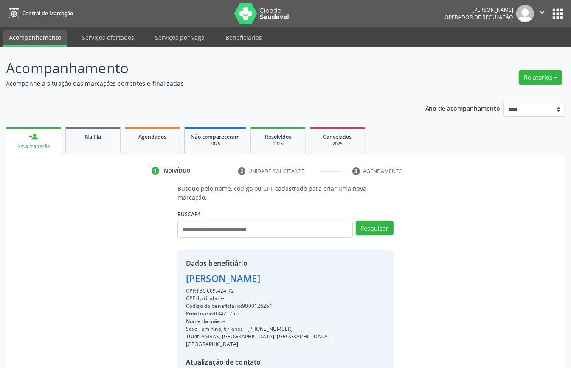
scroll to position [89, 0]
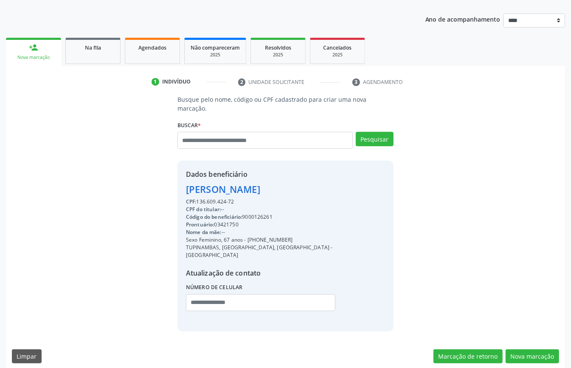
click at [214, 202] on div "CPF: 136.609.424-72" at bounding box center [285, 202] width 199 height 8
copy div "136.609.424"
paste input "**********"
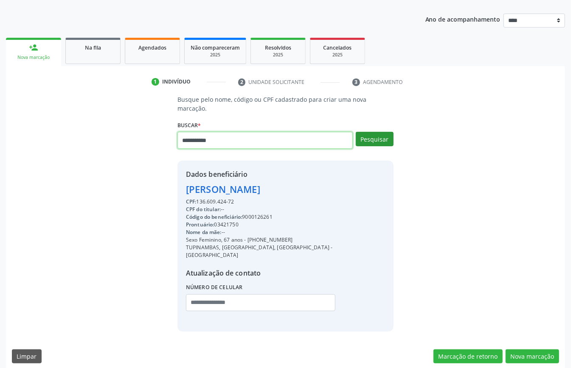
type input "**********"
click at [380, 140] on button "Pesquisar" at bounding box center [375, 139] width 38 height 14
type input "**********"
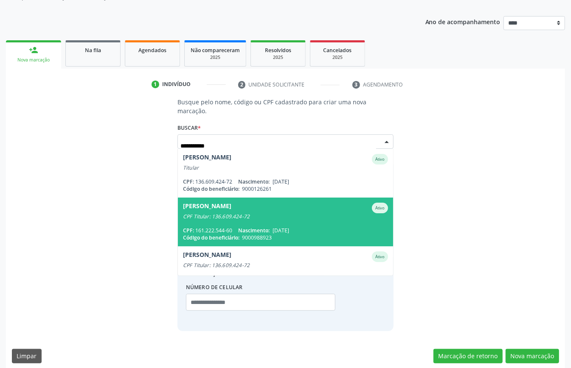
scroll to position [164, 0]
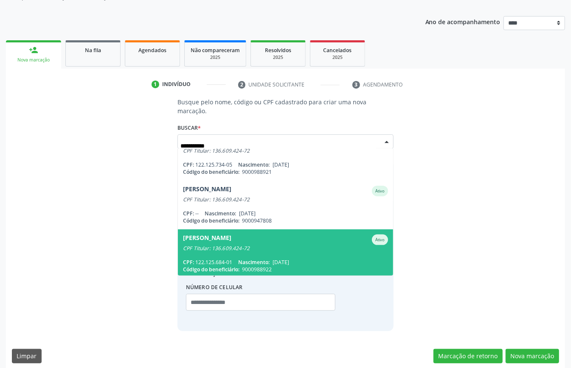
click at [316, 259] on div "CPF: 122.125.684-01 Nascimento: 16/12/2004" at bounding box center [285, 262] width 205 height 7
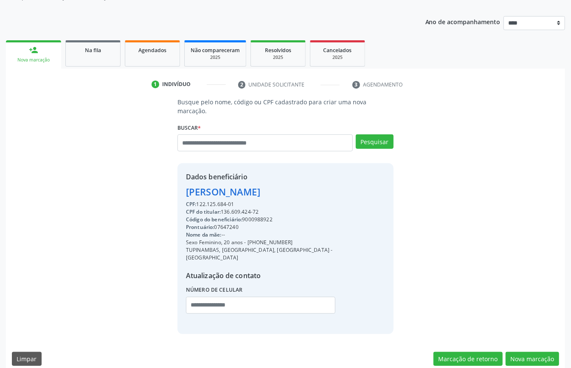
scroll to position [89, 0]
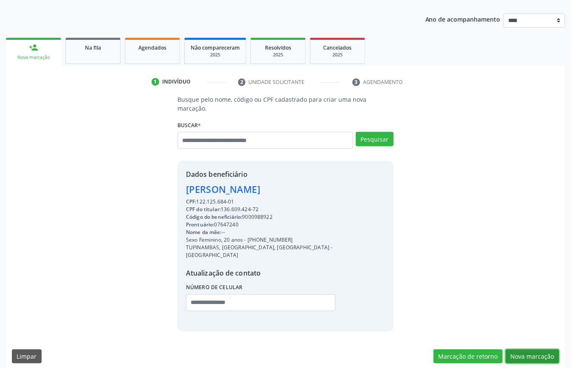
click at [525, 350] on button "Nova marcação" at bounding box center [531, 357] width 53 height 14
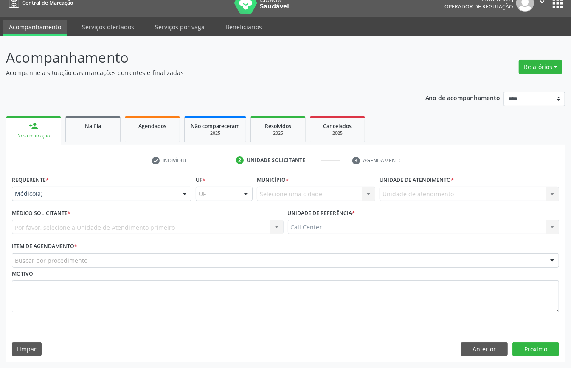
drag, startPoint x: 58, startPoint y: 194, endPoint x: 60, endPoint y: 210, distance: 17.2
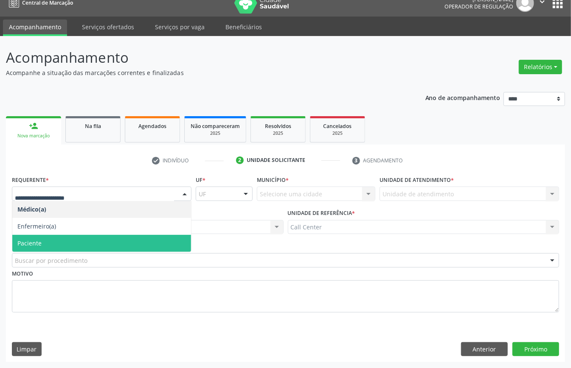
click at [58, 239] on span "Paciente" at bounding box center [101, 243] width 179 height 17
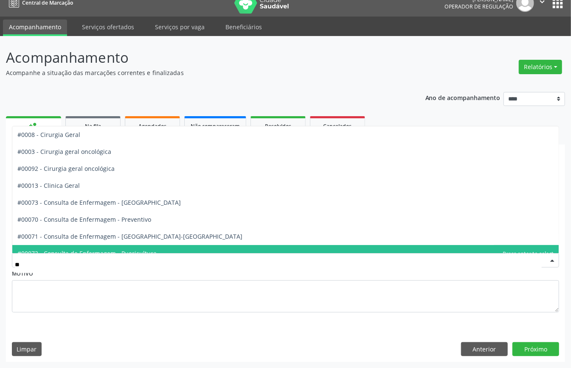
type input "***"
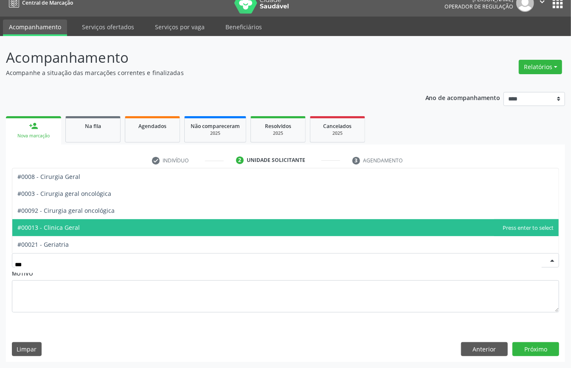
click at [56, 227] on span "#00013 - Clinica Geral" at bounding box center [48, 228] width 62 height 8
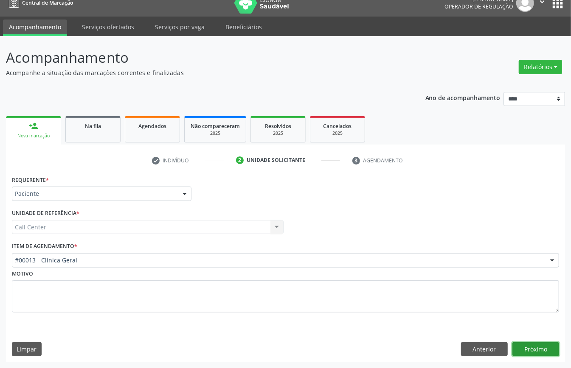
click at [530, 354] on button "Próximo" at bounding box center [535, 349] width 47 height 14
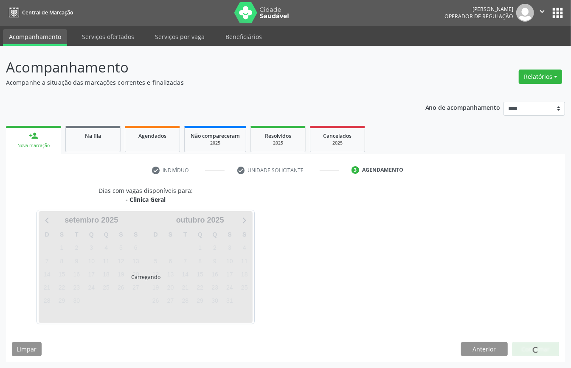
scroll to position [2, 0]
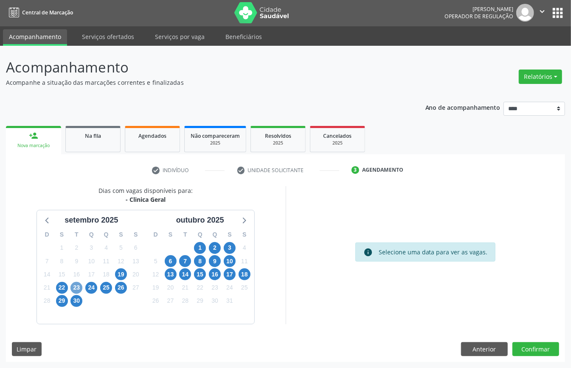
click at [75, 285] on span "23" at bounding box center [76, 288] width 12 height 12
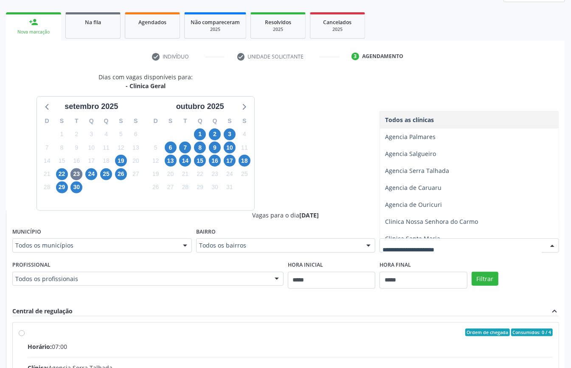
scroll to position [94, 0]
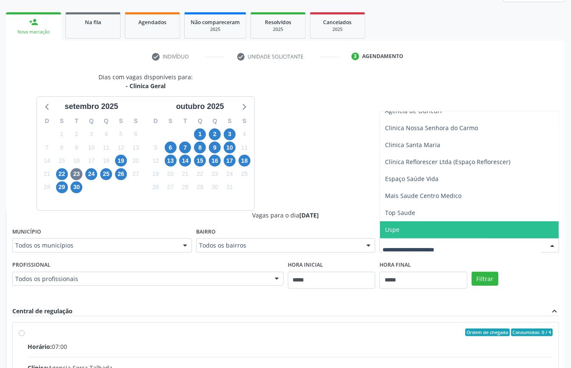
click at [433, 231] on span "Uspe" at bounding box center [469, 230] width 179 height 17
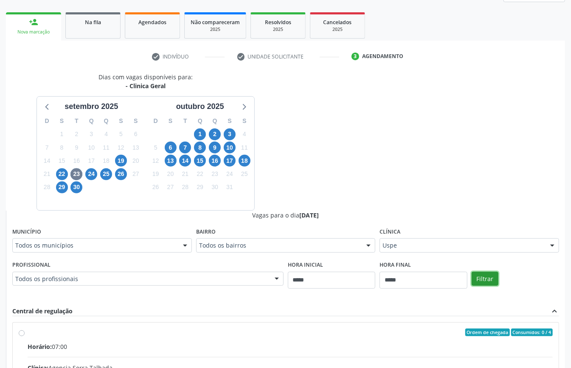
click at [493, 282] on button "Filtrar" at bounding box center [484, 279] width 27 height 14
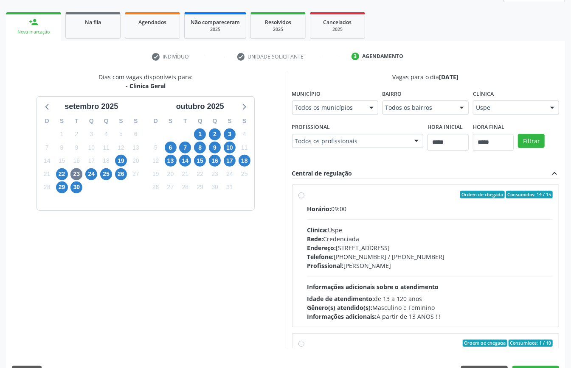
click at [376, 233] on div "Clínica: Uspe" at bounding box center [430, 230] width 246 height 9
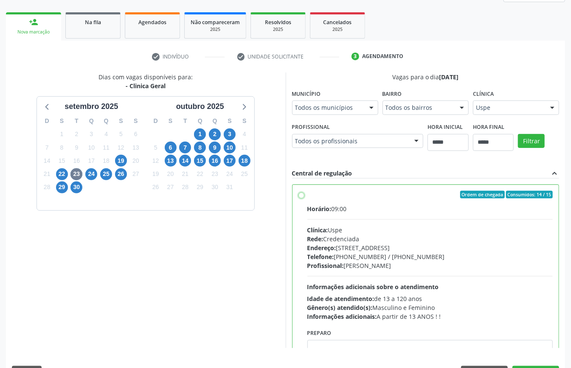
scroll to position [113, 0]
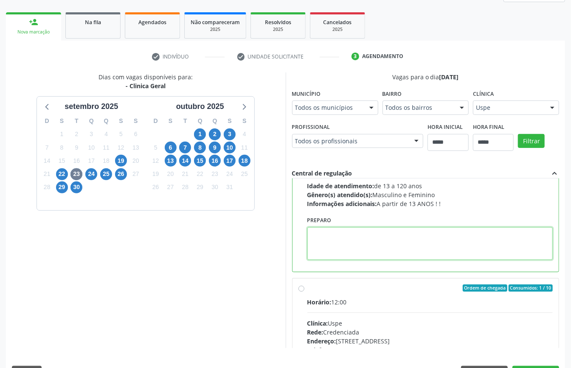
paste textarea "**********"
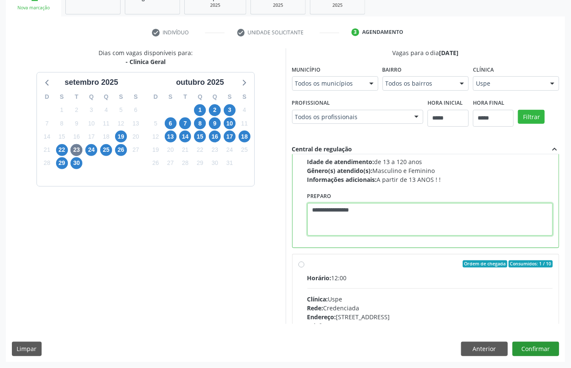
type textarea "**********"
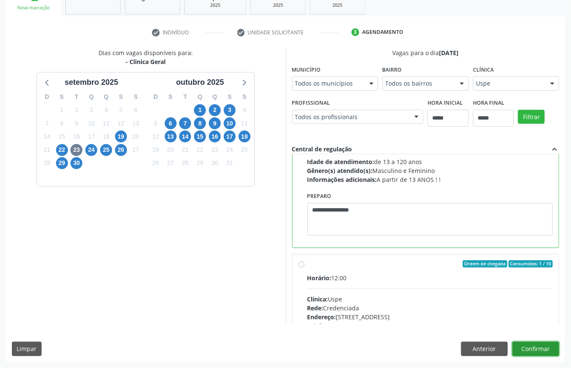
click at [531, 345] on button "Confirmar" at bounding box center [535, 349] width 47 height 14
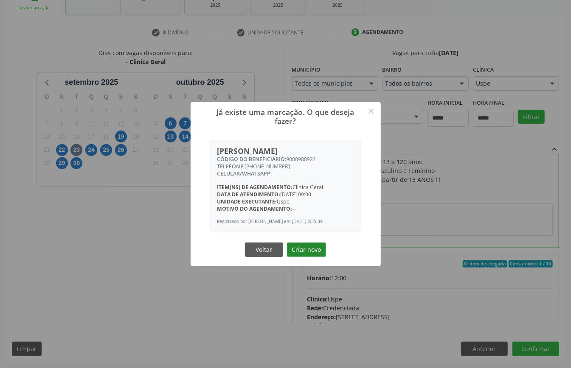
click at [306, 250] on button "Criar novo" at bounding box center [306, 250] width 39 height 14
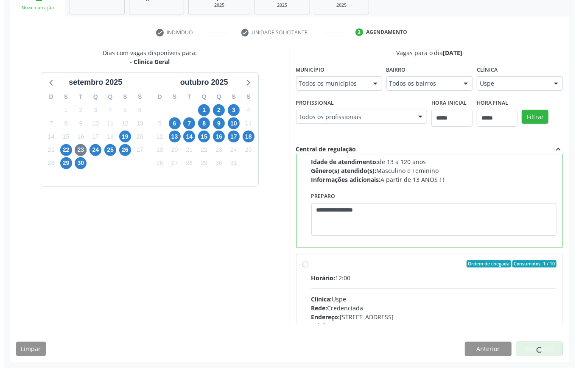
scroll to position [0, 0]
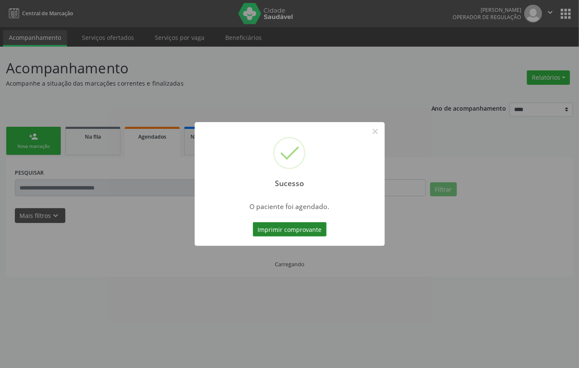
click at [281, 228] on button "Imprimir comprovante" at bounding box center [290, 229] width 74 height 14
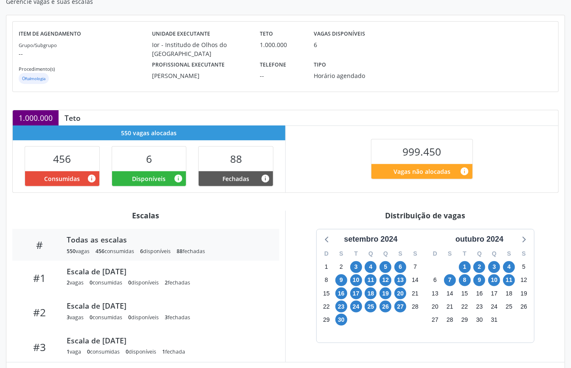
scroll to position [127, 0]
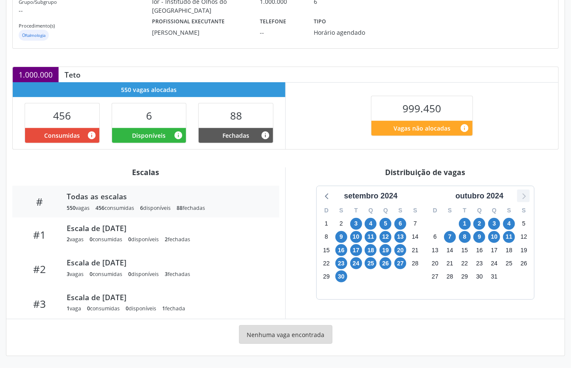
click at [524, 196] on icon at bounding box center [523, 196] width 11 height 11
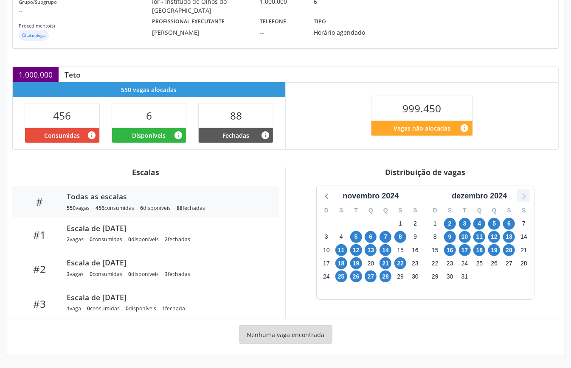
click at [524, 196] on icon at bounding box center [523, 196] width 11 height 11
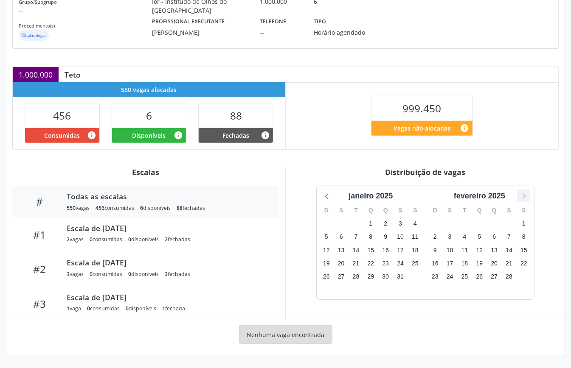
click at [524, 196] on icon at bounding box center [523, 196] width 11 height 11
click at [528, 197] on icon at bounding box center [523, 196] width 11 height 11
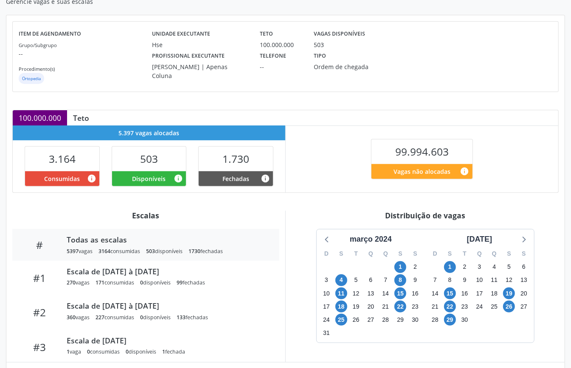
scroll to position [127, 0]
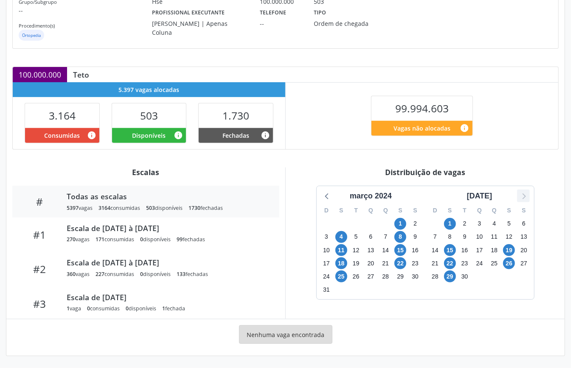
click at [527, 197] on icon at bounding box center [523, 196] width 11 height 11
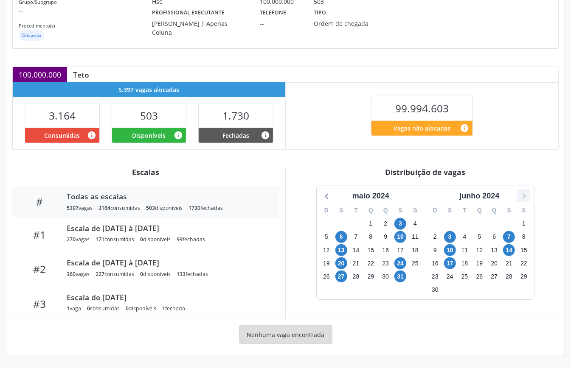
click at [527, 197] on icon at bounding box center [523, 196] width 11 height 11
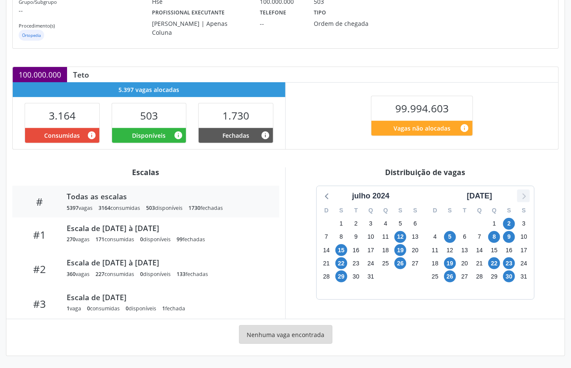
click at [527, 197] on icon at bounding box center [523, 196] width 11 height 11
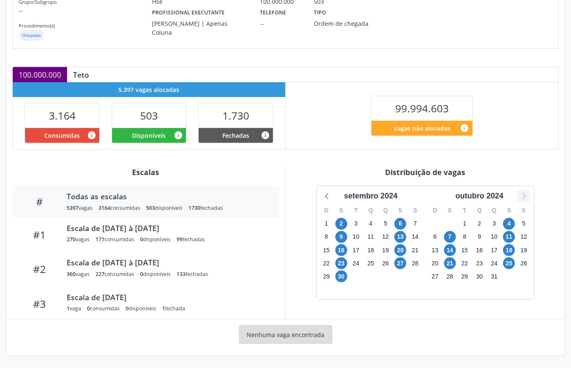
click at [527, 197] on icon at bounding box center [523, 196] width 11 height 11
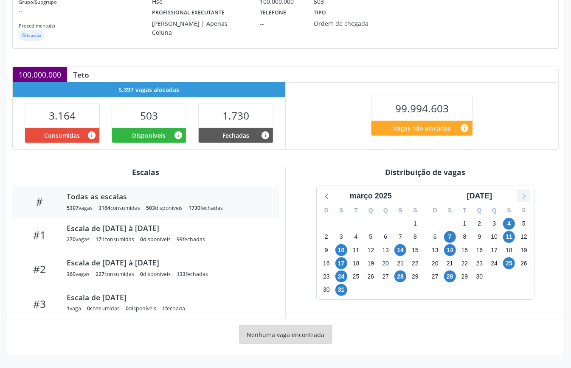
click at [527, 197] on icon at bounding box center [523, 196] width 11 height 11
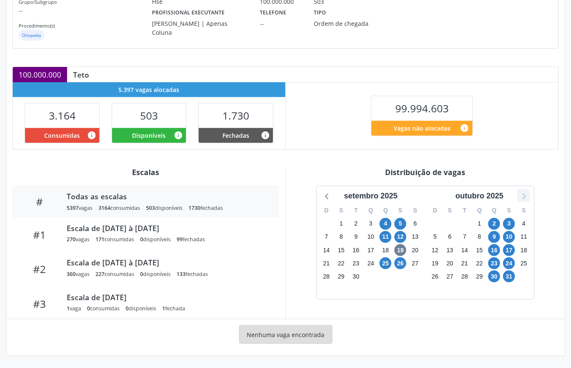
click at [527, 197] on icon at bounding box center [523, 196] width 11 height 11
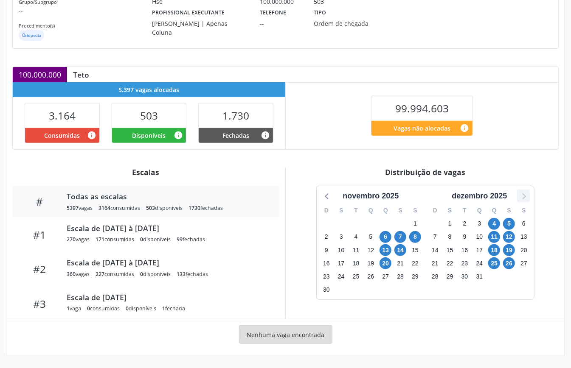
click at [527, 197] on icon at bounding box center [523, 196] width 11 height 11
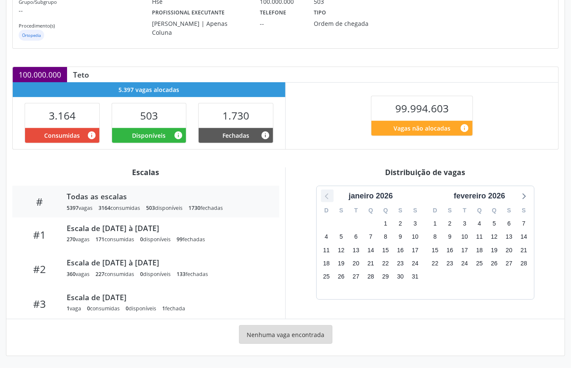
click at [325, 198] on icon at bounding box center [327, 196] width 11 height 11
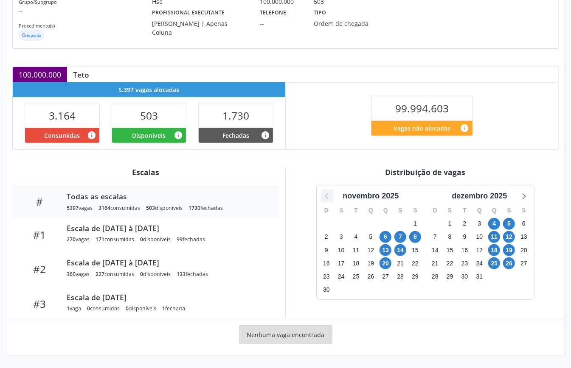
click at [328, 195] on icon at bounding box center [327, 196] width 11 height 11
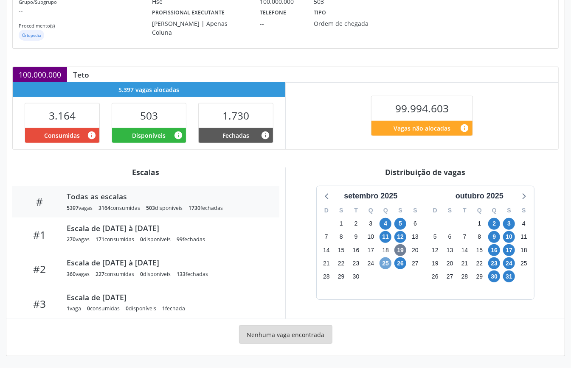
drag, startPoint x: 386, startPoint y: 264, endPoint x: 414, endPoint y: 265, distance: 28.5
click at [387, 265] on span "25" at bounding box center [385, 264] width 12 height 12
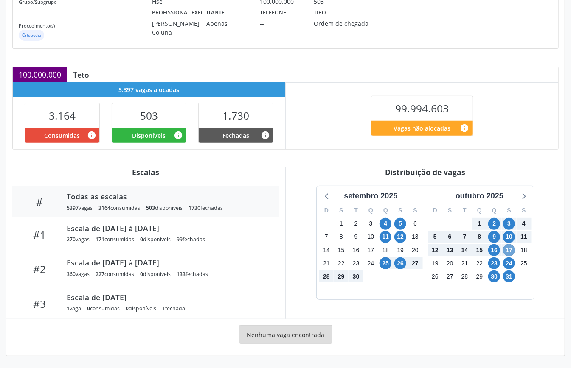
click at [511, 252] on span "17" at bounding box center [509, 250] width 12 height 12
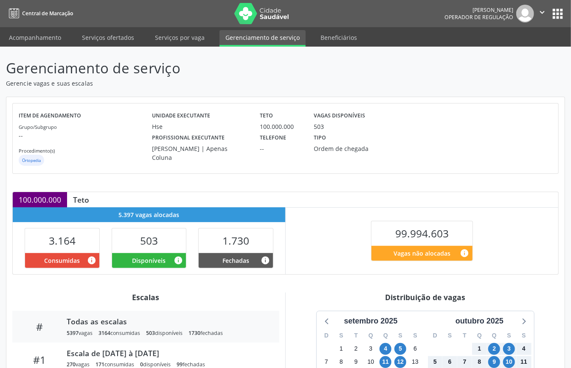
scroll to position [283, 0]
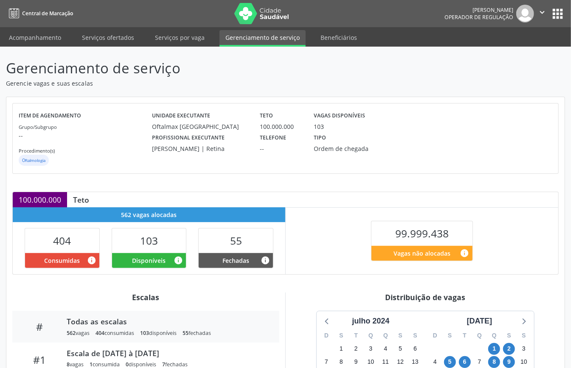
scroll to position [113, 0]
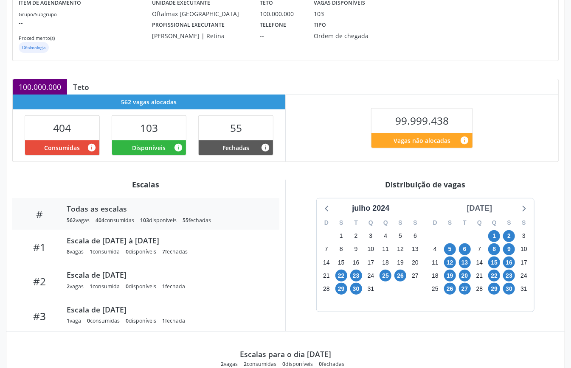
click at [487, 208] on div "[DATE]" at bounding box center [479, 208] width 32 height 11
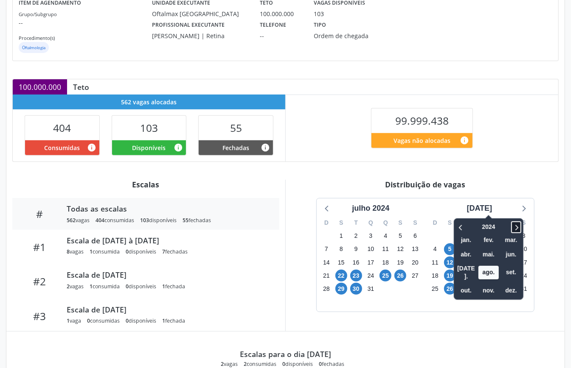
click at [512, 226] on icon at bounding box center [516, 227] width 8 height 10
click at [456, 284] on span "out." at bounding box center [466, 290] width 20 height 13
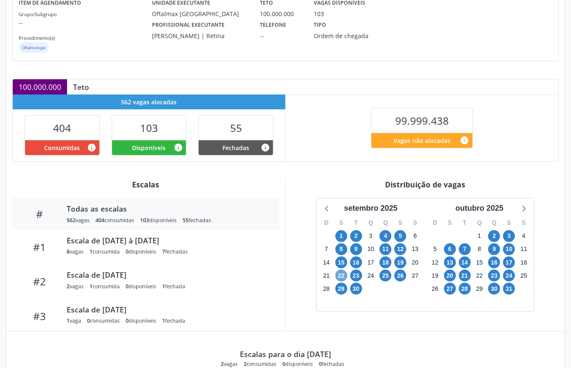
click at [340, 278] on span "22" at bounding box center [341, 276] width 12 height 12
click at [507, 265] on span "17" at bounding box center [509, 263] width 12 height 12
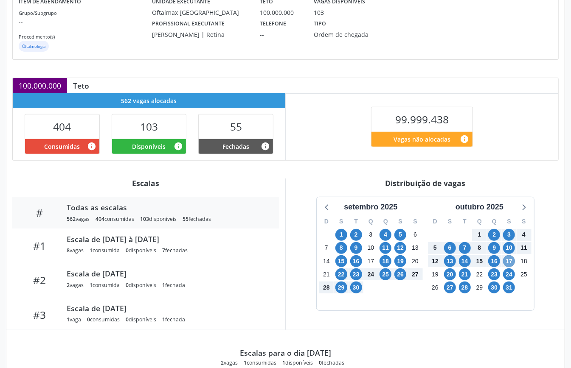
scroll to position [340, 0]
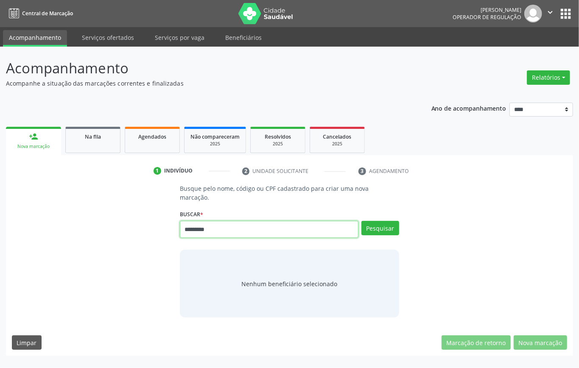
type input "*********"
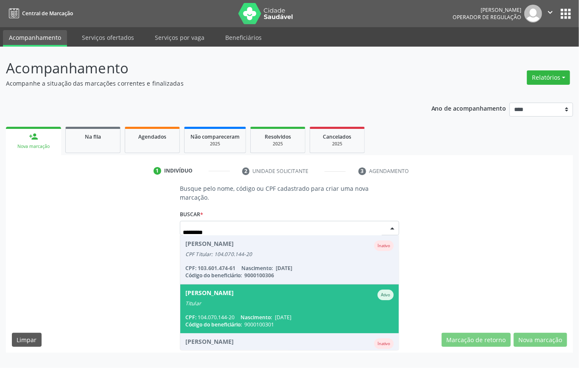
click at [321, 314] on div "CPF: 104.070.144-20 Nascimento: [DATE]" at bounding box center [289, 317] width 208 height 7
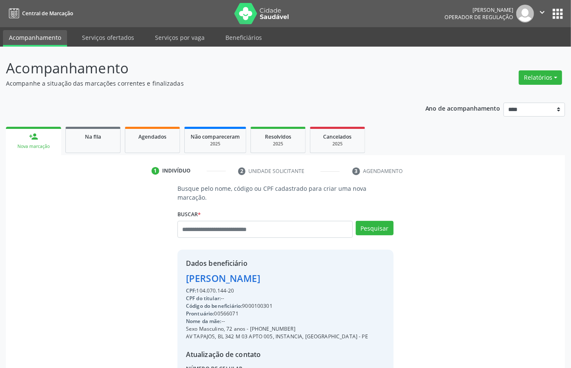
scroll to position [89, 0]
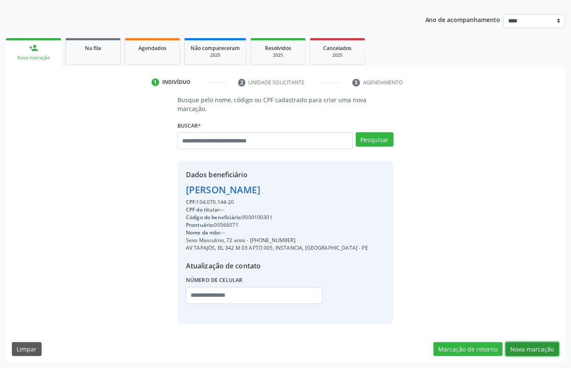
click at [530, 350] on button "Nova marcação" at bounding box center [531, 349] width 53 height 14
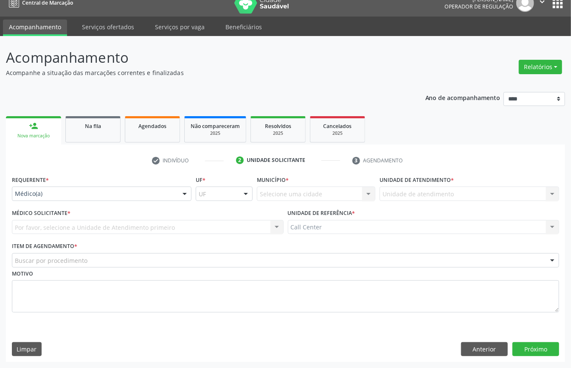
click at [43, 188] on div "Médico(a)" at bounding box center [102, 194] width 180 height 14
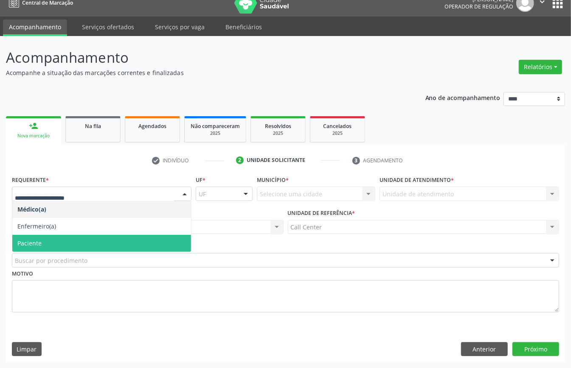
click at [46, 245] on span "Paciente" at bounding box center [101, 243] width 179 height 17
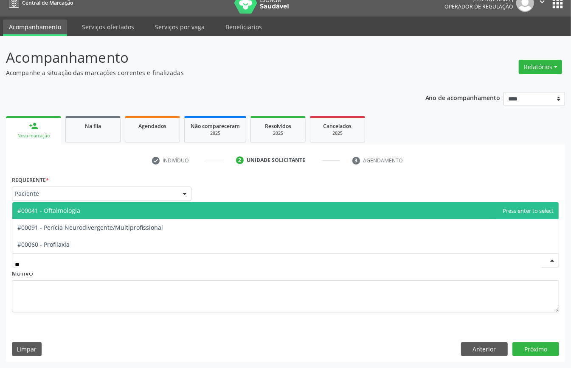
type input "***"
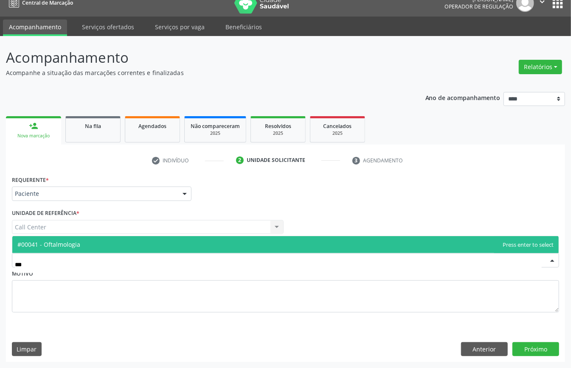
click at [58, 244] on span "#00041 - Oftalmologia" at bounding box center [48, 245] width 63 height 8
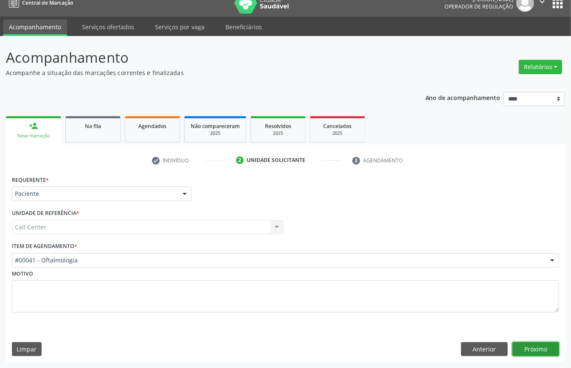
click at [537, 348] on button "Próximo" at bounding box center [535, 349] width 47 height 14
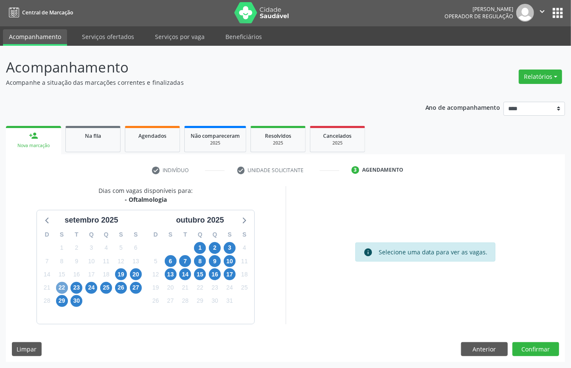
click at [60, 289] on span "22" at bounding box center [62, 288] width 12 height 12
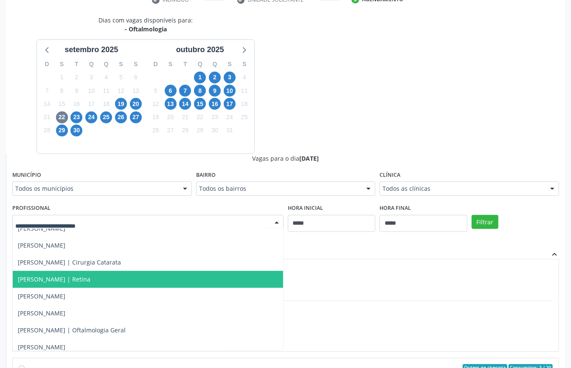
scroll to position [354, 0]
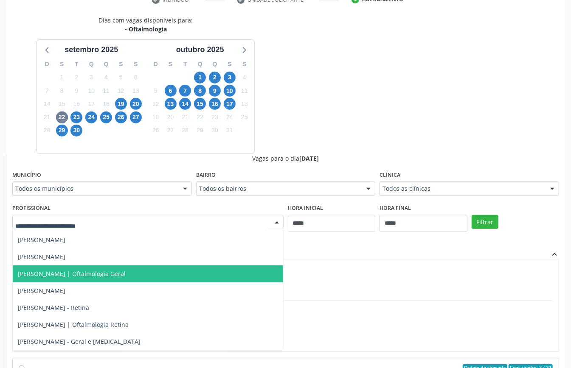
drag, startPoint x: 446, startPoint y: 193, endPoint x: 442, endPoint y: 204, distance: 12.2
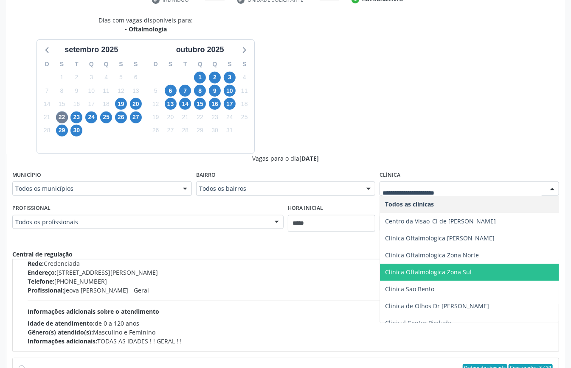
scroll to position [204, 0]
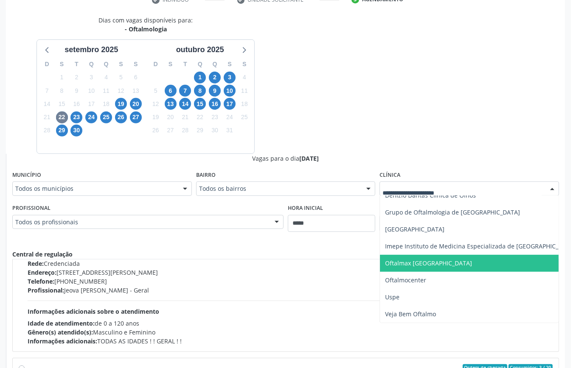
click at [435, 259] on span "Oftalmax [GEOGRAPHIC_DATA]" at bounding box center [428, 263] width 87 height 8
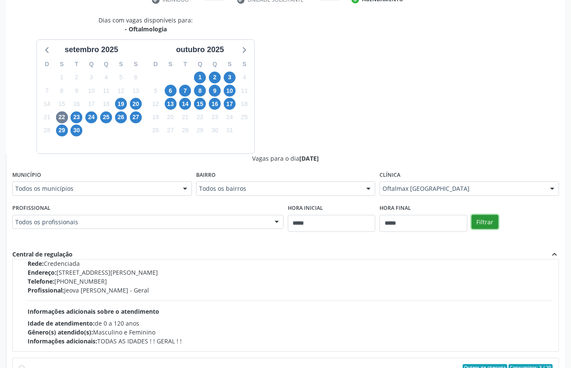
click at [485, 222] on button "Filtrar" at bounding box center [484, 222] width 27 height 14
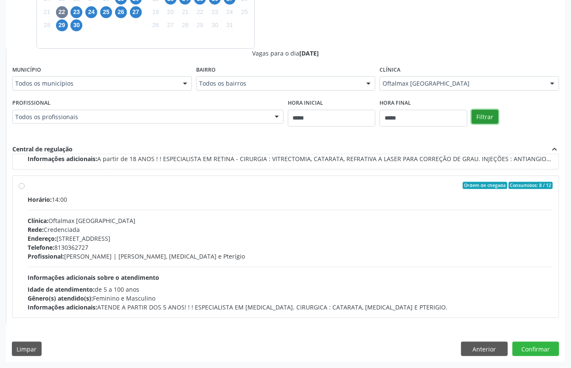
scroll to position [0, 0]
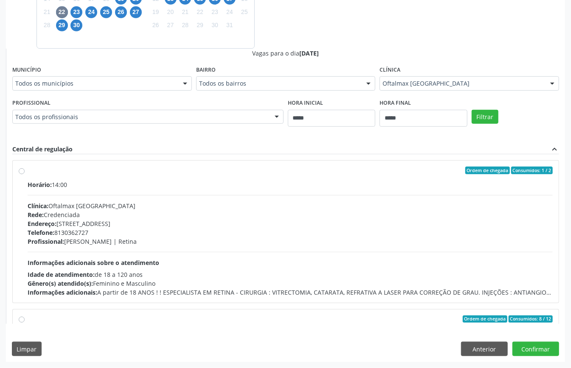
click at [111, 221] on div "Endereço: [STREET_ADDRESS]" at bounding box center [290, 223] width 525 height 9
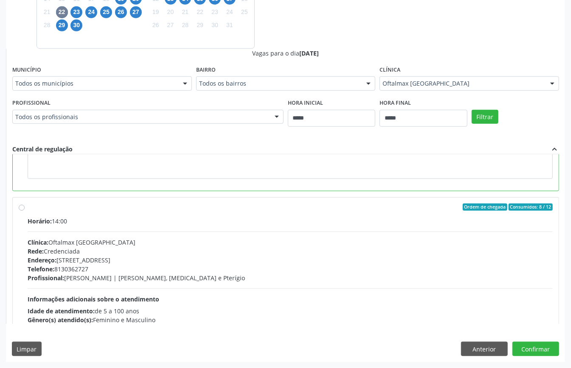
scroll to position [113, 0]
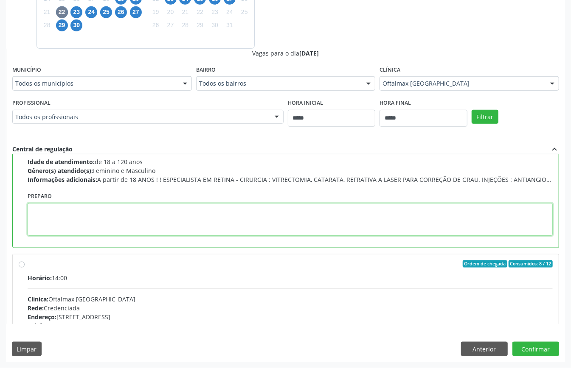
paste textarea "**********"
type textarea "**********"
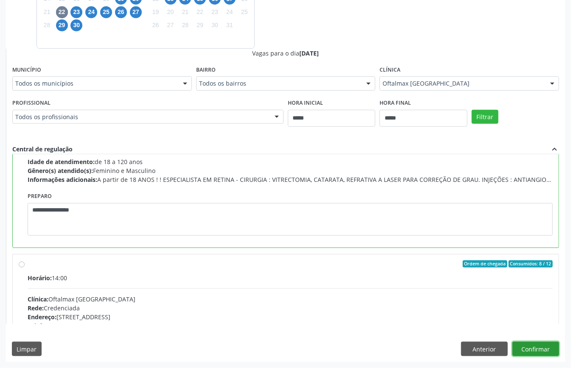
click at [527, 347] on button "Confirmar" at bounding box center [535, 349] width 47 height 14
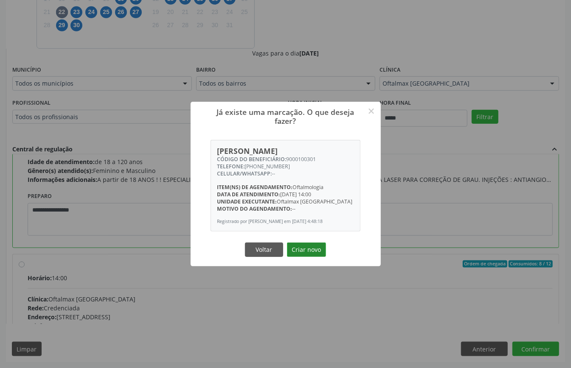
click at [304, 250] on button "Criar novo" at bounding box center [306, 250] width 39 height 14
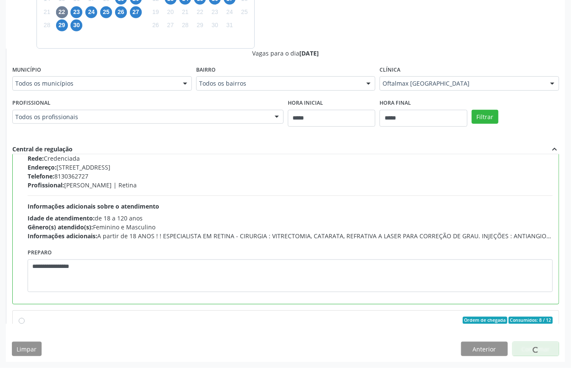
scroll to position [0, 0]
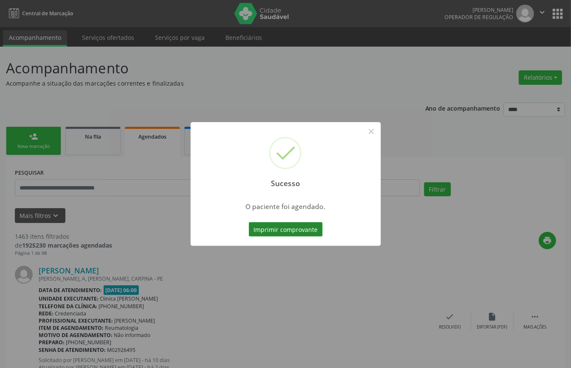
click at [303, 234] on button "Imprimir comprovante" at bounding box center [286, 229] width 74 height 14
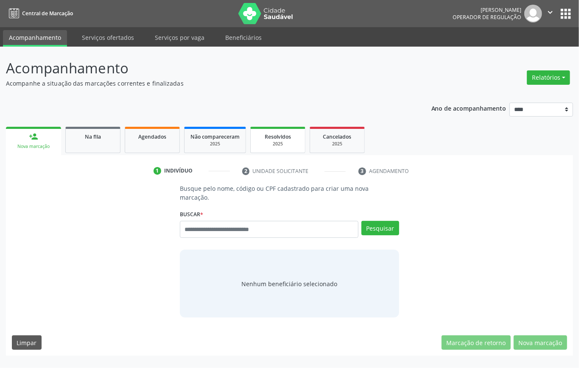
click at [281, 144] on div "2025" at bounding box center [278, 144] width 42 height 6
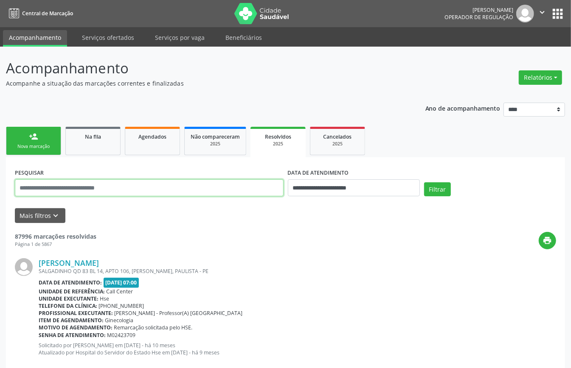
paste input "**********"
type input "**********"
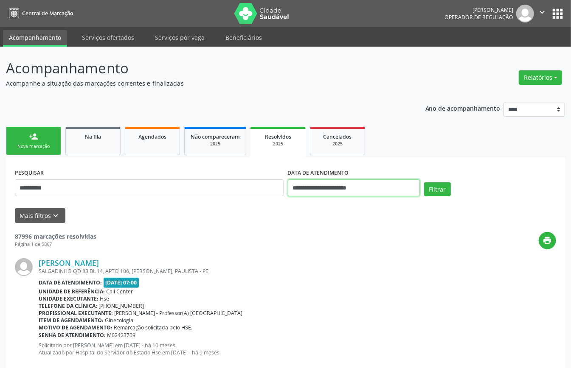
click at [396, 188] on input "**********" at bounding box center [354, 188] width 132 height 17
click at [445, 185] on button "Filtrar" at bounding box center [437, 189] width 27 height 14
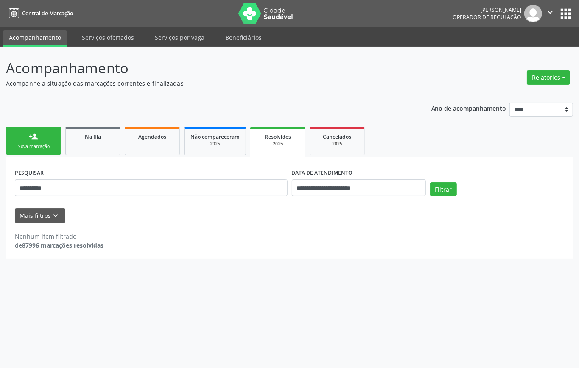
click at [42, 143] on div "Nova marcação" at bounding box center [33, 146] width 42 height 6
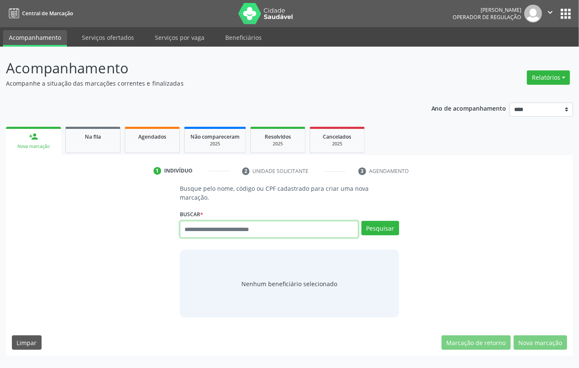
click at [250, 233] on input "text" at bounding box center [269, 229] width 179 height 17
paste input "**********"
type input "**********"
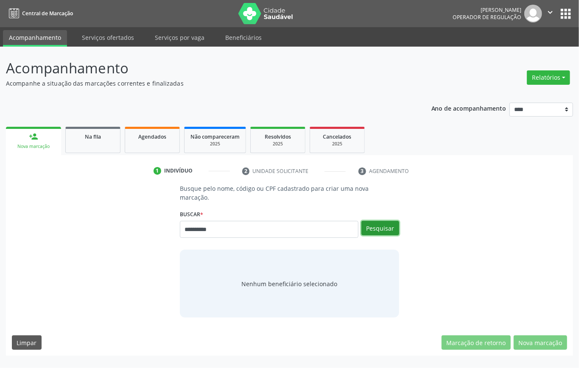
click at [392, 228] on button "Pesquisar" at bounding box center [381, 228] width 38 height 14
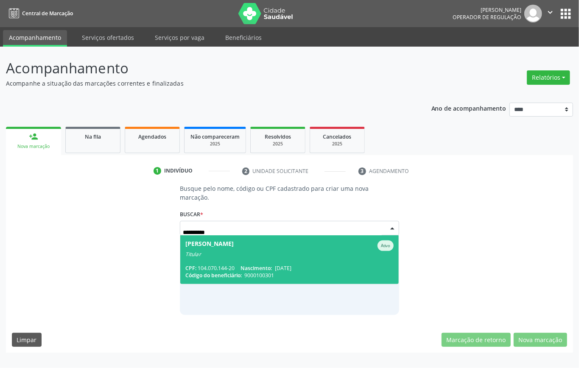
click at [220, 264] on span "[PERSON_NAME] Ativo Titular CPF: 104.070.144-20 Nascimento: [DATE] Código do be…" at bounding box center [289, 260] width 219 height 49
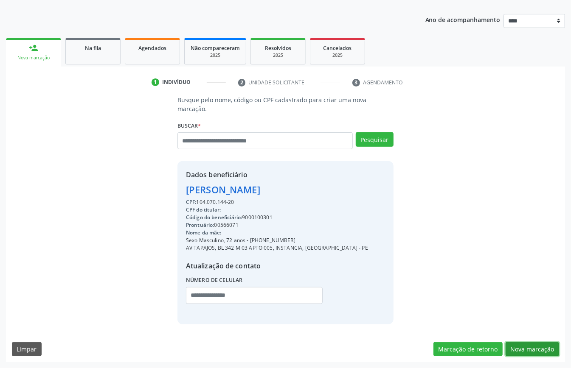
click at [525, 352] on button "Nova marcação" at bounding box center [531, 349] width 53 height 14
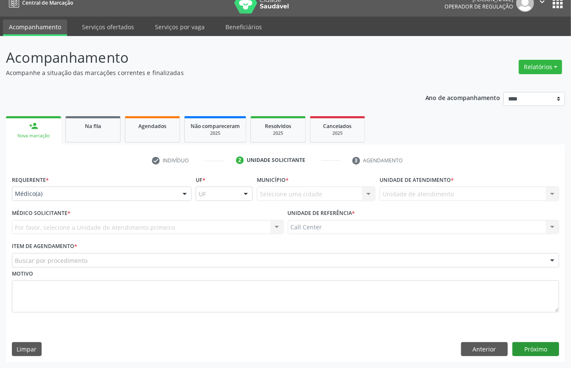
scroll to position [12, 0]
drag, startPoint x: 55, startPoint y: 189, endPoint x: 77, endPoint y: 251, distance: 65.6
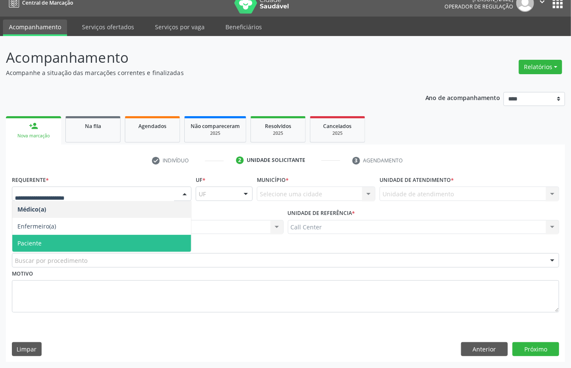
click at [81, 241] on span "Paciente" at bounding box center [101, 243] width 179 height 17
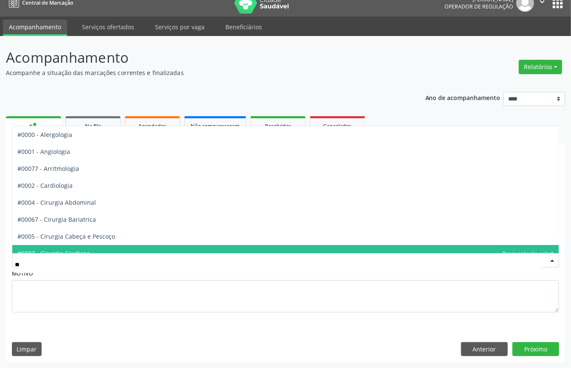
type input "***"
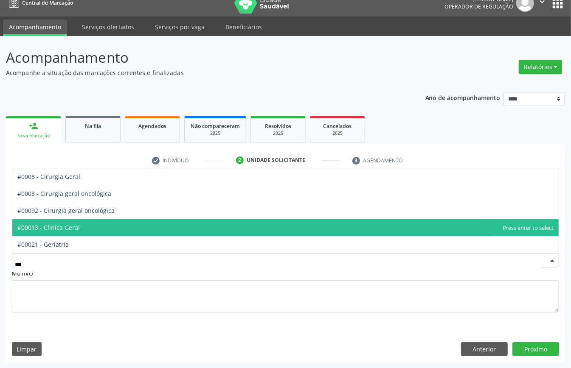
click at [76, 227] on span "#00013 - Clinica Geral" at bounding box center [48, 228] width 62 height 8
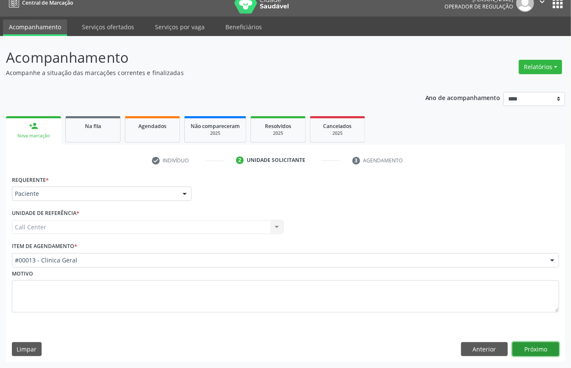
click at [538, 351] on button "Próximo" at bounding box center [535, 349] width 47 height 14
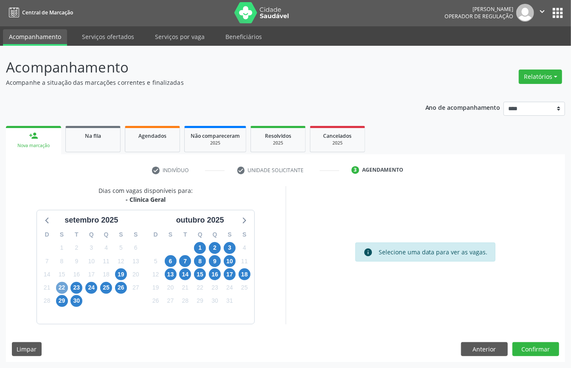
click at [64, 289] on span "22" at bounding box center [62, 288] width 12 height 12
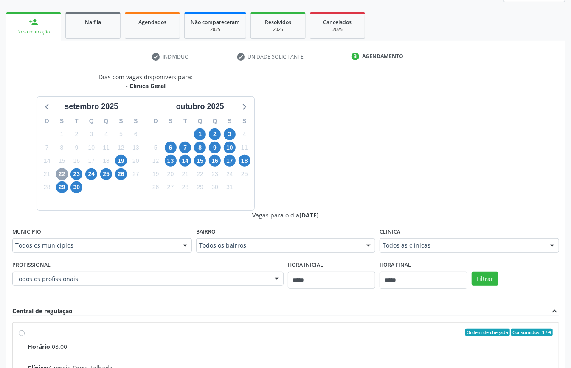
scroll to position [56, 0]
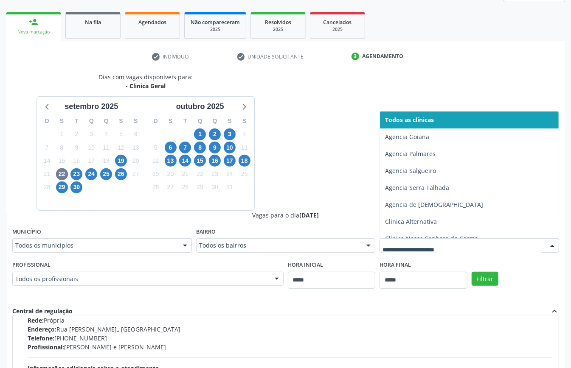
click at [451, 241] on div at bounding box center [469, 246] width 180 height 14
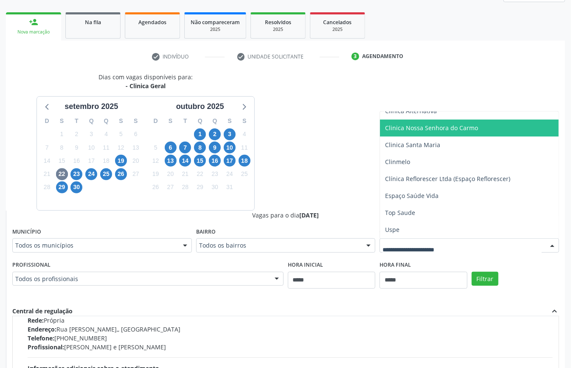
scroll to position [171, 0]
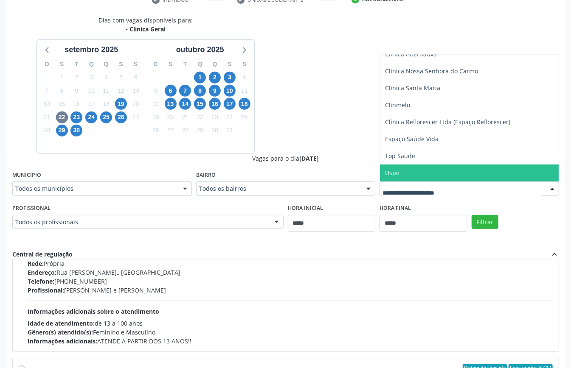
click at [413, 174] on span "Uspe" at bounding box center [469, 173] width 179 height 17
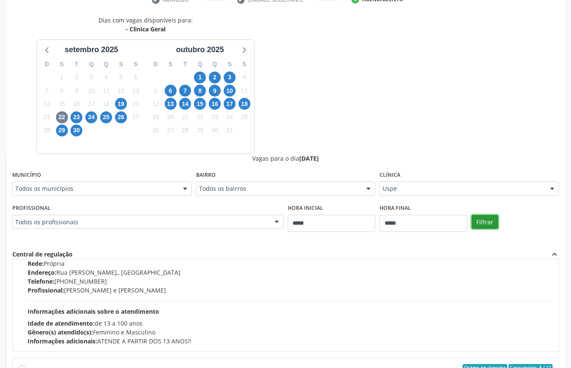
click at [486, 223] on button "Filtrar" at bounding box center [484, 222] width 27 height 14
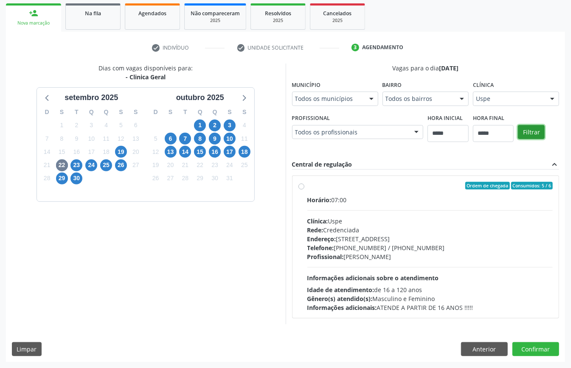
scroll to position [0, 0]
click at [77, 166] on span "23" at bounding box center [76, 166] width 12 height 12
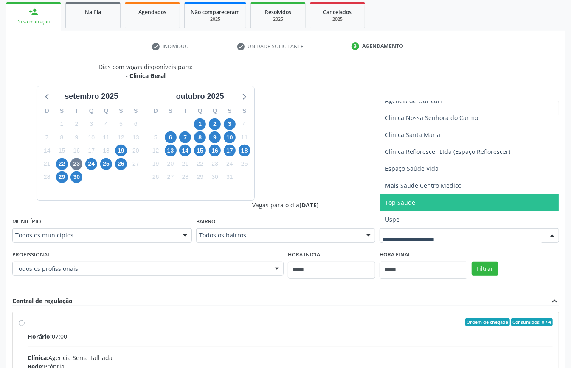
scroll to position [238, 0]
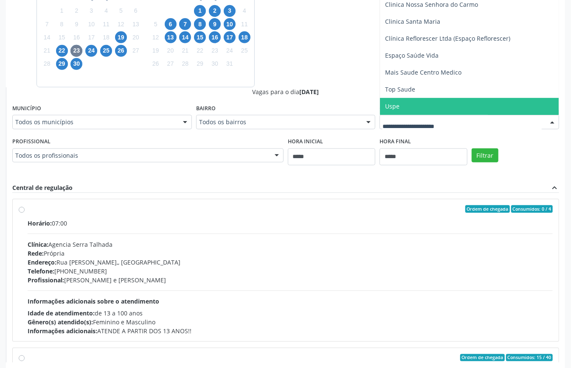
drag, startPoint x: 397, startPoint y: 110, endPoint x: 432, endPoint y: 140, distance: 45.8
click at [398, 112] on span "Uspe" at bounding box center [469, 106] width 179 height 17
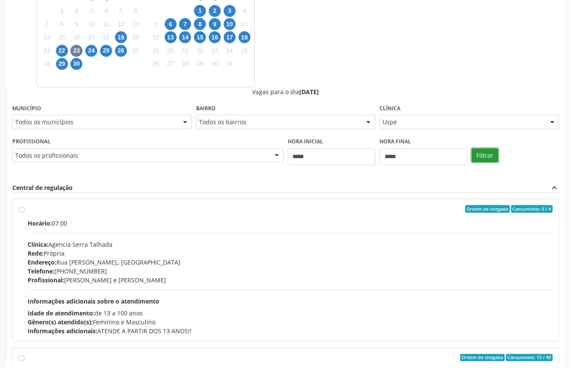
click at [491, 155] on button "Filtrar" at bounding box center [484, 156] width 27 height 14
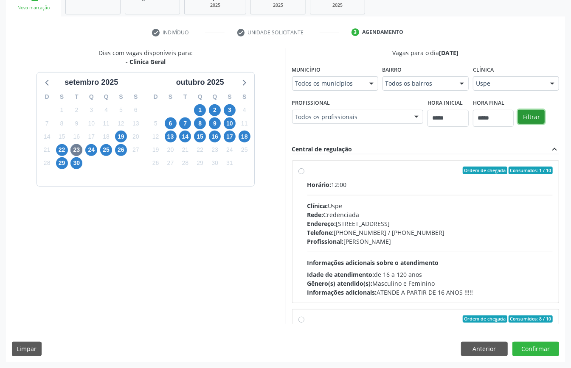
scroll to position [135, 0]
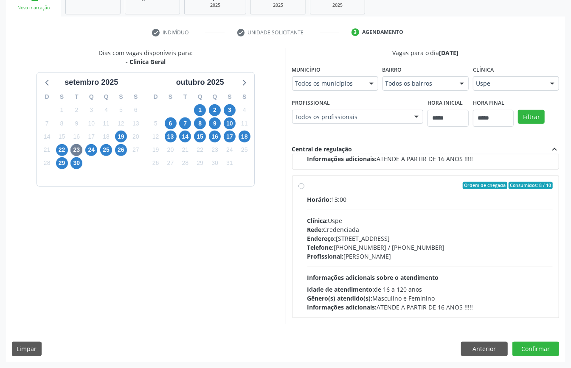
click at [333, 180] on div "Ordem de chegada Consumidos: 8 / 10 Horário: 13:00 Clínica: Uspe Rede: Credenci…" at bounding box center [425, 247] width 267 height 142
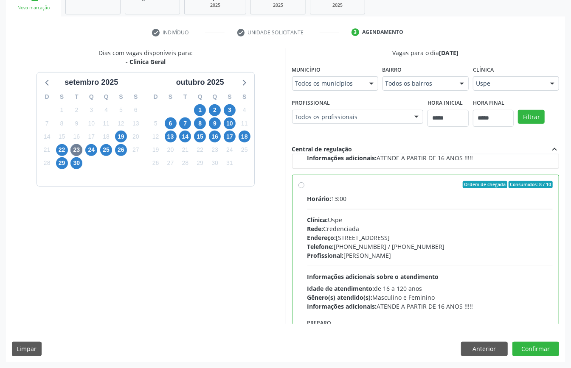
scroll to position [192, 0]
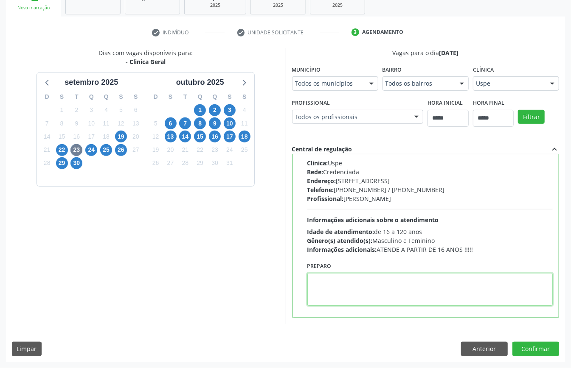
paste textarea "**********"
type textarea "**********"
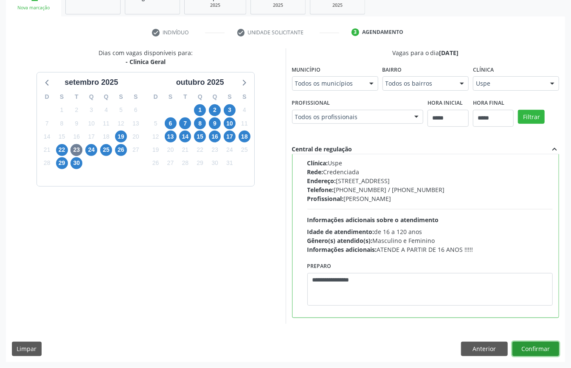
click at [547, 350] on button "Confirmar" at bounding box center [535, 349] width 47 height 14
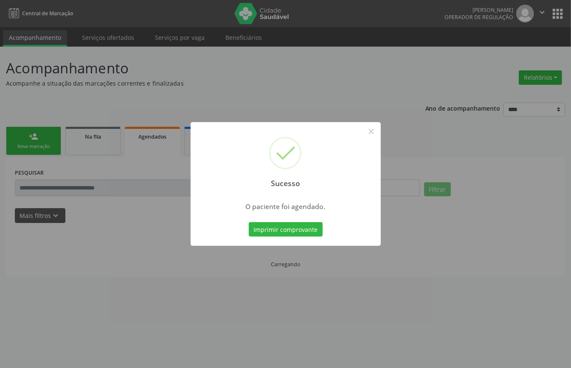
scroll to position [0, 0]
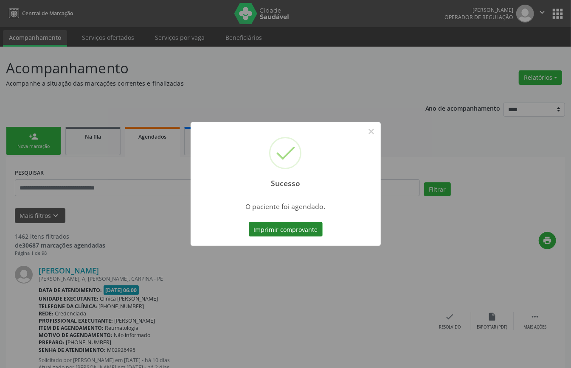
click at [300, 228] on button "Imprimir comprovante" at bounding box center [286, 229] width 74 height 14
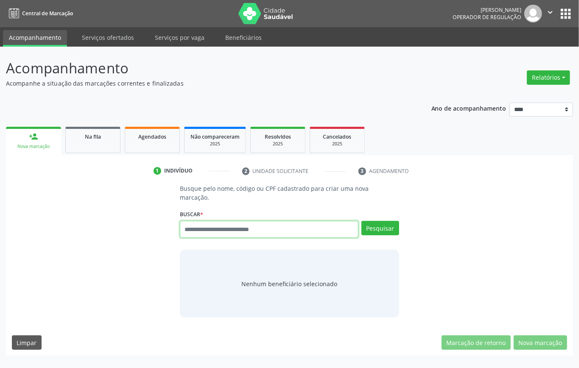
click at [212, 228] on input "text" at bounding box center [269, 229] width 179 height 17
type input "*********"
type input "*"
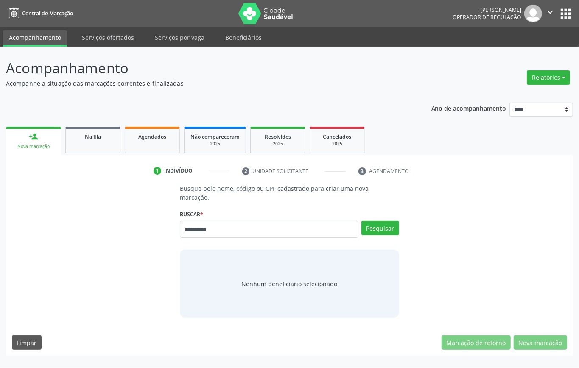
type input "*********"
type input "**********"
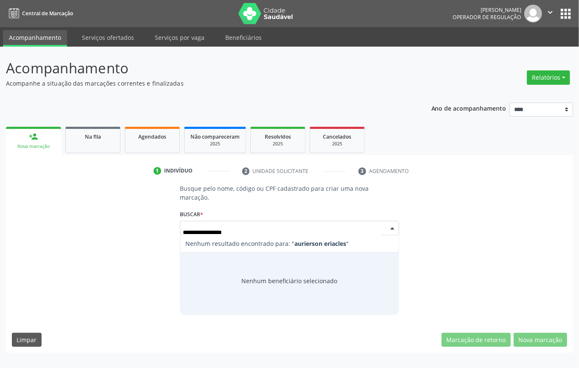
drag, startPoint x: 247, startPoint y: 233, endPoint x: 170, endPoint y: 235, distance: 76.4
click at [170, 235] on div "**********" at bounding box center [290, 249] width 556 height 131
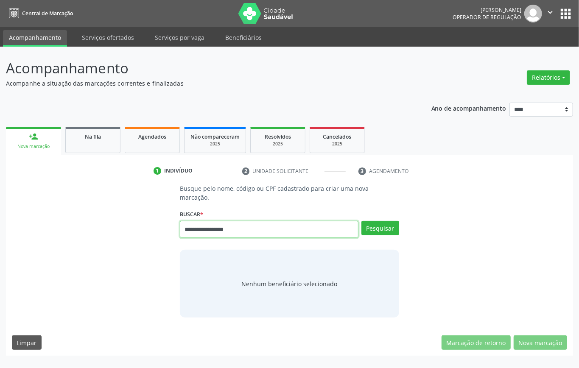
drag, startPoint x: 239, startPoint y: 231, endPoint x: 154, endPoint y: 228, distance: 84.9
click at [154, 228] on div "**********" at bounding box center [290, 251] width 556 height 134
click at [254, 235] on input "**********" at bounding box center [269, 229] width 179 height 17
drag, startPoint x: 255, startPoint y: 235, endPoint x: 32, endPoint y: 241, distance: 222.5
click at [32, 241] on div "**********" at bounding box center [290, 251] width 556 height 134
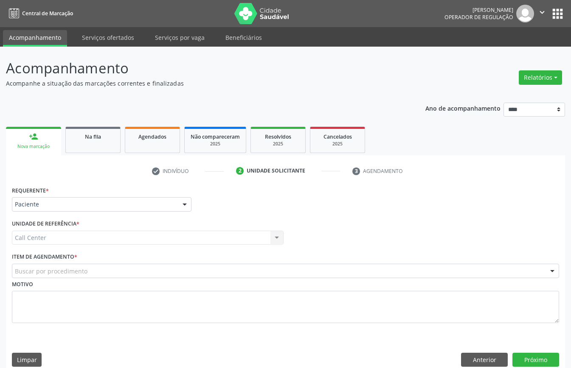
scroll to position [12, 0]
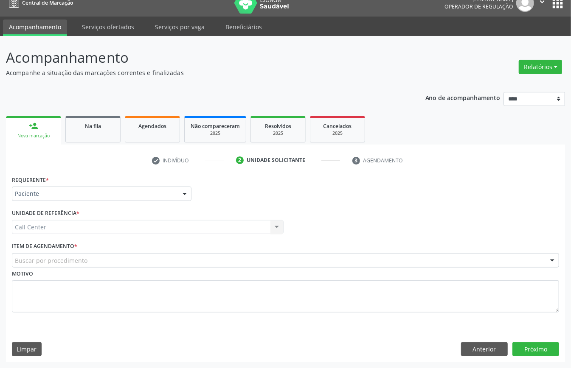
click at [104, 259] on div "Buscar por procedimento" at bounding box center [285, 260] width 547 height 14
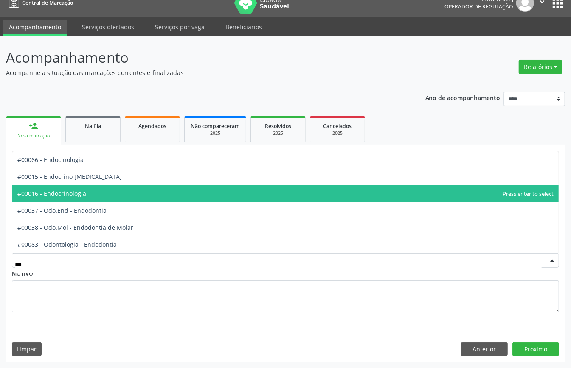
drag, startPoint x: 94, startPoint y: 194, endPoint x: 104, endPoint y: 197, distance: 10.5
click at [94, 194] on span "#00016 - Endocrinologia" at bounding box center [285, 193] width 546 height 17
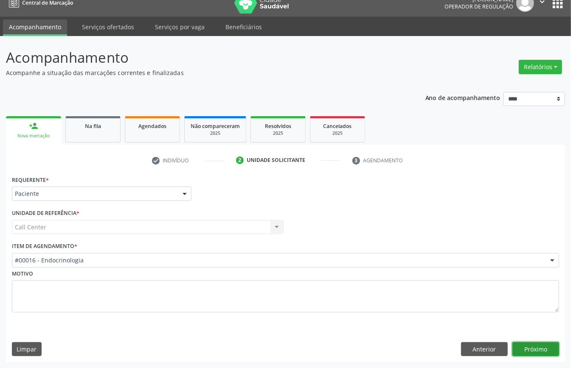
click at [538, 348] on button "Próximo" at bounding box center [535, 349] width 47 height 14
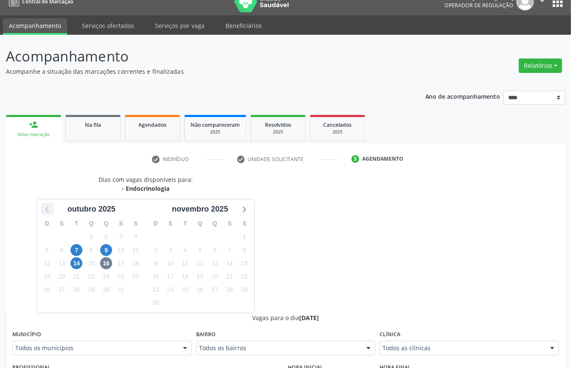
click at [45, 208] on icon at bounding box center [47, 209] width 11 height 11
click at [232, 274] on span "26" at bounding box center [230, 277] width 12 height 12
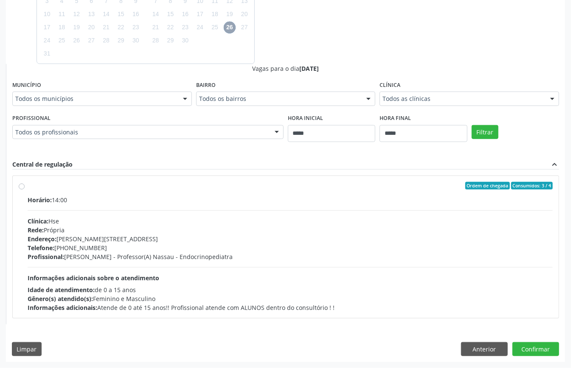
scroll to position [93, 0]
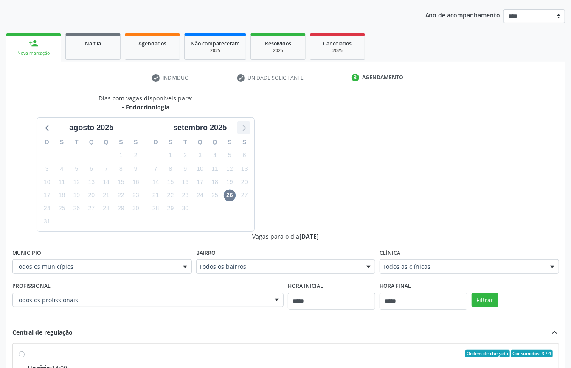
click at [245, 128] on icon at bounding box center [243, 127] width 11 height 11
click at [70, 164] on div "7" at bounding box center [76, 169] width 15 height 13
click at [78, 167] on span "7" at bounding box center [76, 169] width 12 height 12
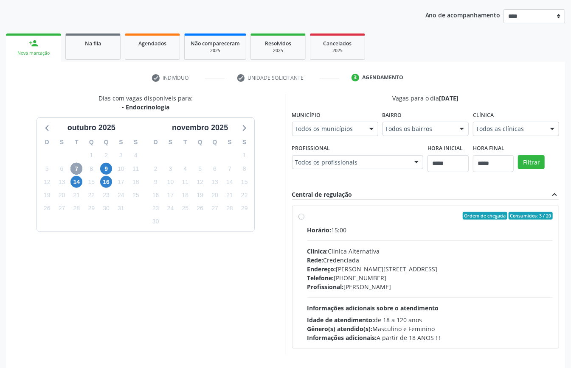
scroll to position [125, 0]
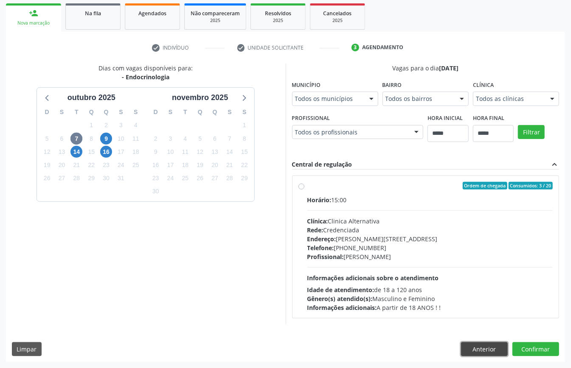
click at [481, 346] on button "Anterior" at bounding box center [484, 349] width 47 height 14
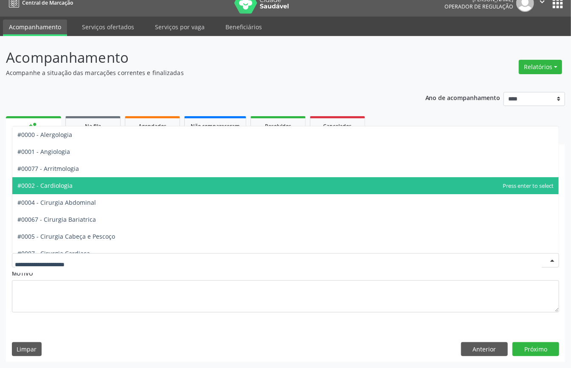
click at [75, 185] on span "#0002 - Cardiologia" at bounding box center [285, 185] width 546 height 17
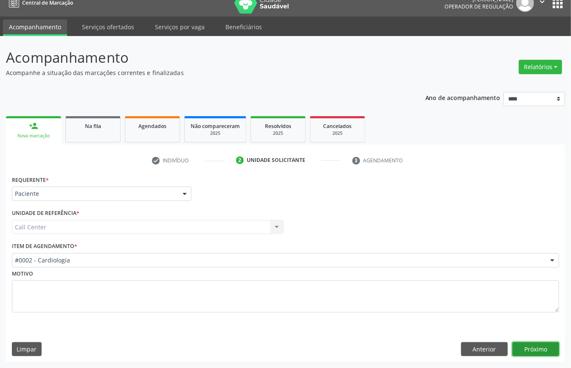
click at [540, 347] on button "Próximo" at bounding box center [535, 349] width 47 height 14
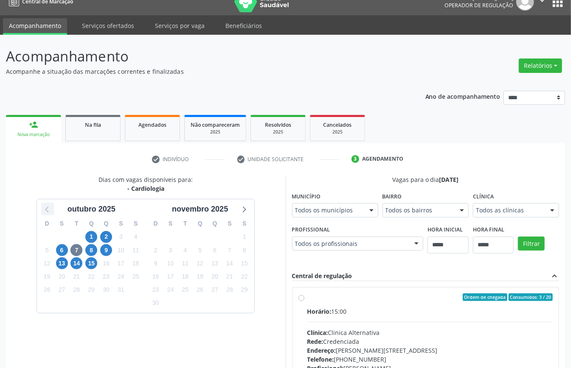
click at [50, 213] on icon at bounding box center [47, 209] width 11 height 11
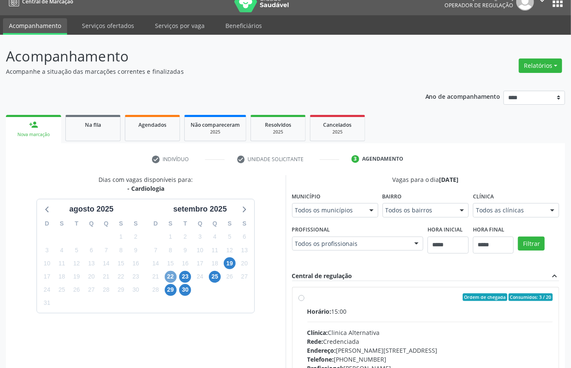
click at [174, 277] on span "22" at bounding box center [171, 277] width 12 height 12
click at [182, 276] on span "23" at bounding box center [185, 277] width 12 height 12
drag, startPoint x: 421, startPoint y: 340, endPoint x: 420, endPoint y: 348, distance: 8.5
click at [473, 217] on div "Clínica Todos as clínicas Todos as clínicas Top Saude Nenhum resultado encontra…" at bounding box center [516, 203] width 86 height 27
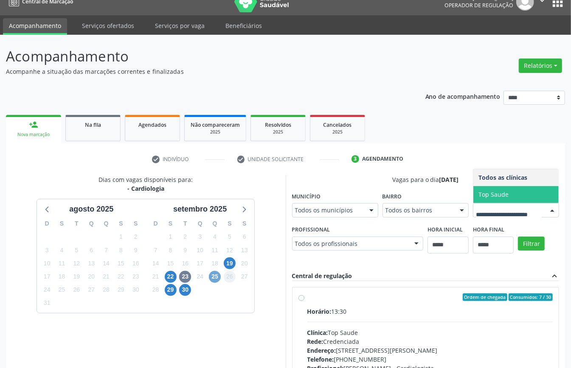
drag, startPoint x: 216, startPoint y: 278, endPoint x: 229, endPoint y: 283, distance: 14.4
click at [216, 278] on span "25" at bounding box center [215, 277] width 12 height 12
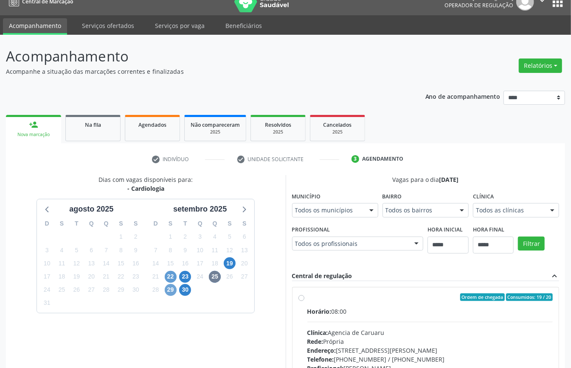
click at [173, 289] on span "29" at bounding box center [171, 290] width 12 height 12
click at [182, 289] on span "30" at bounding box center [185, 290] width 12 height 12
click at [248, 210] on icon at bounding box center [243, 209] width 11 height 11
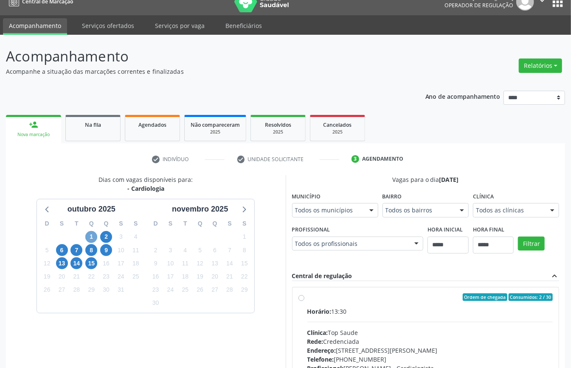
click at [95, 235] on span "1" at bounding box center [91, 237] width 12 height 12
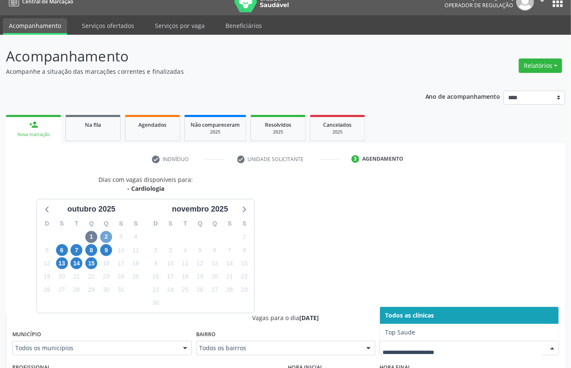
click at [104, 235] on span "2" at bounding box center [106, 237] width 12 height 12
drag, startPoint x: 427, startPoint y: 350, endPoint x: 376, endPoint y: 345, distance: 51.5
click at [65, 252] on span "6" at bounding box center [62, 250] width 12 height 12
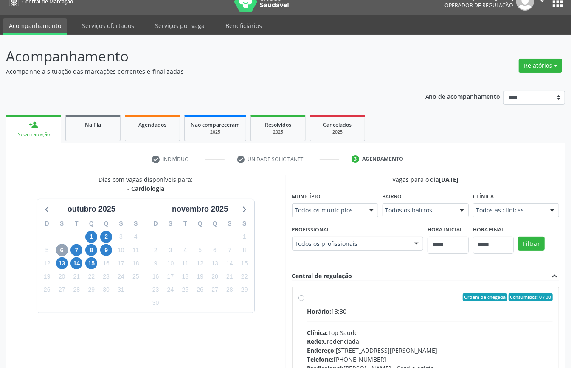
scroll to position [263, 0]
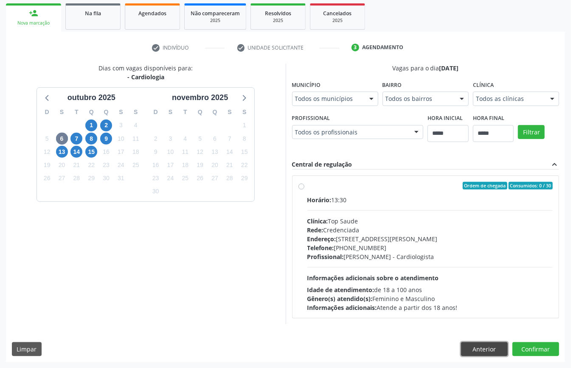
click at [492, 350] on button "Anterior" at bounding box center [484, 349] width 47 height 14
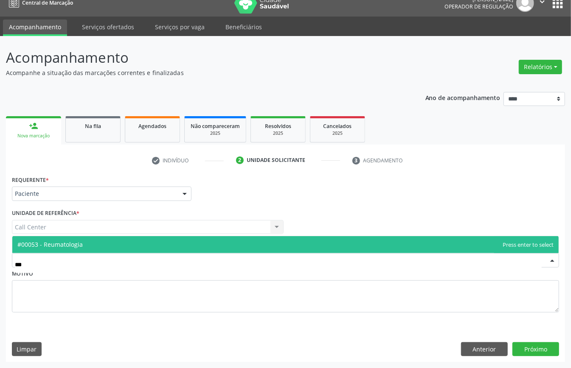
click at [157, 238] on span "#00053 - Reumatologia" at bounding box center [285, 244] width 546 height 17
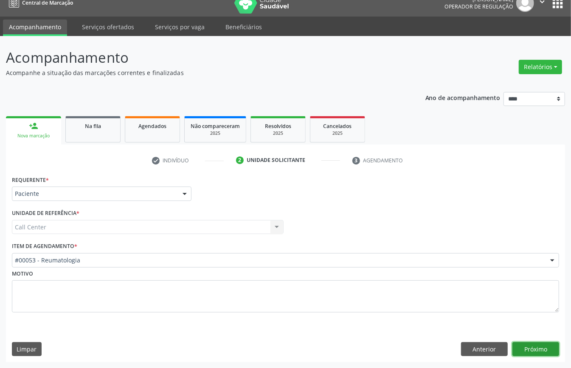
click at [537, 350] on button "Próximo" at bounding box center [535, 349] width 47 height 14
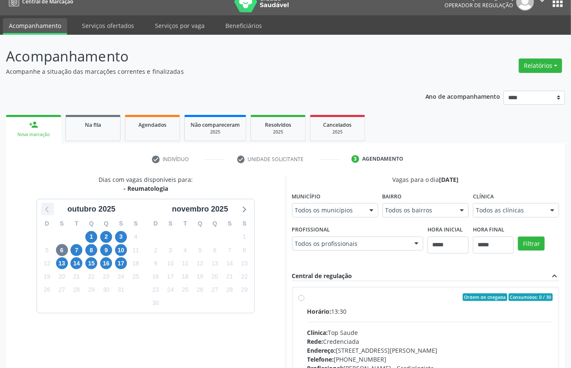
click at [48, 211] on icon at bounding box center [47, 209] width 11 height 11
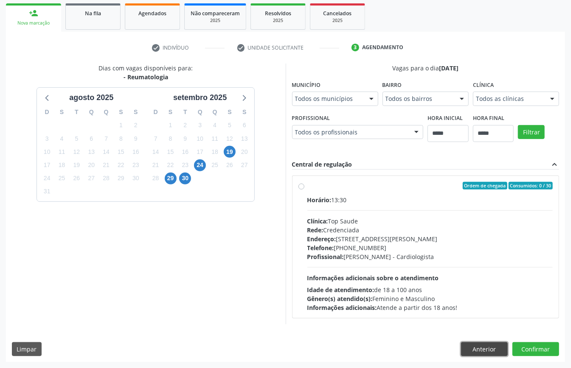
click at [493, 344] on button "Anterior" at bounding box center [484, 349] width 47 height 14
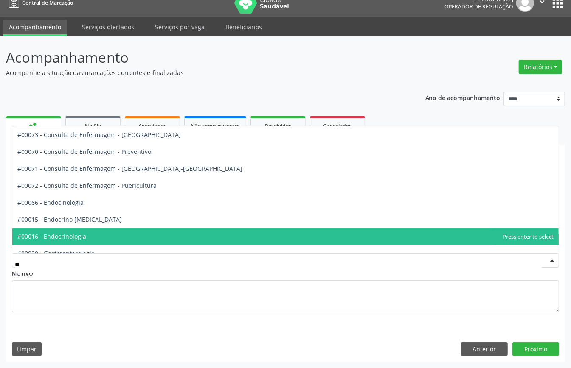
type input "***"
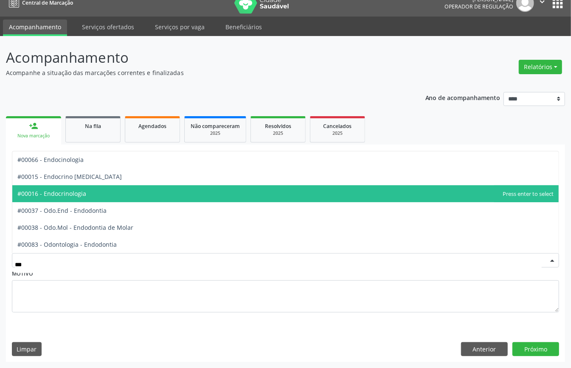
click at [86, 191] on span "#00016 - Endocrinologia" at bounding box center [51, 194] width 69 height 8
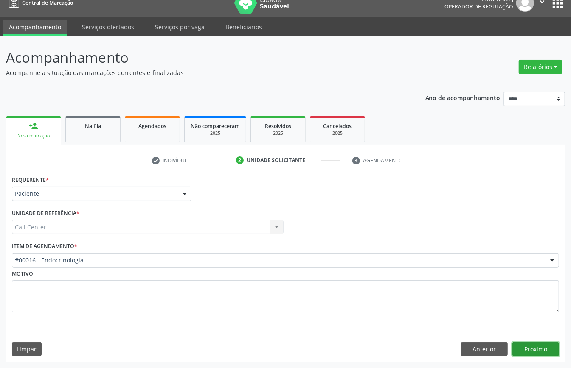
click at [540, 347] on button "Próximo" at bounding box center [535, 349] width 47 height 14
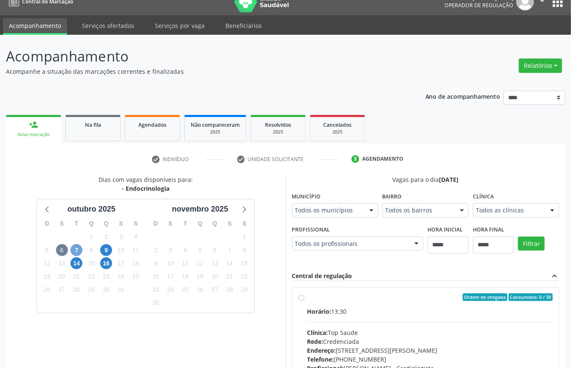
click at [75, 250] on span "7" at bounding box center [76, 250] width 12 height 12
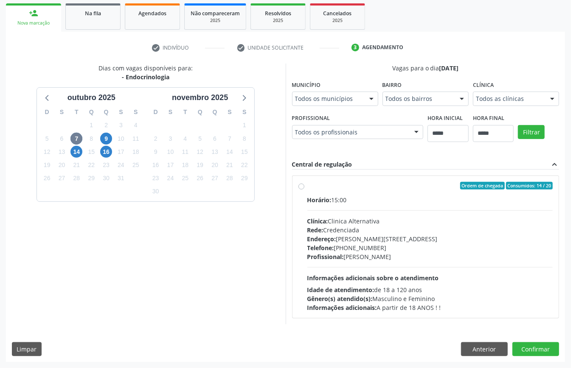
click at [176, 309] on div "Dias com vagas disponíveis para: - Endocrinologia outubro 2025 D S T Q Q S S 28…" at bounding box center [146, 194] width 280 height 261
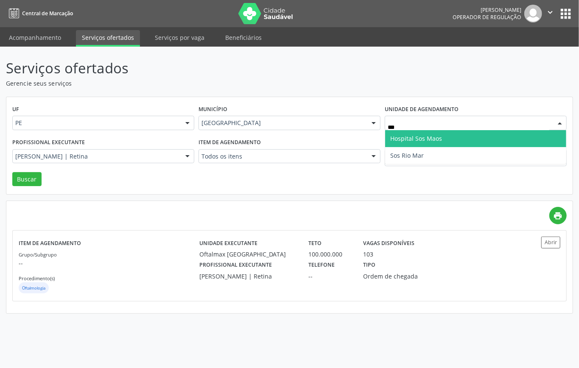
click at [446, 136] on span "Hospital Sos Maos" at bounding box center [475, 138] width 181 height 17
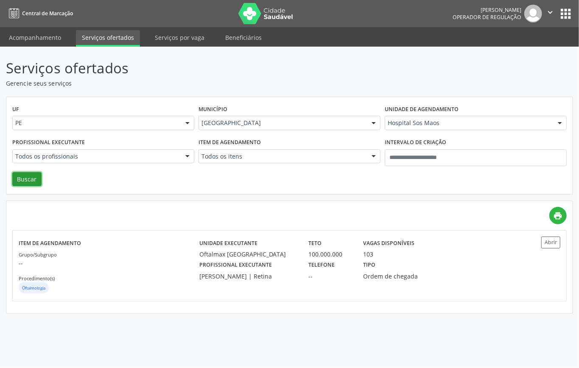
click at [31, 180] on button "Buscar" at bounding box center [26, 179] width 29 height 14
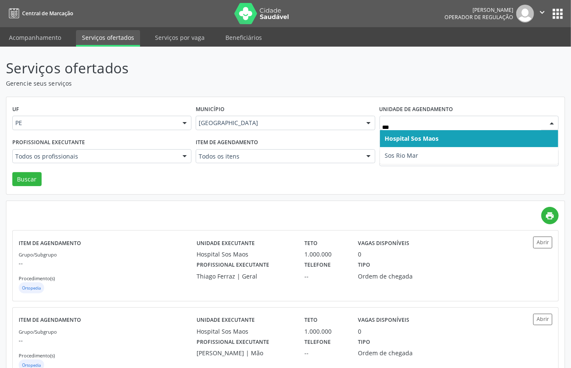
click at [408, 146] on span "Hospital Sos Maos" at bounding box center [469, 138] width 178 height 17
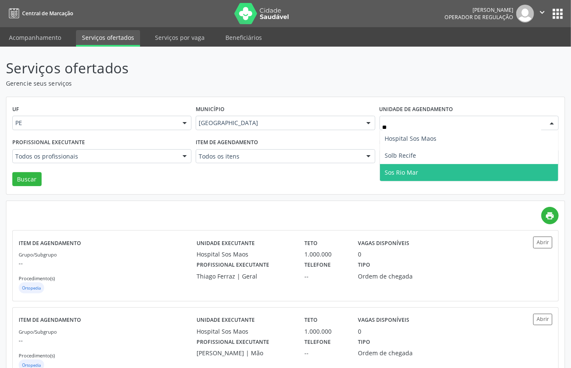
click at [395, 174] on span "Sos Rio Mar" at bounding box center [402, 172] width 34 height 8
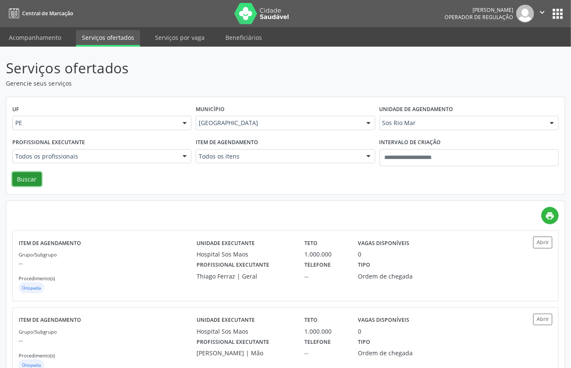
click at [36, 177] on button "Buscar" at bounding box center [26, 179] width 29 height 14
drag, startPoint x: 422, startPoint y: 123, endPoint x: 426, endPoint y: 119, distance: 5.7
click at [235, 177] on div "UF PE PE Nenhum resultado encontrado para: " " Não há nenhuma opção para ser ex…" at bounding box center [285, 146] width 558 height 98
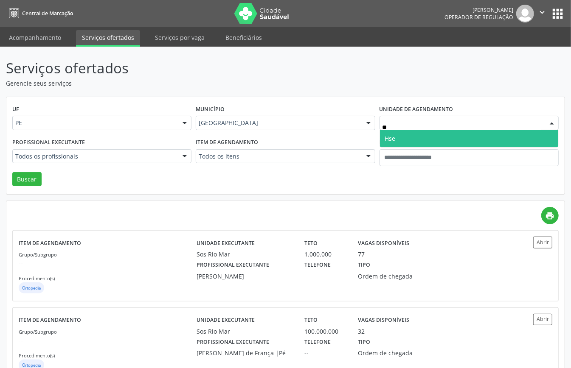
type input "***"
click at [401, 136] on span "Hse" at bounding box center [469, 138] width 178 height 17
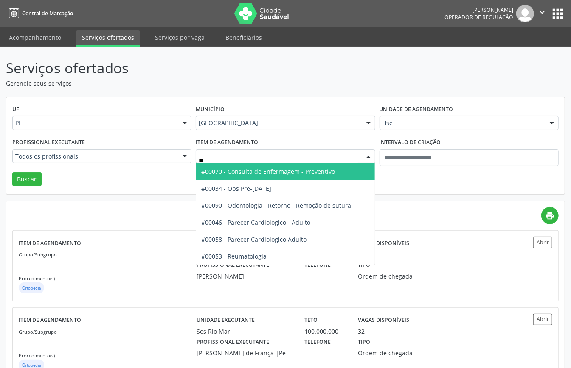
type input "***"
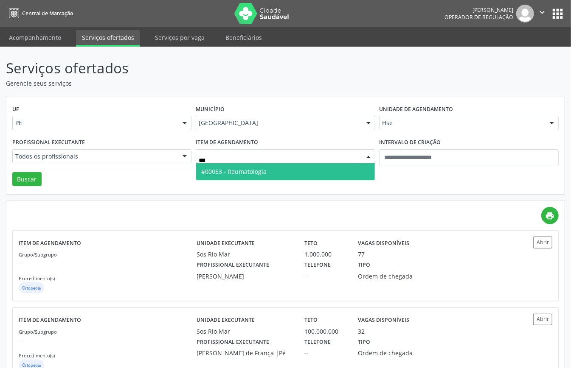
drag, startPoint x: 230, startPoint y: 172, endPoint x: 169, endPoint y: 189, distance: 63.0
click at [226, 174] on span "#00053 - Reumatologia" at bounding box center [233, 172] width 65 height 8
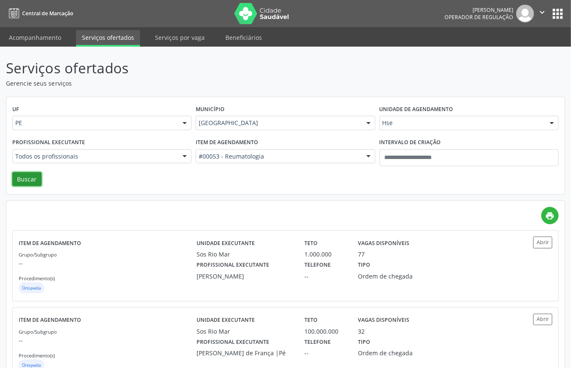
drag, startPoint x: 25, startPoint y: 179, endPoint x: 31, endPoint y: 182, distance: 5.9
click at [26, 179] on button "Buscar" at bounding box center [26, 179] width 29 height 14
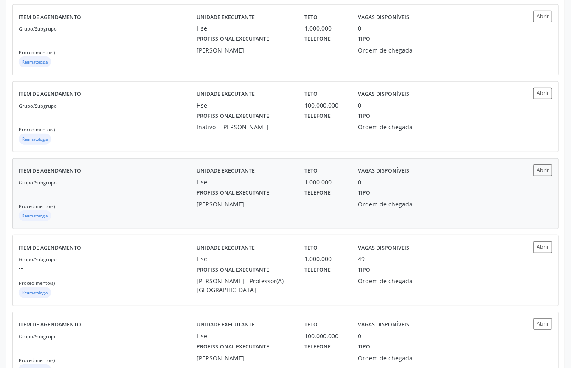
scroll to position [340, 0]
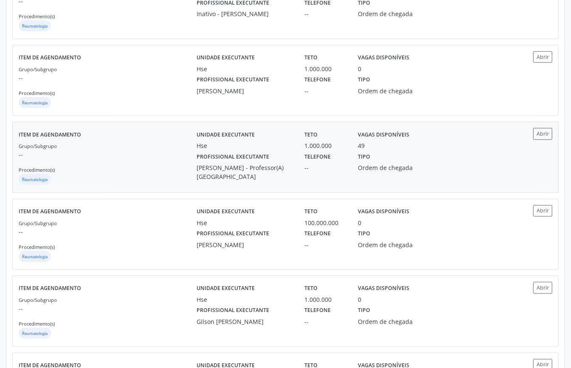
click at [135, 165] on div "Grupo/Subgrupo -- Procedimento(s) Reumatologia" at bounding box center [108, 163] width 178 height 45
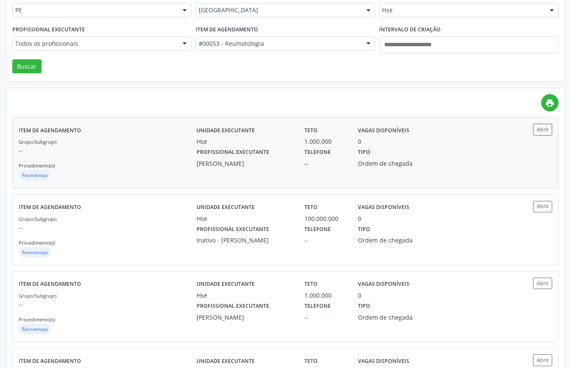
click at [149, 150] on p "--" at bounding box center [108, 150] width 178 height 9
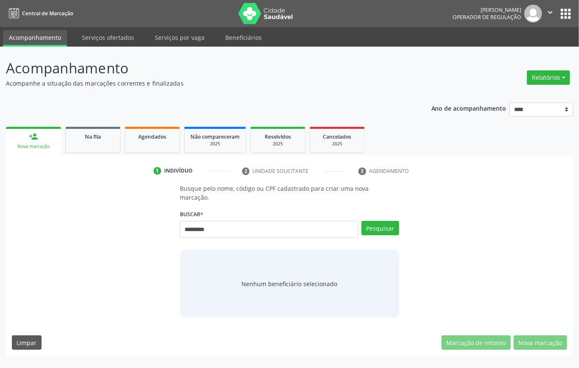
type input "*********"
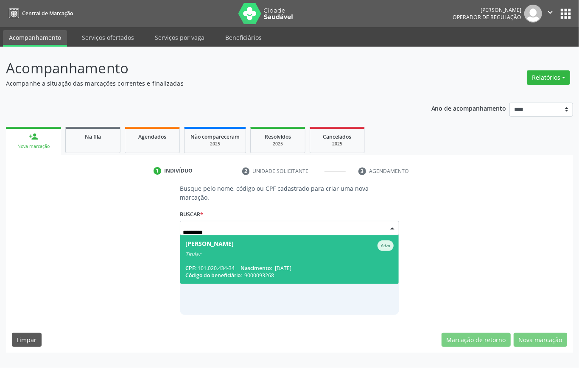
click at [210, 255] on div "Titular" at bounding box center [289, 254] width 208 height 7
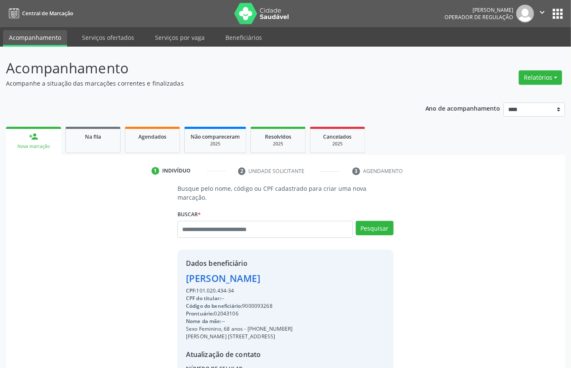
scroll to position [89, 0]
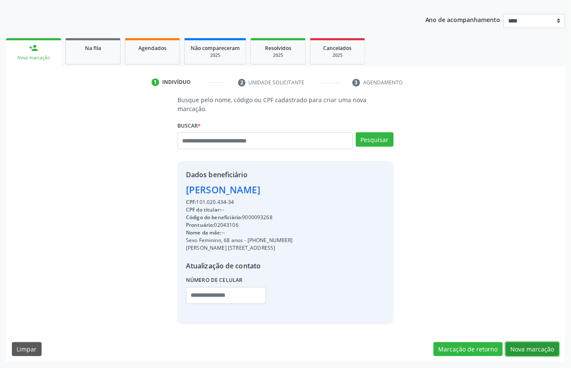
click at [523, 351] on button "Nova marcação" at bounding box center [531, 349] width 53 height 14
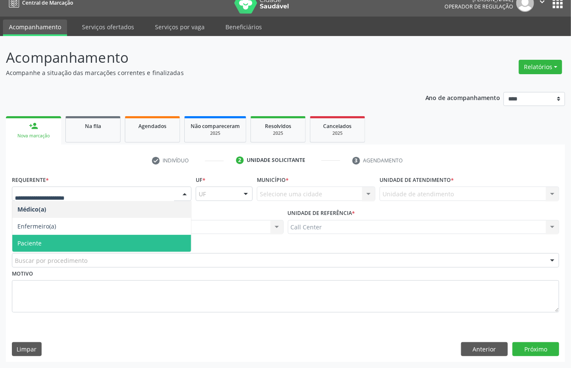
click at [44, 243] on span "Paciente" at bounding box center [101, 243] width 179 height 17
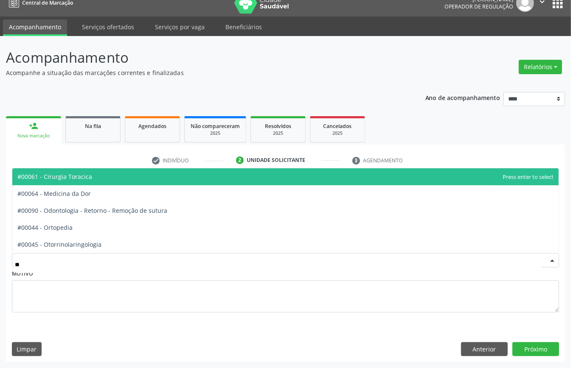
type input "***"
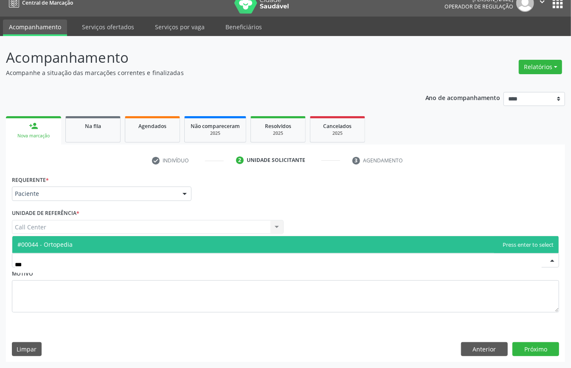
click at [67, 241] on span "#00044 - Ortopedia" at bounding box center [44, 245] width 55 height 8
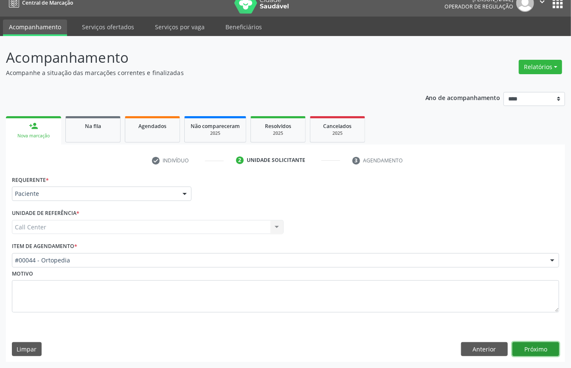
click at [542, 350] on button "Próximo" at bounding box center [535, 349] width 47 height 14
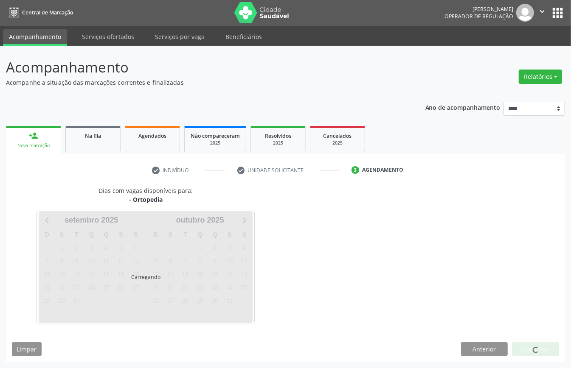
scroll to position [2, 0]
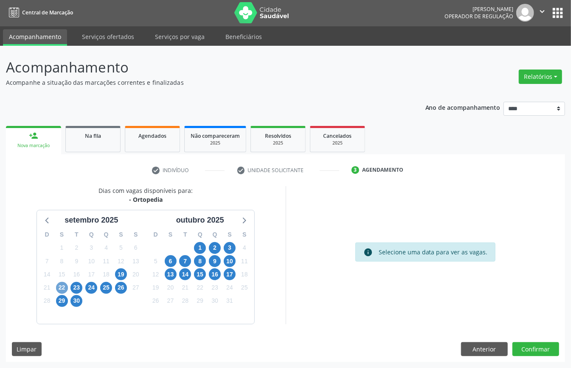
click at [57, 287] on span "22" at bounding box center [62, 288] width 12 height 12
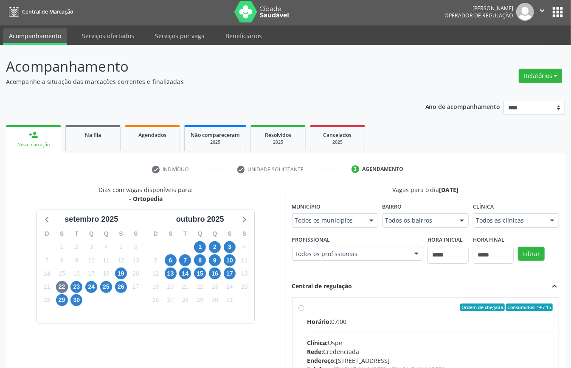
scroll to position [6, 0]
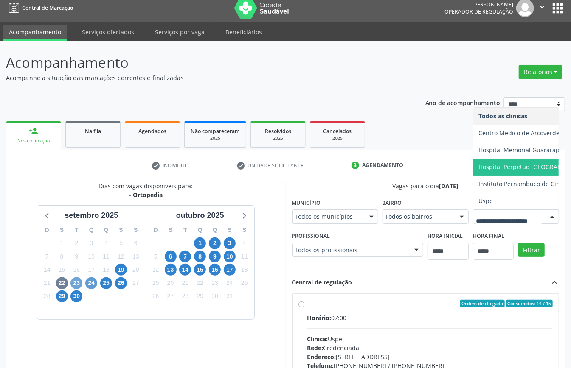
drag, startPoint x: 80, startPoint y: 283, endPoint x: 90, endPoint y: 288, distance: 11.0
click at [80, 283] on span "23" at bounding box center [76, 284] width 12 height 12
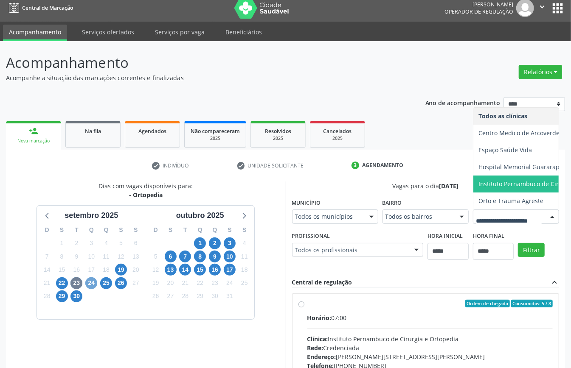
click at [91, 284] on span "24" at bounding box center [91, 284] width 12 height 12
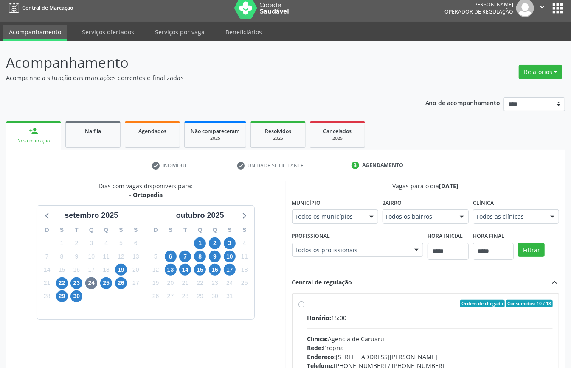
click at [107, 277] on div "25" at bounding box center [106, 283] width 12 height 13
drag, startPoint x: 109, startPoint y: 283, endPoint x: 117, endPoint y: 285, distance: 8.5
click at [109, 282] on span "25" at bounding box center [106, 284] width 12 height 12
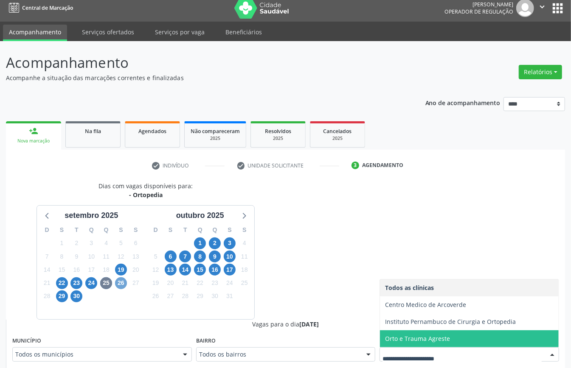
click at [121, 282] on span "26" at bounding box center [121, 284] width 12 height 12
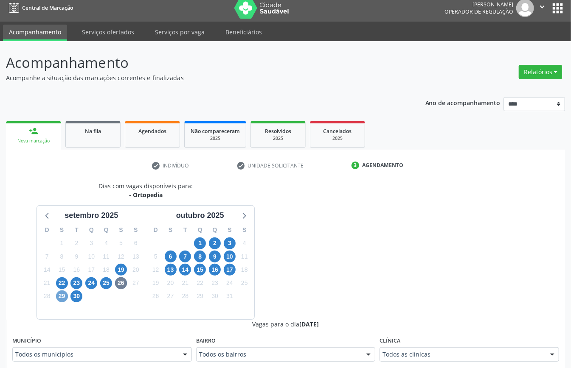
click at [63, 296] on span "29" at bounding box center [62, 297] width 12 height 12
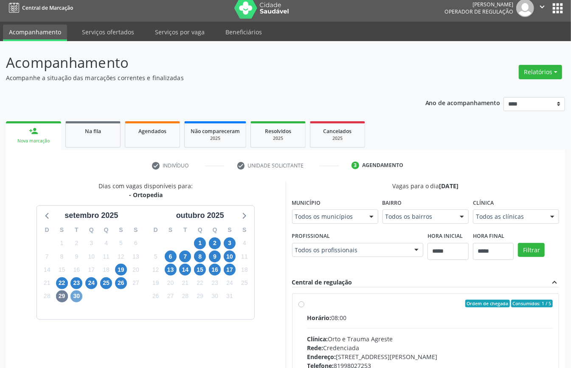
click at [75, 294] on span "30" at bounding box center [76, 297] width 12 height 12
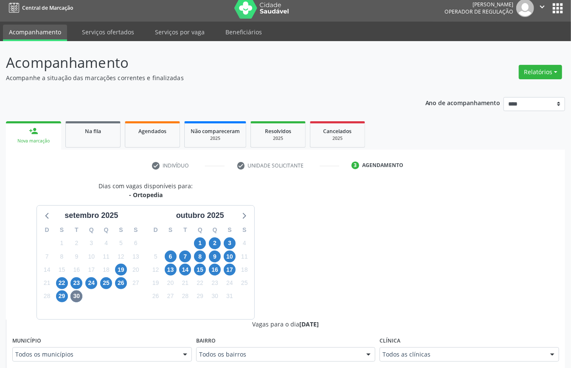
click at [441, 362] on fieldset "Clínica Todos as clínicas Todos as clínicas Agencia de Caruaru Centro Hospitala…" at bounding box center [469, 351] width 180 height 33
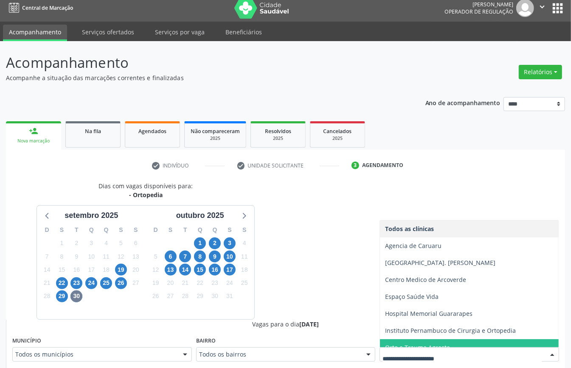
scroll to position [9, 0]
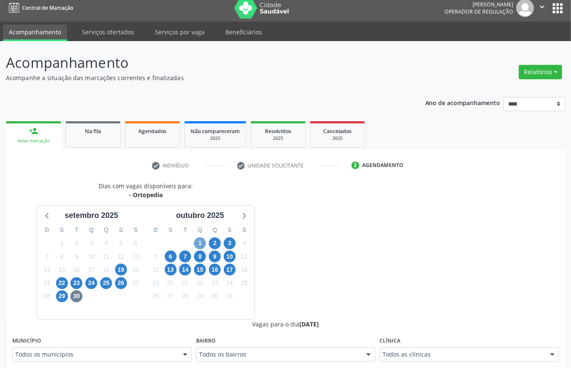
click at [197, 241] on span "1" at bounding box center [200, 244] width 12 height 12
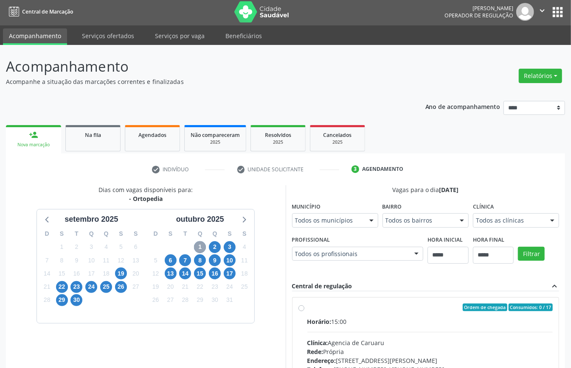
scroll to position [6, 0]
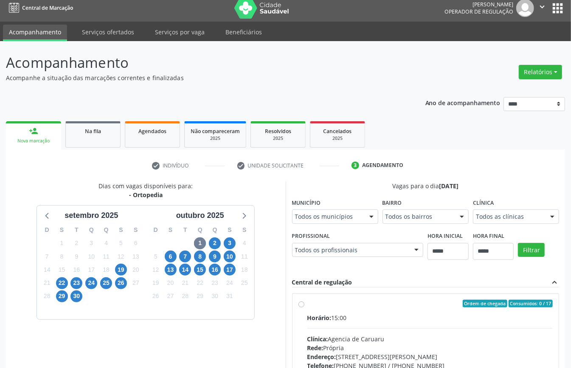
drag, startPoint x: 418, startPoint y: 354, endPoint x: 414, endPoint y: 350, distance: 5.4
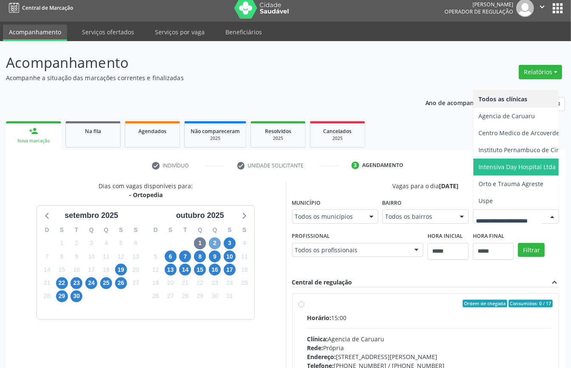
click at [217, 243] on span "2" at bounding box center [215, 244] width 12 height 12
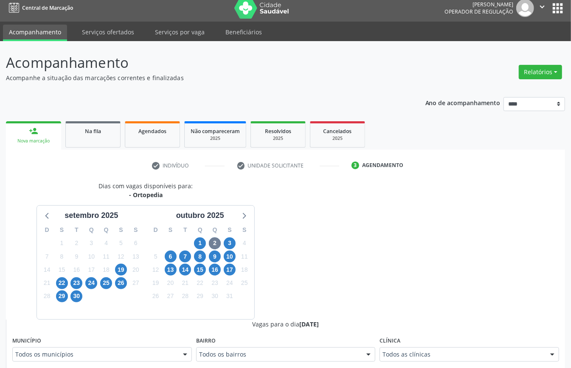
drag, startPoint x: 408, startPoint y: 357, endPoint x: 401, endPoint y: 354, distance: 7.4
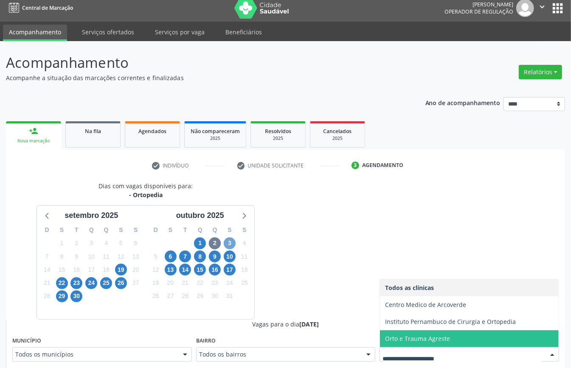
click at [228, 241] on span "3" at bounding box center [230, 244] width 12 height 12
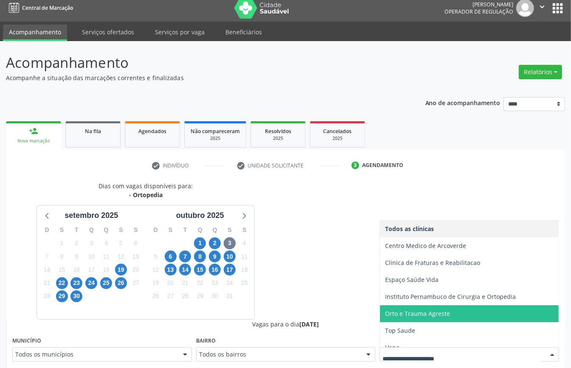
scroll to position [9, 0]
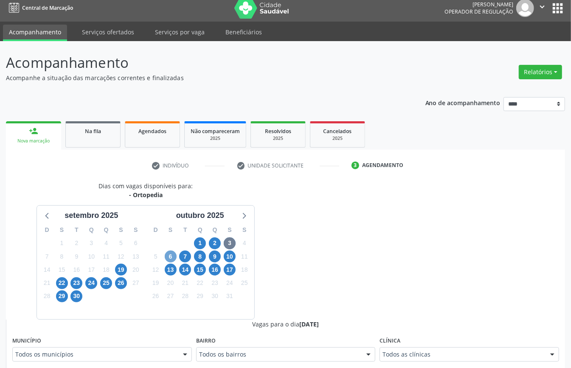
click at [169, 258] on span "6" at bounding box center [171, 257] width 12 height 12
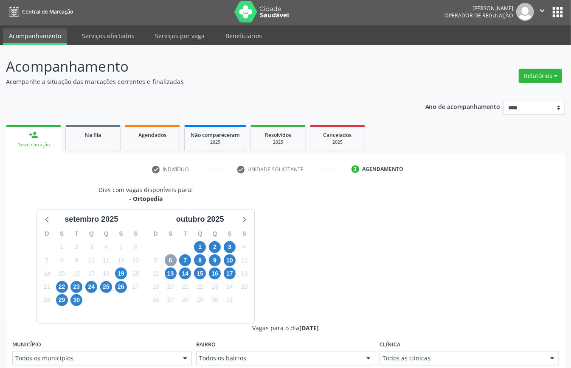
scroll to position [6, 0]
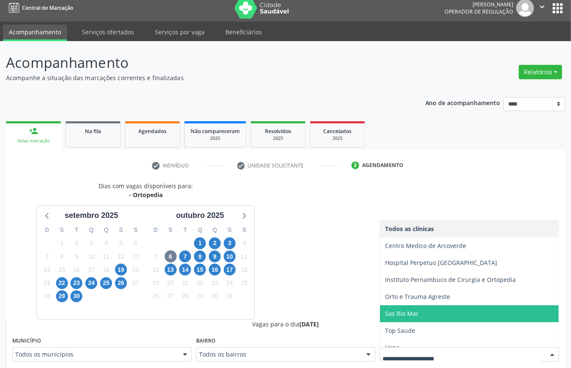
click at [410, 318] on span "Sos Rio Mar" at bounding box center [402, 314] width 34 height 8
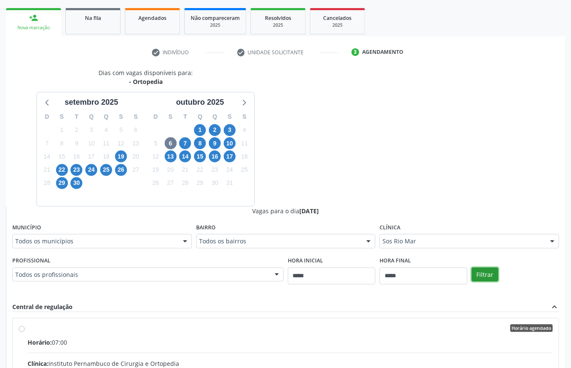
click at [481, 274] on button "Filtrar" at bounding box center [484, 275] width 27 height 14
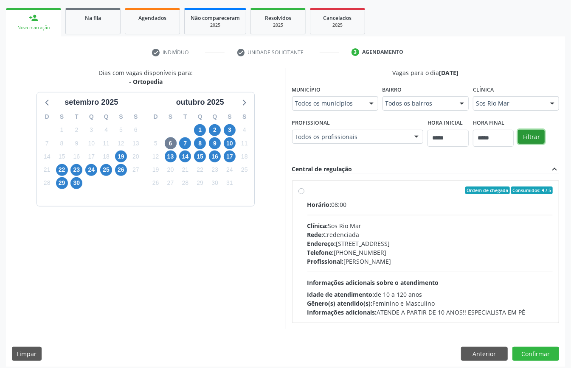
scroll to position [263, 0]
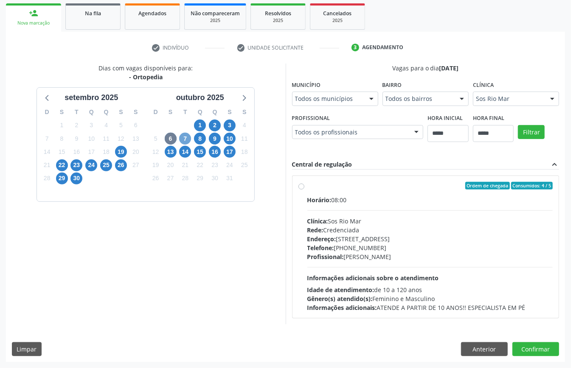
click at [185, 133] on span "7" at bounding box center [185, 139] width 12 height 12
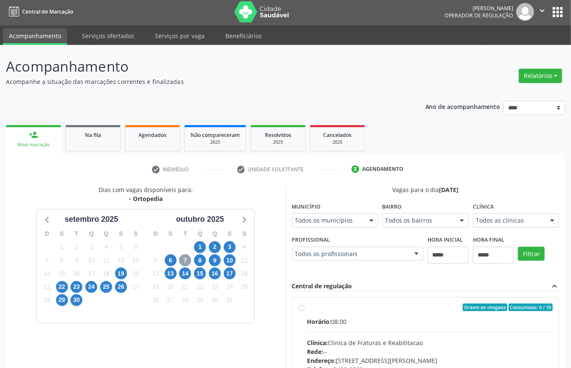
scroll to position [150, 0]
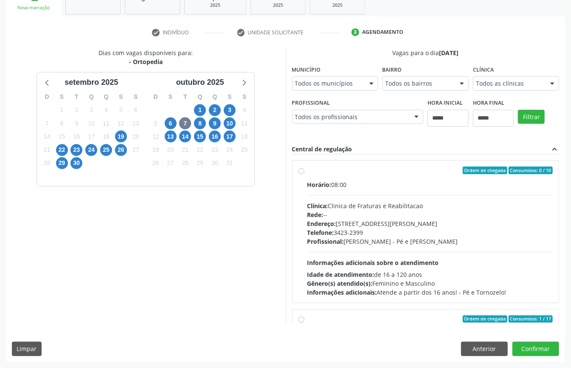
drag, startPoint x: 442, startPoint y: 212, endPoint x: 437, endPoint y: 217, distance: 7.5
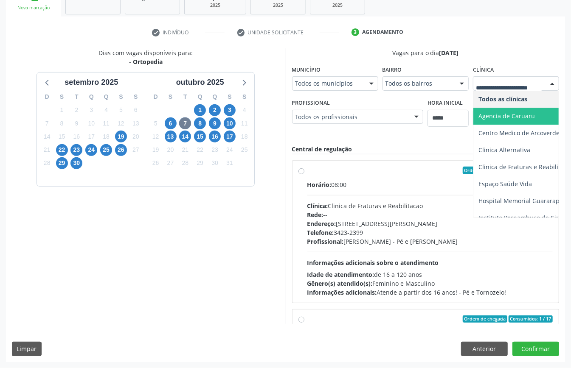
scroll to position [43, 0]
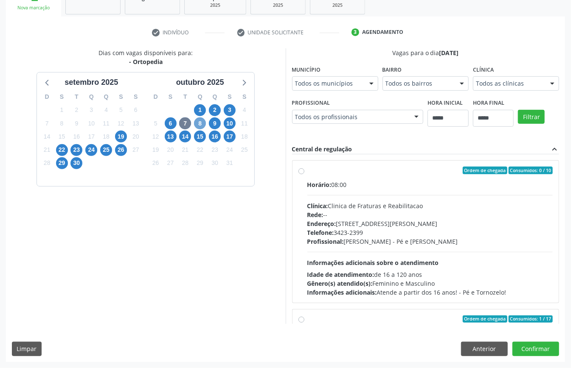
click at [199, 118] on span "8" at bounding box center [200, 124] width 12 height 12
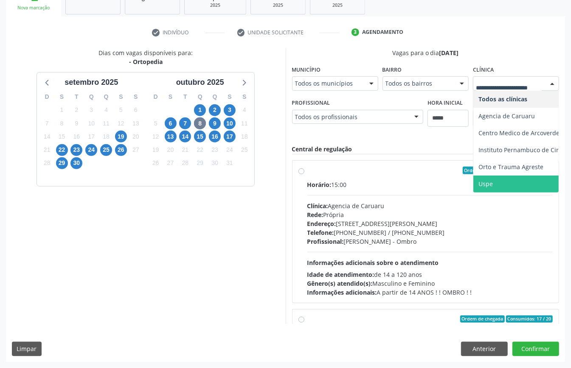
scroll to position [36, 0]
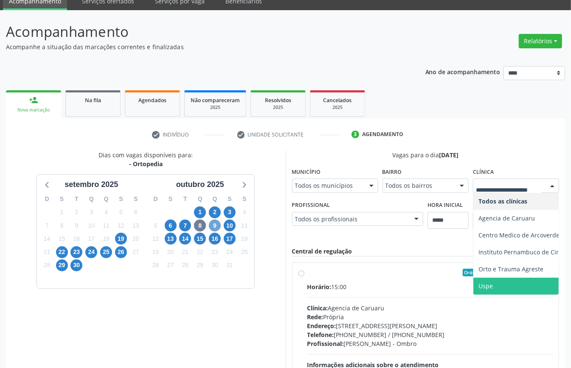
click at [214, 227] on span "9" at bounding box center [215, 226] width 12 height 12
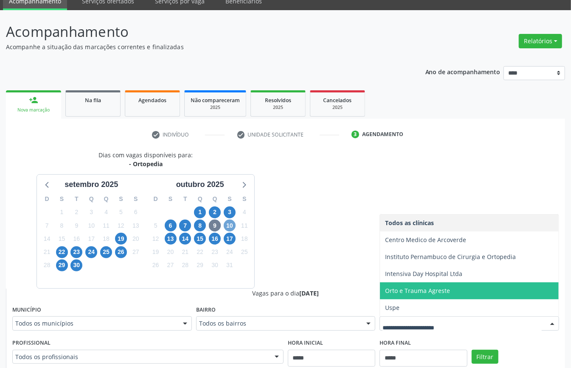
click at [228, 224] on span "10" at bounding box center [230, 226] width 12 height 12
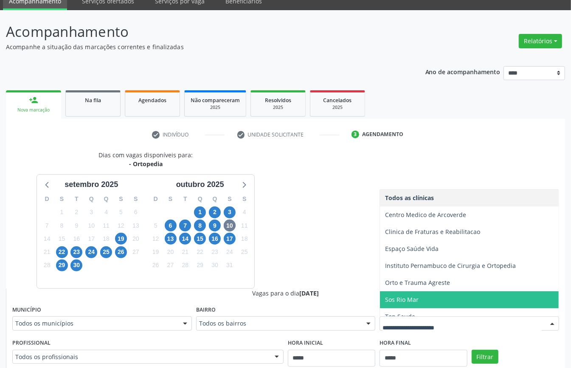
click at [412, 300] on span "Sos Rio Mar" at bounding box center [402, 300] width 34 height 8
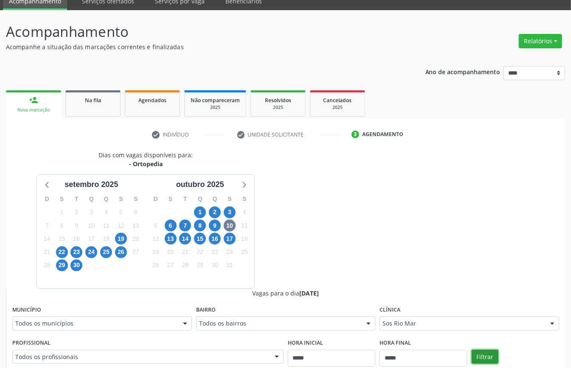
click at [491, 355] on button "Filtrar" at bounding box center [484, 357] width 27 height 14
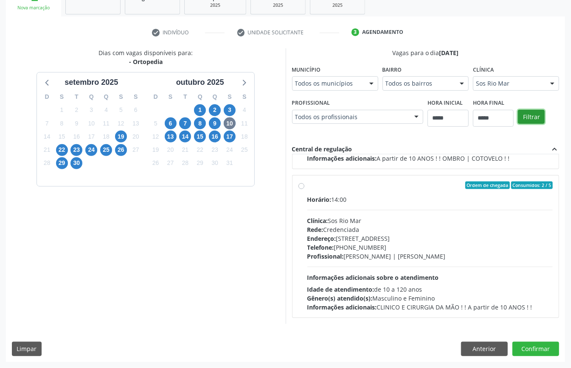
scroll to position [221, 0]
click at [307, 243] on div "Endereço: Av Republica do Libano Torre 3 1º Andar Rio Mar Trade Center, nº 251,…" at bounding box center [430, 238] width 246 height 9
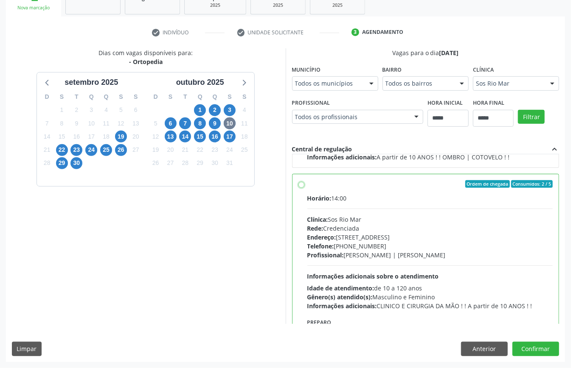
scroll to position [342, 0]
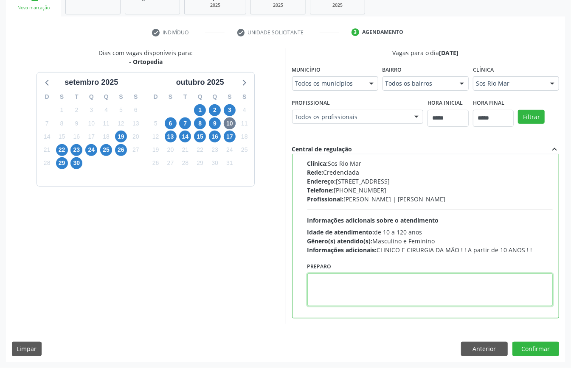
paste textarea "**********"
type textarea "**********"
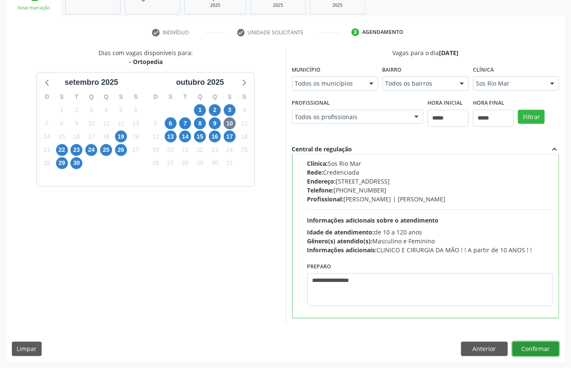
click at [543, 347] on button "Confirmar" at bounding box center [535, 349] width 47 height 14
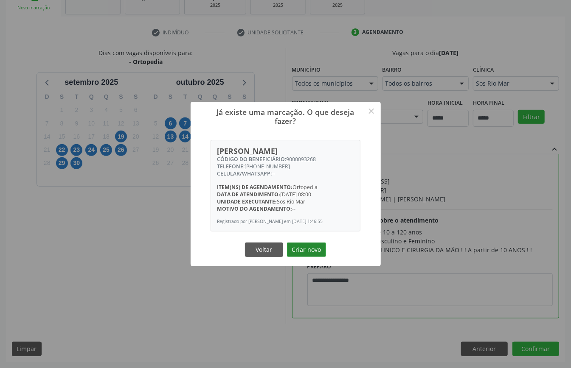
click at [303, 248] on button "Criar novo" at bounding box center [306, 250] width 39 height 14
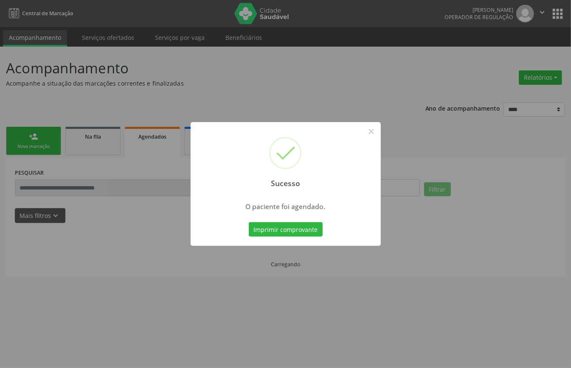
scroll to position [0, 0]
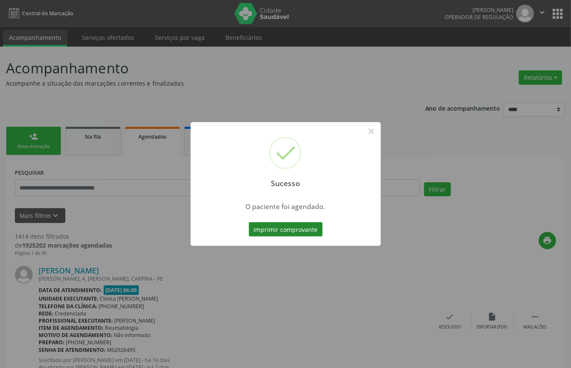
click at [276, 228] on button "Imprimir comprovante" at bounding box center [286, 229] width 74 height 14
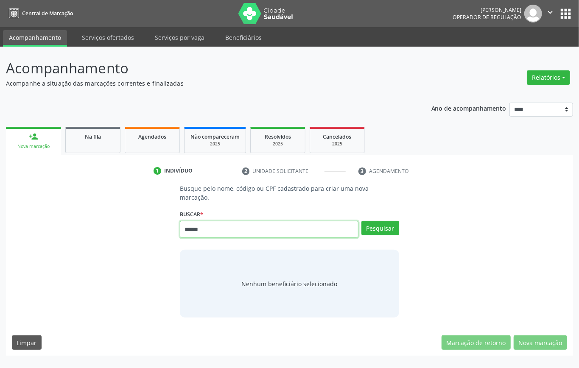
type input "******"
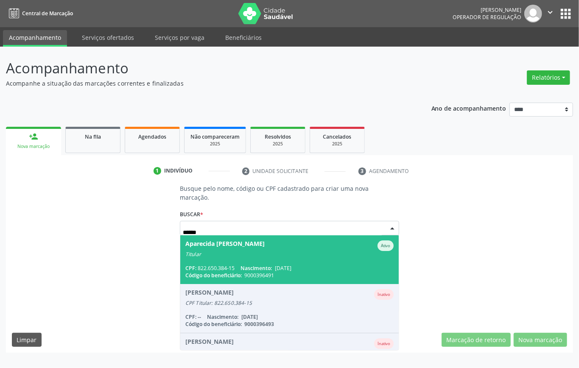
click at [264, 264] on span "Aparecida Maria de Sena Silva Ativo Titular CPF: 822.650.384-15 Nascimento: 20/…" at bounding box center [289, 260] width 219 height 49
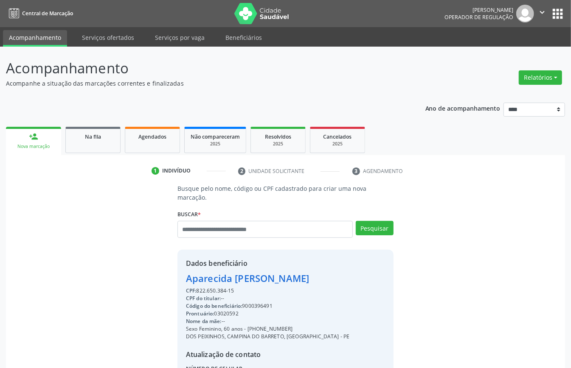
scroll to position [89, 0]
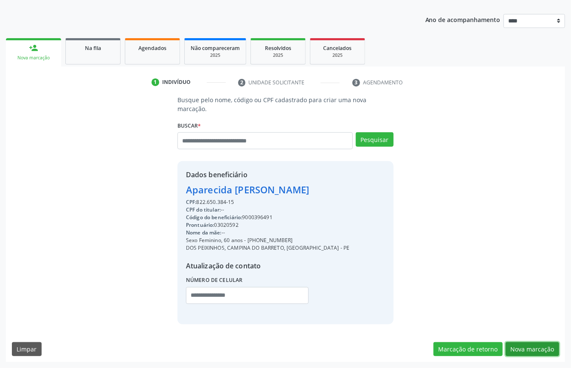
drag, startPoint x: 516, startPoint y: 348, endPoint x: 506, endPoint y: 340, distance: 12.7
click at [516, 348] on button "Nova marcação" at bounding box center [531, 349] width 53 height 14
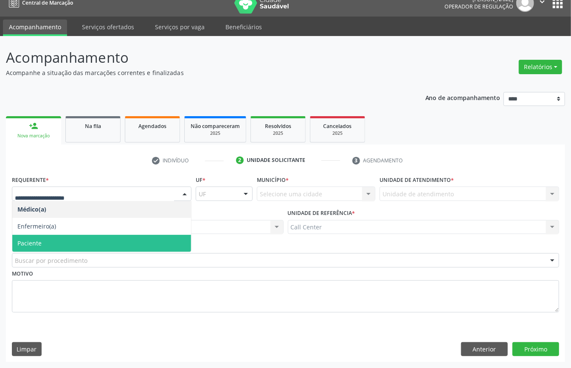
click at [79, 240] on span "Paciente" at bounding box center [101, 243] width 179 height 17
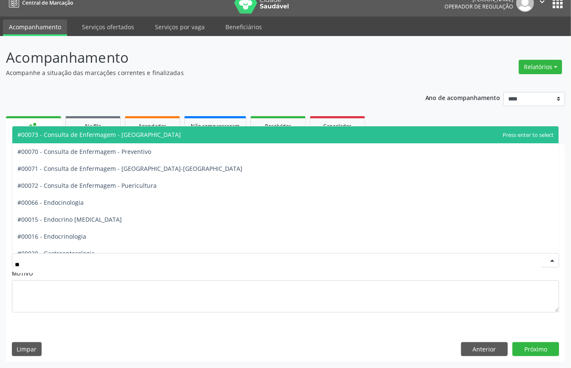
type input "***"
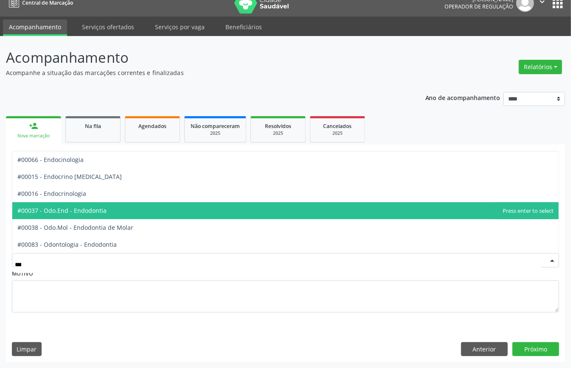
click at [72, 195] on span "#00016 - Endocrinologia" at bounding box center [51, 194] width 69 height 8
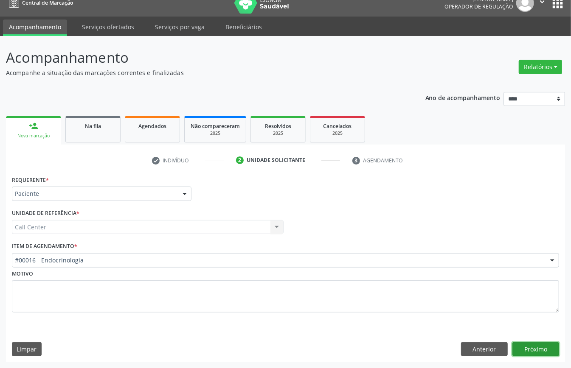
click at [538, 343] on button "Próximo" at bounding box center [535, 349] width 47 height 14
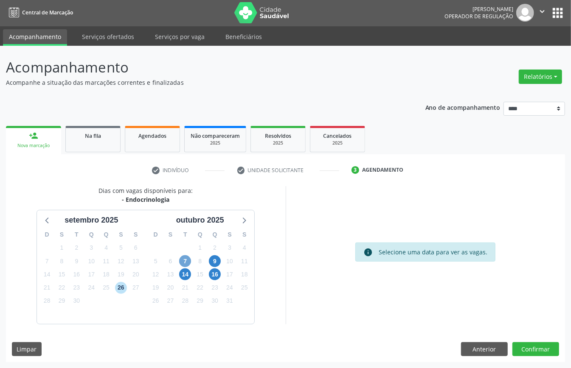
click at [186, 260] on span "7" at bounding box center [185, 261] width 12 height 12
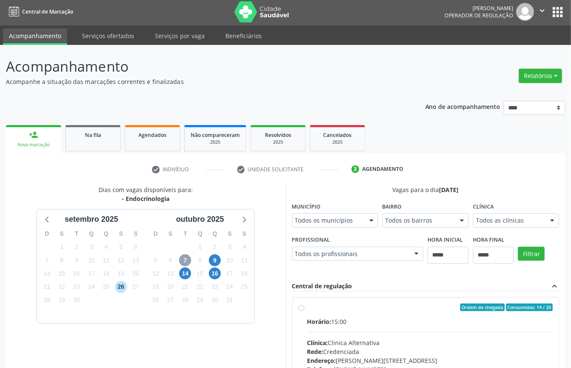
scroll to position [125, 0]
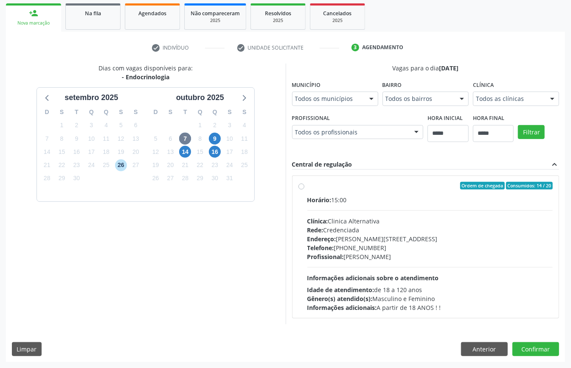
click at [350, 249] on div "Telefone: (81) 3053-5144" at bounding box center [430, 248] width 246 height 9
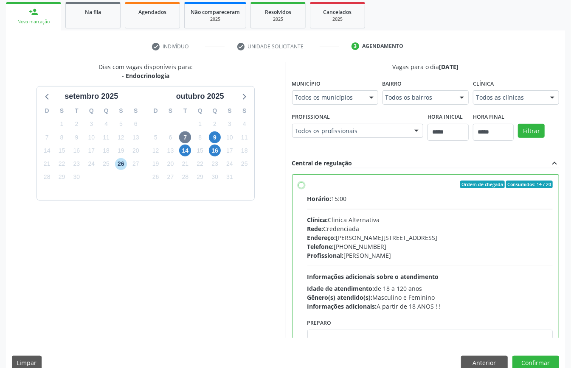
scroll to position [43, 0]
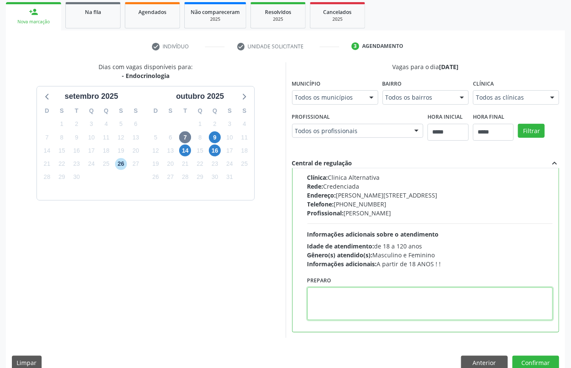
paste textarea "**********"
type textarea "**********"
click at [532, 361] on button "Confirmar" at bounding box center [535, 363] width 47 height 14
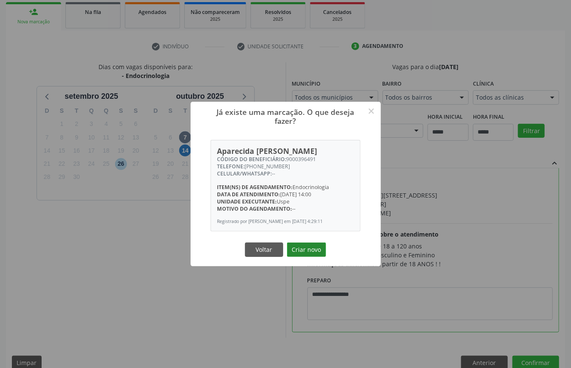
click at [306, 253] on button "Criar novo" at bounding box center [306, 250] width 39 height 14
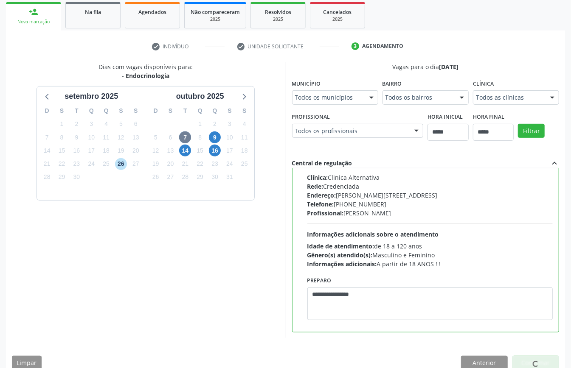
scroll to position [0, 0]
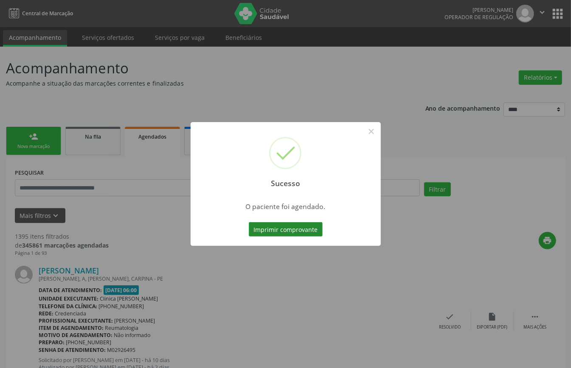
click at [303, 227] on button "Imprimir comprovante" at bounding box center [286, 229] width 74 height 14
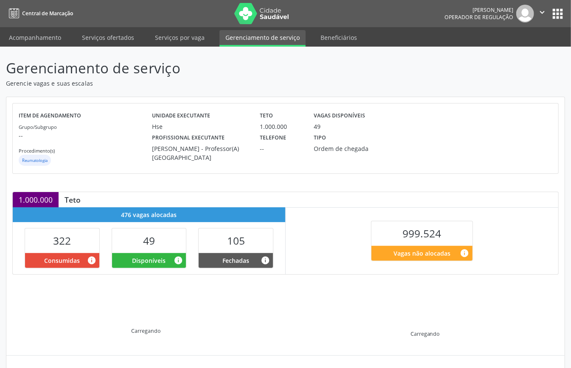
scroll to position [82, 0]
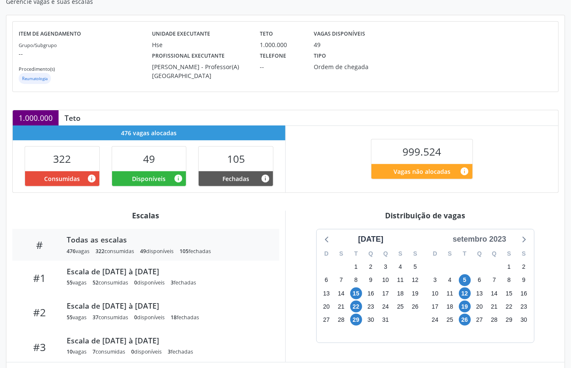
click at [494, 240] on div "setembro 2023" at bounding box center [479, 239] width 60 height 11
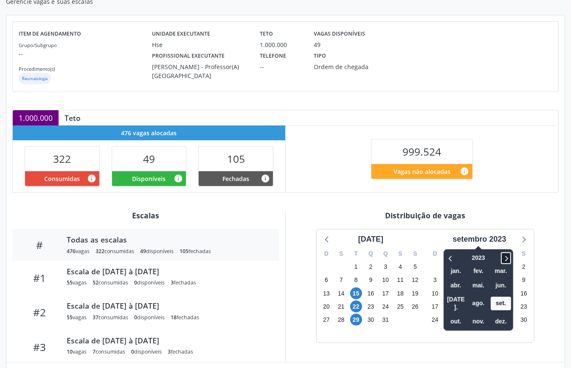
click at [509, 257] on icon at bounding box center [506, 258] width 8 height 10
click at [455, 315] on span "out." at bounding box center [456, 321] width 20 height 13
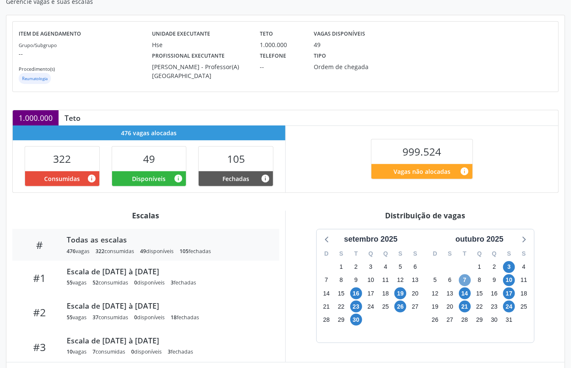
click at [460, 286] on span "7" at bounding box center [465, 281] width 12 height 12
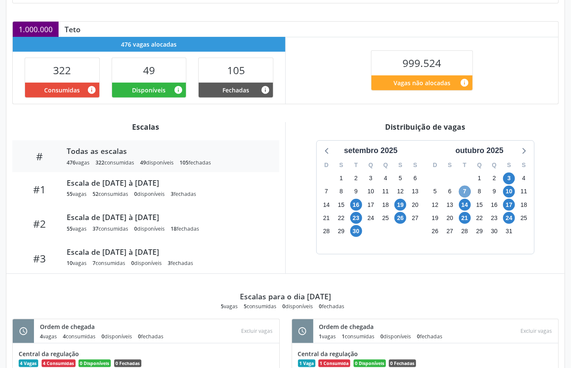
scroll to position [232, 0]
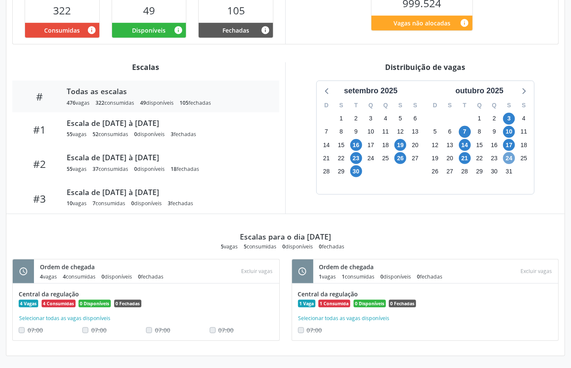
click at [508, 158] on span "24" at bounding box center [509, 158] width 12 height 12
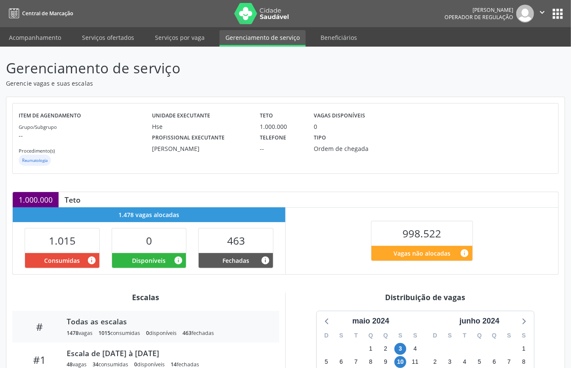
scroll to position [127, 0]
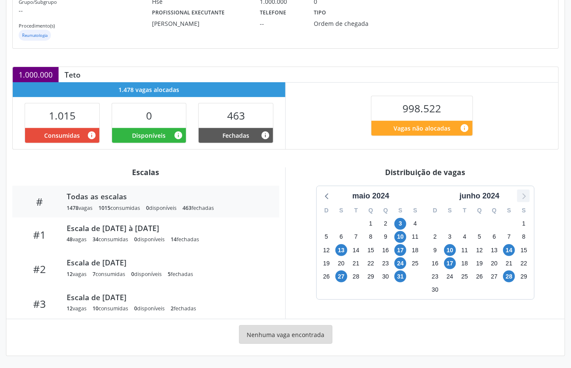
click at [524, 197] on icon at bounding box center [523, 197] width 3 height 6
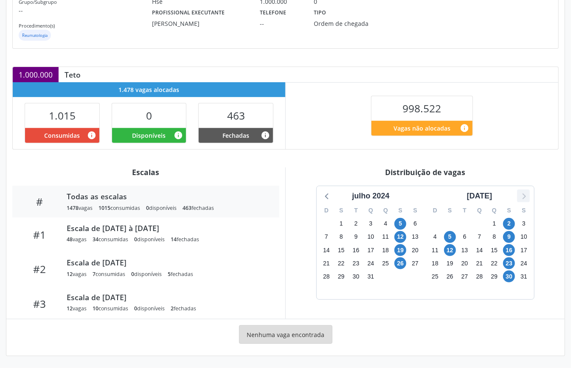
click at [524, 197] on icon at bounding box center [523, 197] width 3 height 6
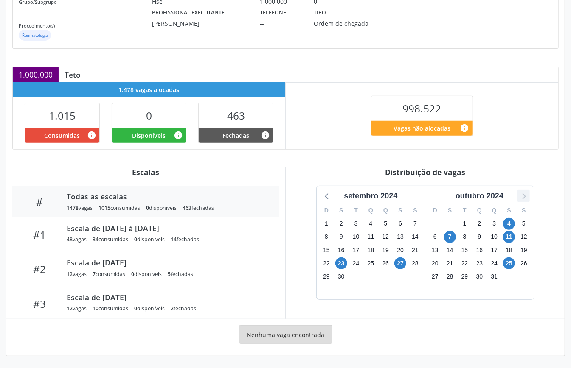
click at [524, 197] on icon at bounding box center [523, 197] width 3 height 6
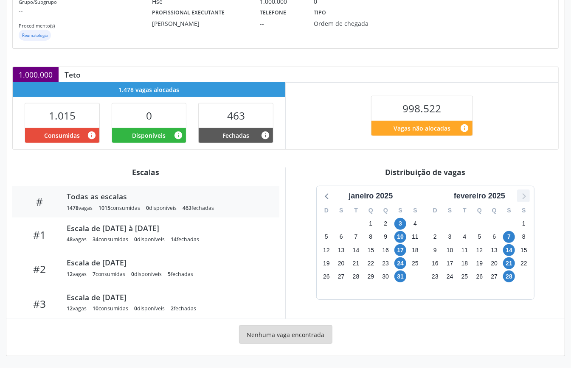
click at [524, 197] on icon at bounding box center [523, 197] width 3 height 6
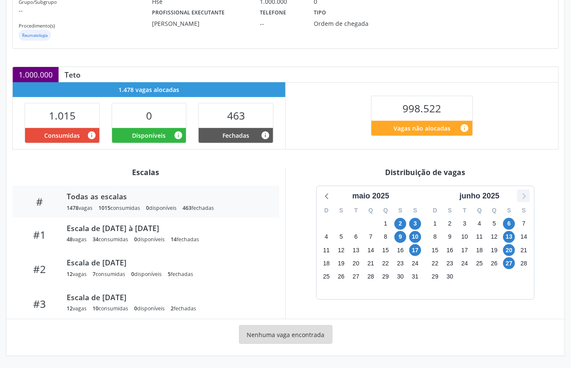
click at [524, 197] on icon at bounding box center [523, 197] width 3 height 6
click at [523, 197] on icon at bounding box center [523, 197] width 3 height 6
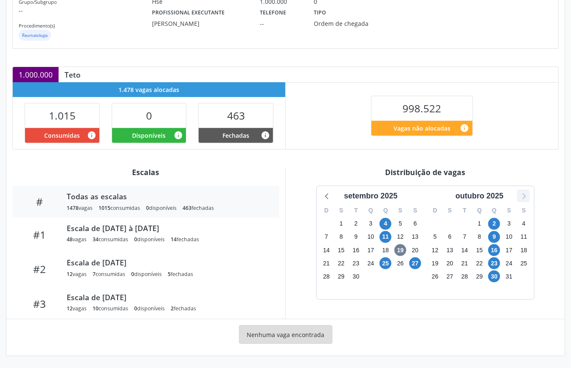
click at [524, 196] on icon at bounding box center [523, 196] width 11 height 11
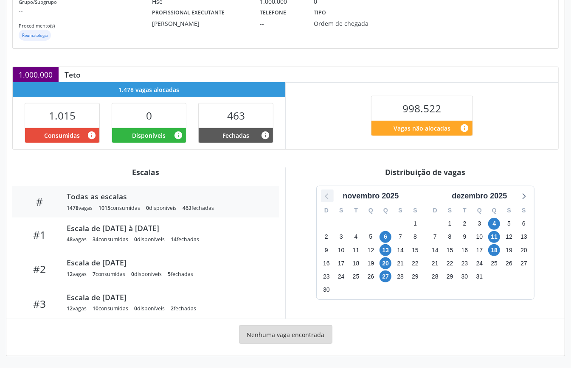
click at [325, 195] on icon at bounding box center [326, 197] width 3 height 6
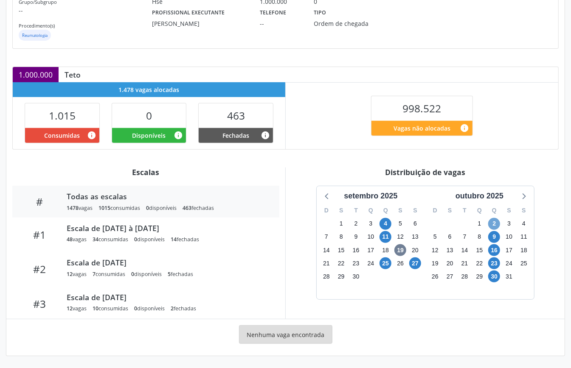
click at [493, 221] on span "2" at bounding box center [494, 224] width 12 height 12
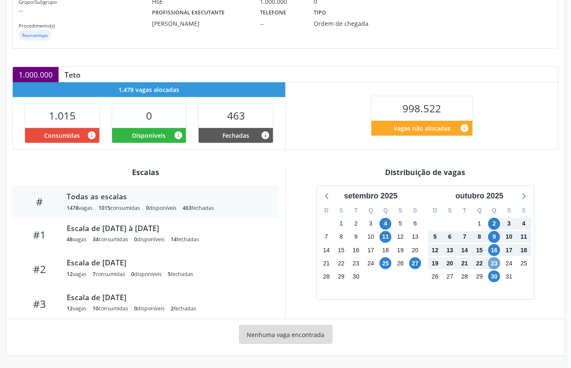
click at [495, 264] on span "23" at bounding box center [494, 264] width 12 height 12
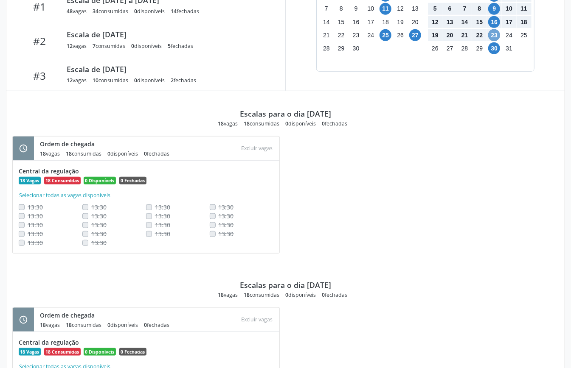
scroll to position [240, 0]
